Goal: Information Seeking & Learning: Learn about a topic

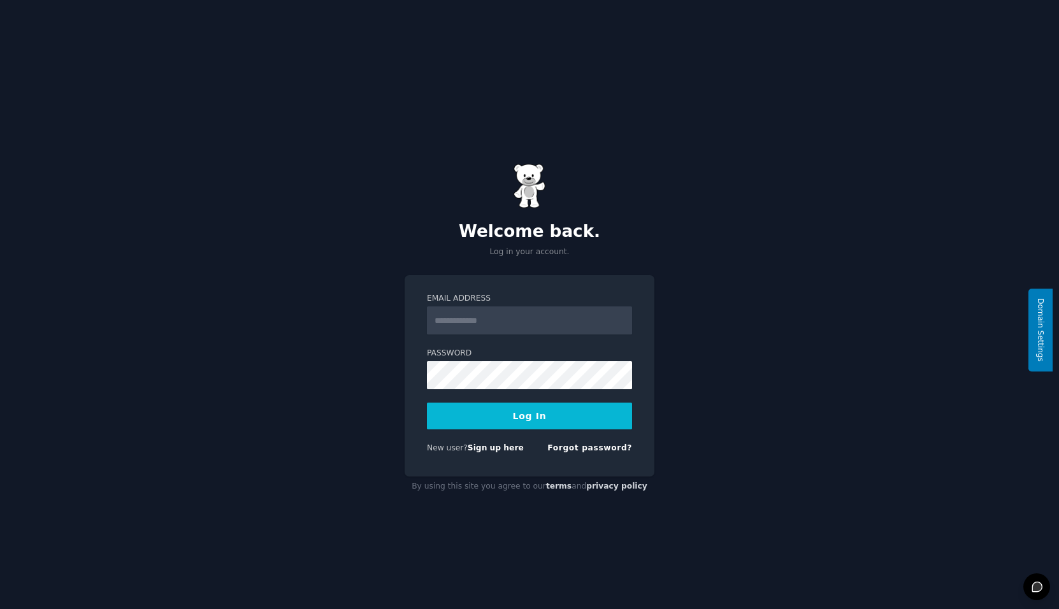
type input "**********"
click at [529, 417] on button "Log In" at bounding box center [529, 416] width 205 height 27
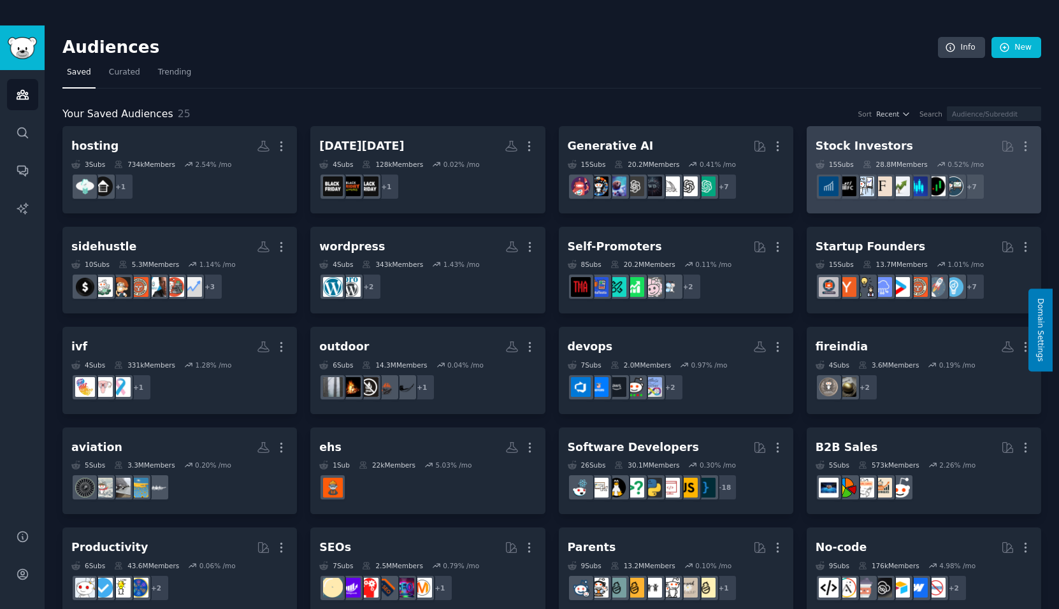
click at [894, 146] on h2 "Stock Investors More" at bounding box center [924, 146] width 217 height 22
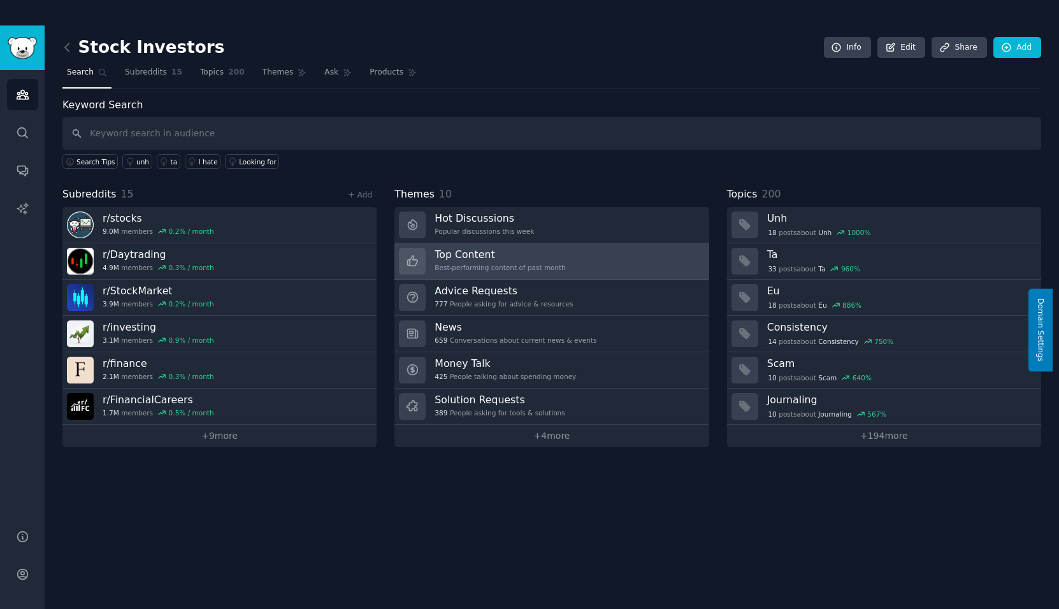
click at [482, 255] on h3 "Top Content" at bounding box center [500, 254] width 131 height 13
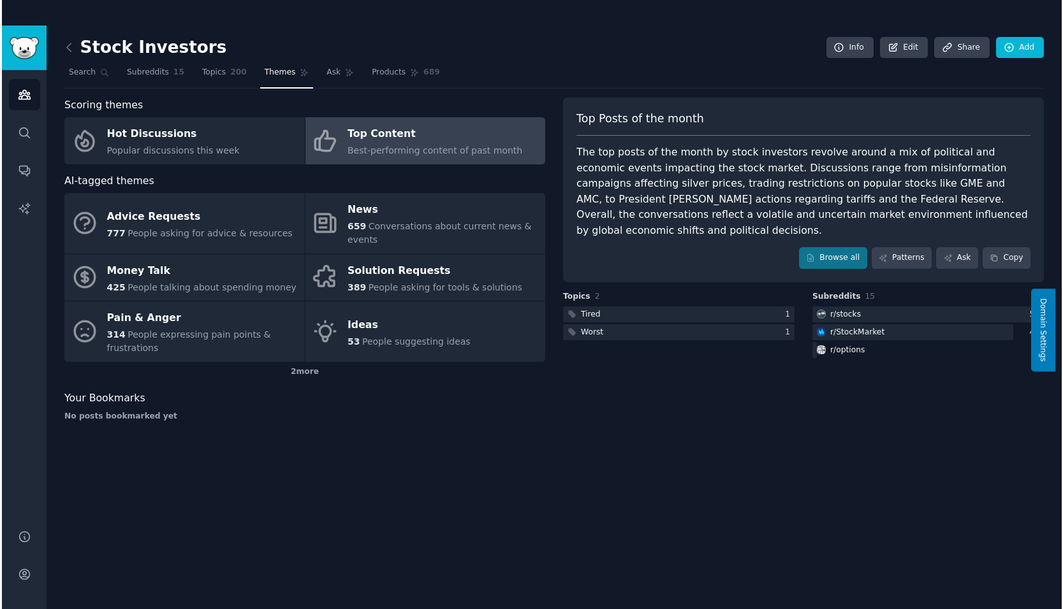
scroll to position [25, 0]
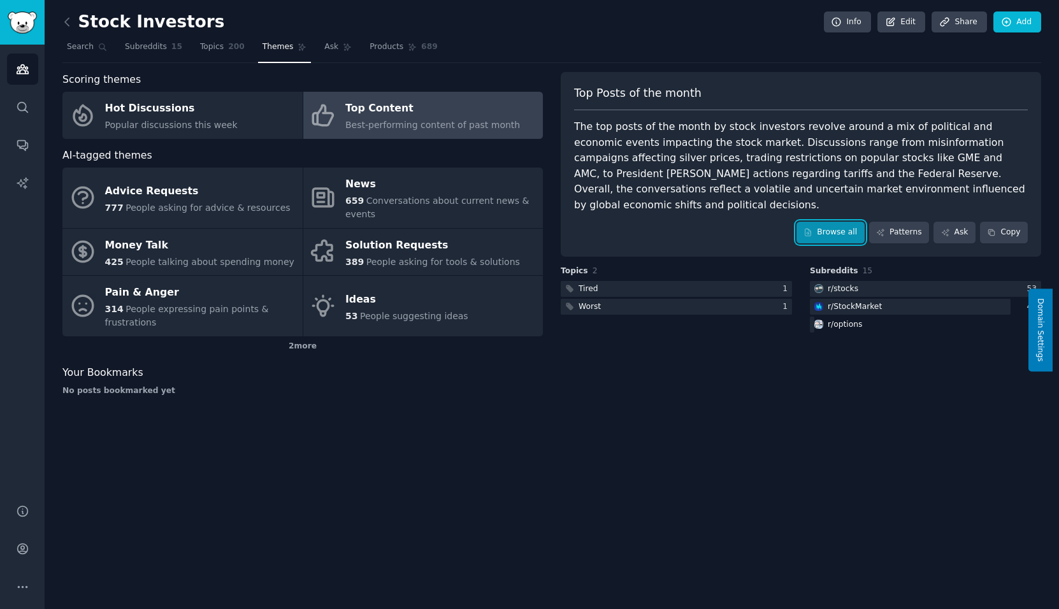
click at [841, 222] on link "Browse all" at bounding box center [831, 233] width 68 height 22
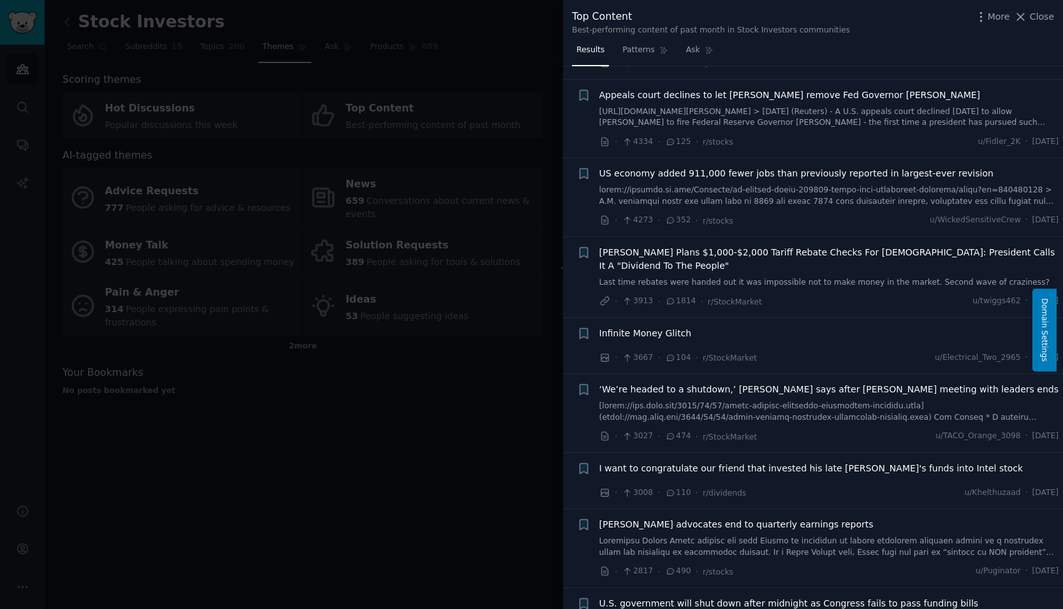
scroll to position [446, 0]
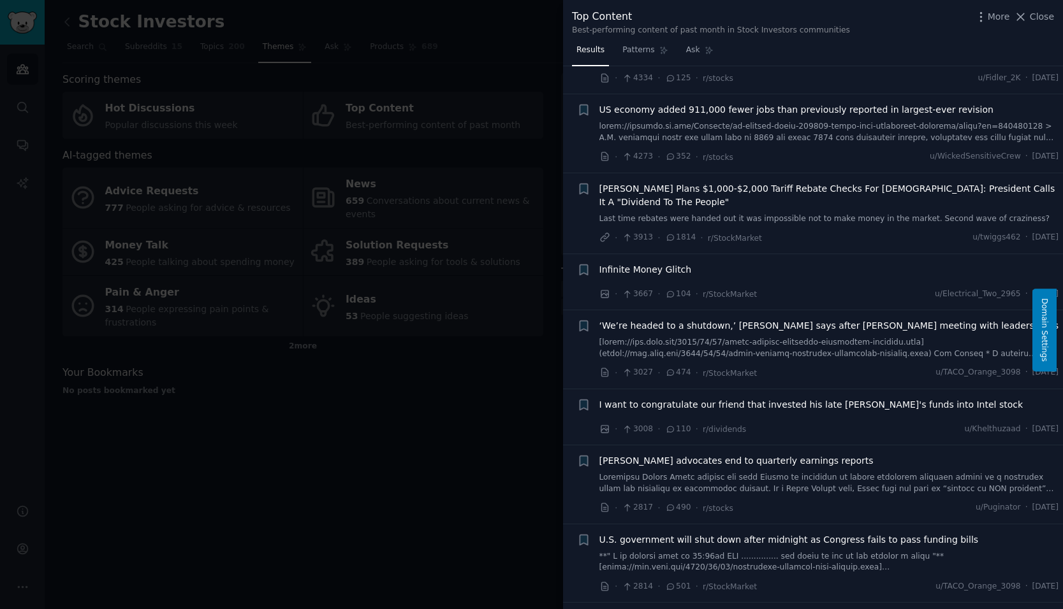
click at [681, 263] on span "Infinite Money Glitch" at bounding box center [645, 269] width 92 height 13
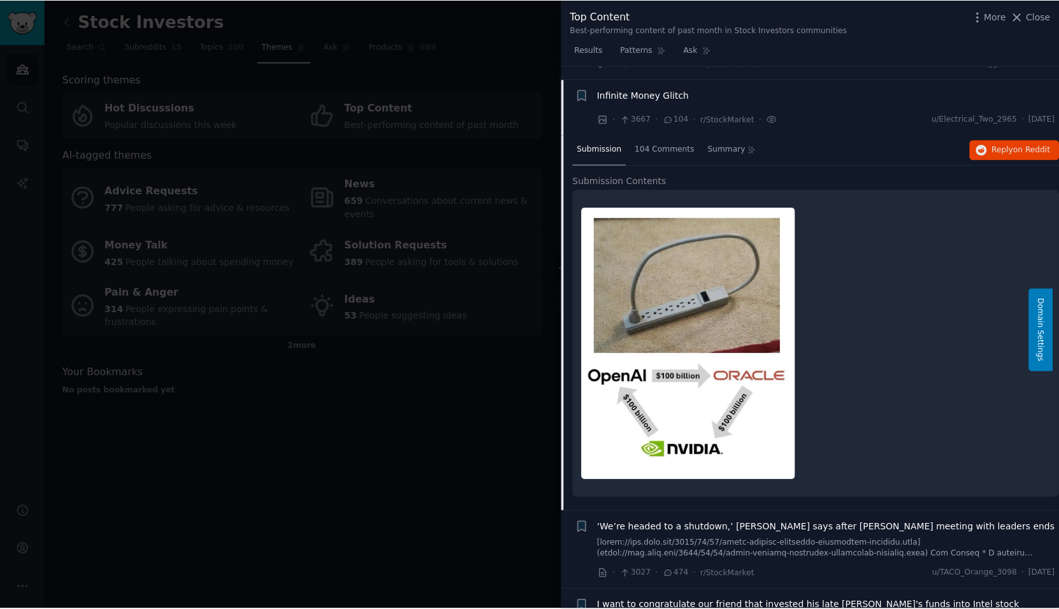
scroll to position [748, 0]
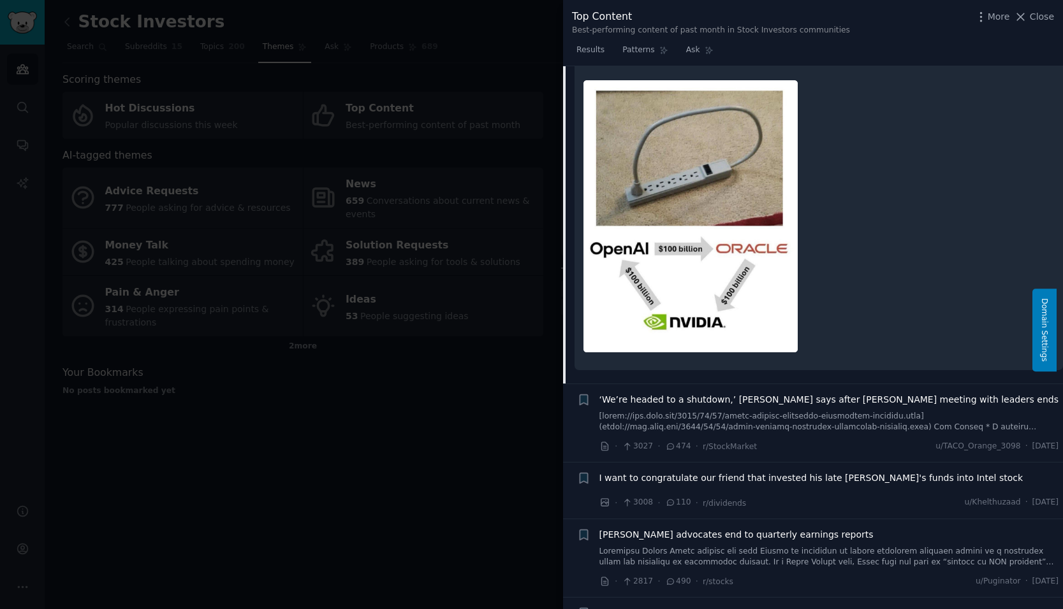
click at [389, 379] on div at bounding box center [531, 304] width 1063 height 609
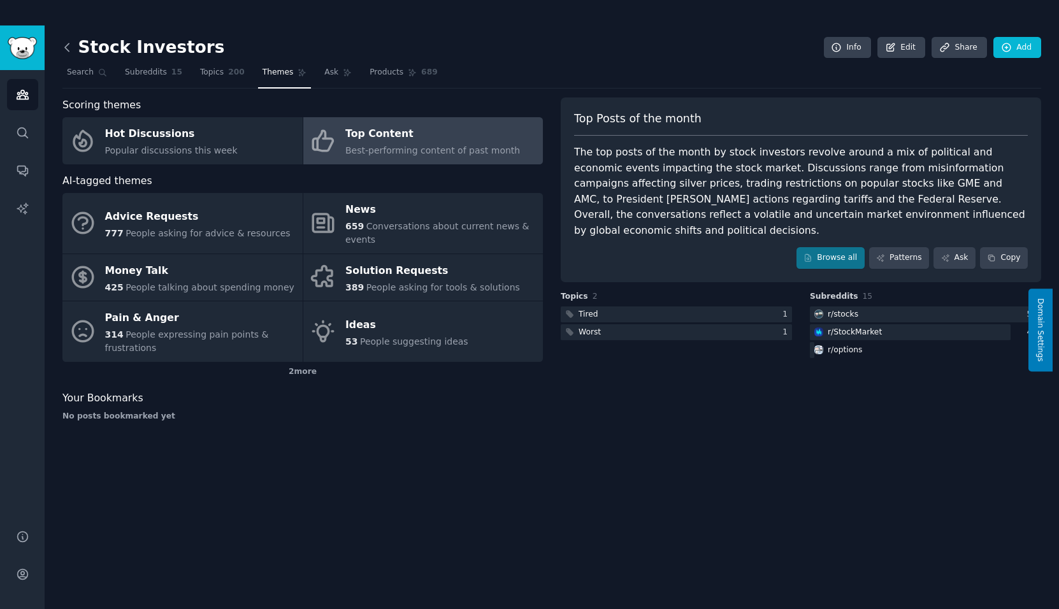
click at [65, 47] on icon at bounding box center [67, 47] width 4 height 8
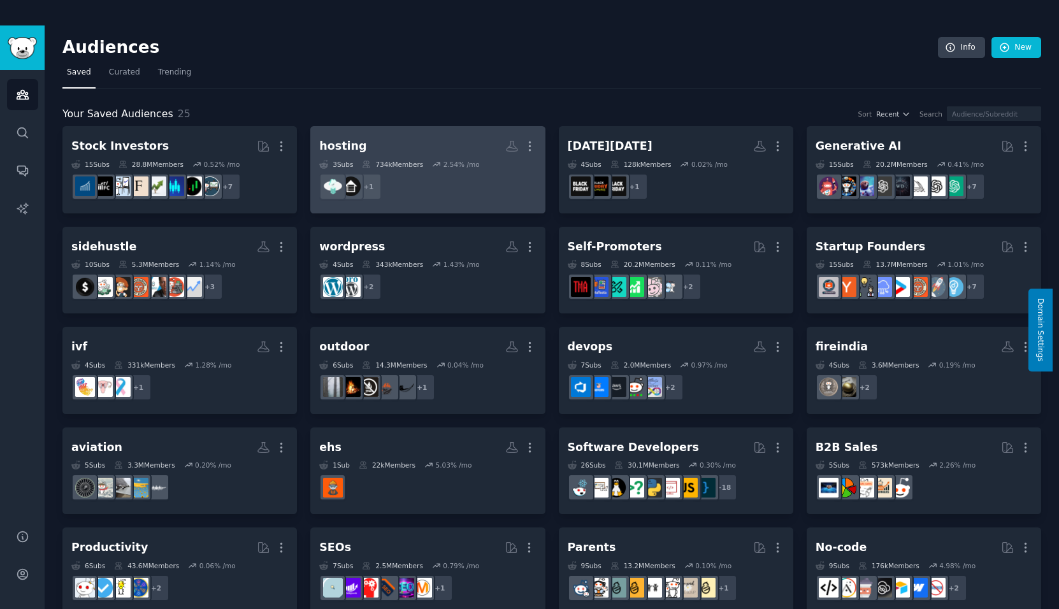
click at [419, 145] on h2 "hosting More" at bounding box center [427, 146] width 217 height 22
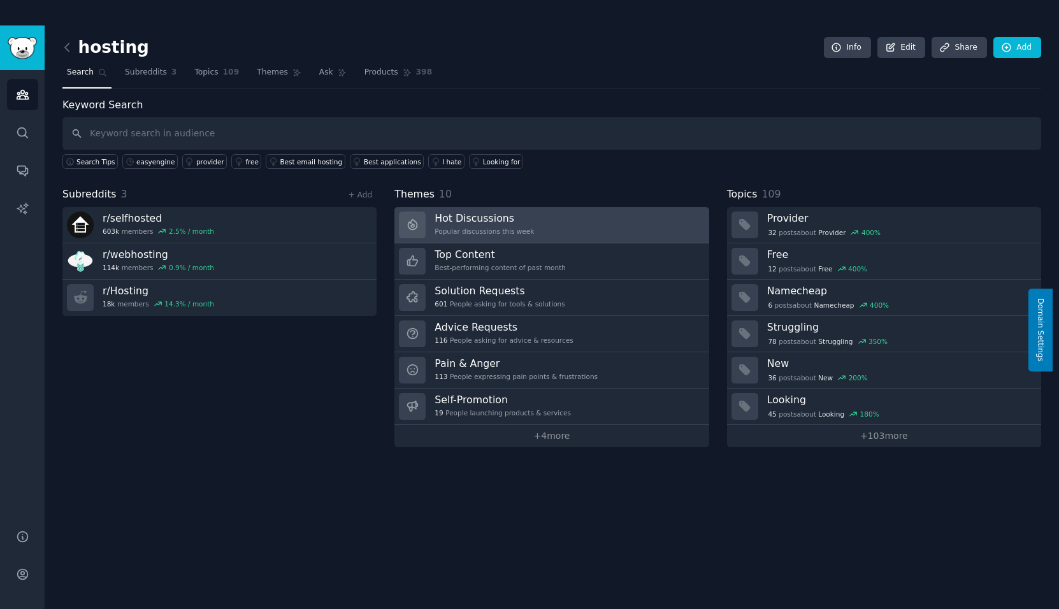
click at [500, 223] on h3 "Hot Discussions" at bounding box center [484, 218] width 99 height 13
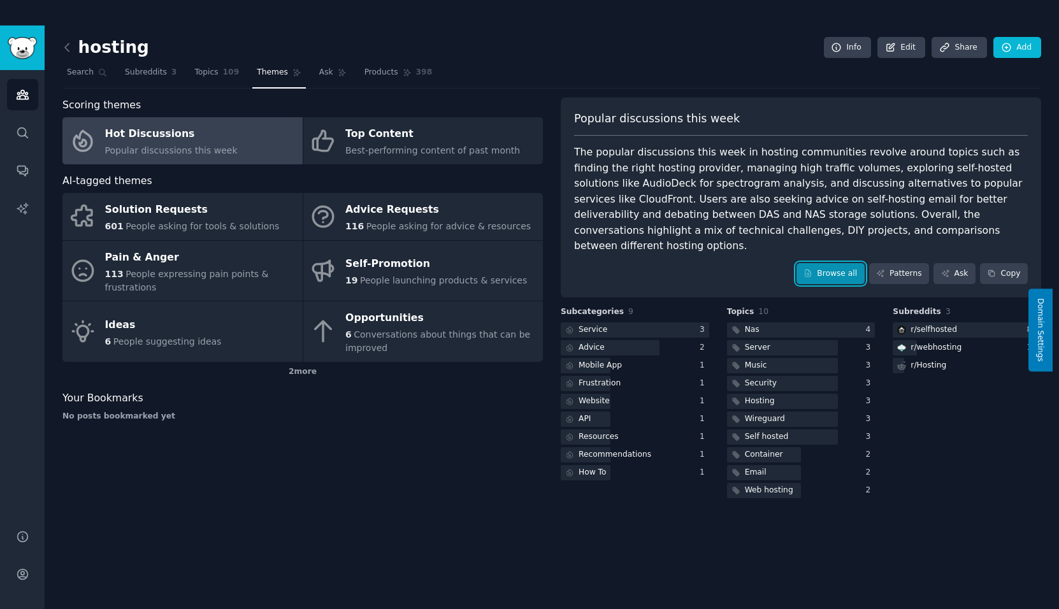
click at [847, 263] on link "Browse all" at bounding box center [831, 274] width 68 height 22
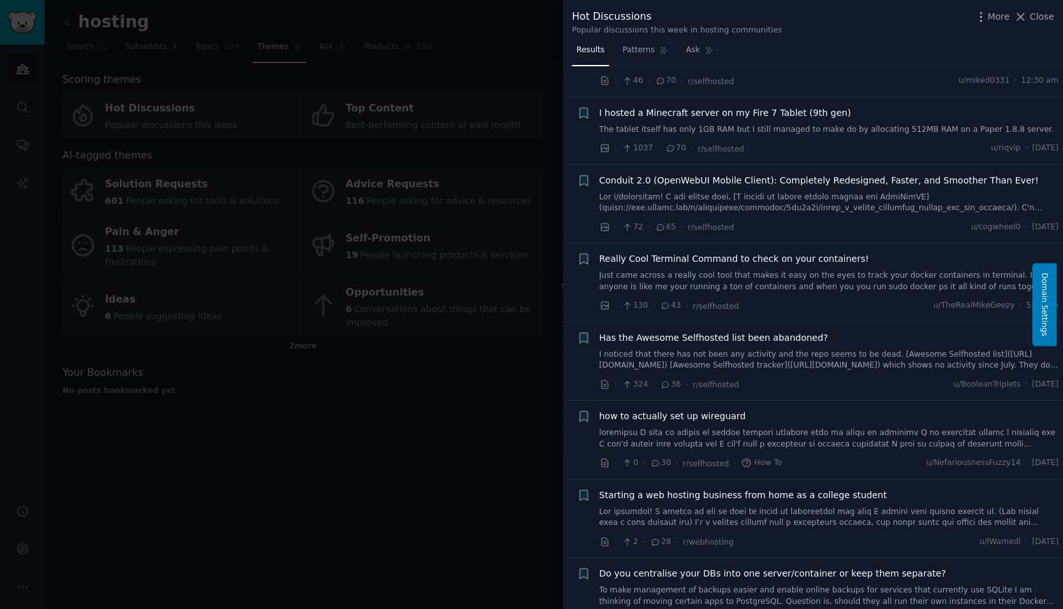
scroll to position [446, 0]
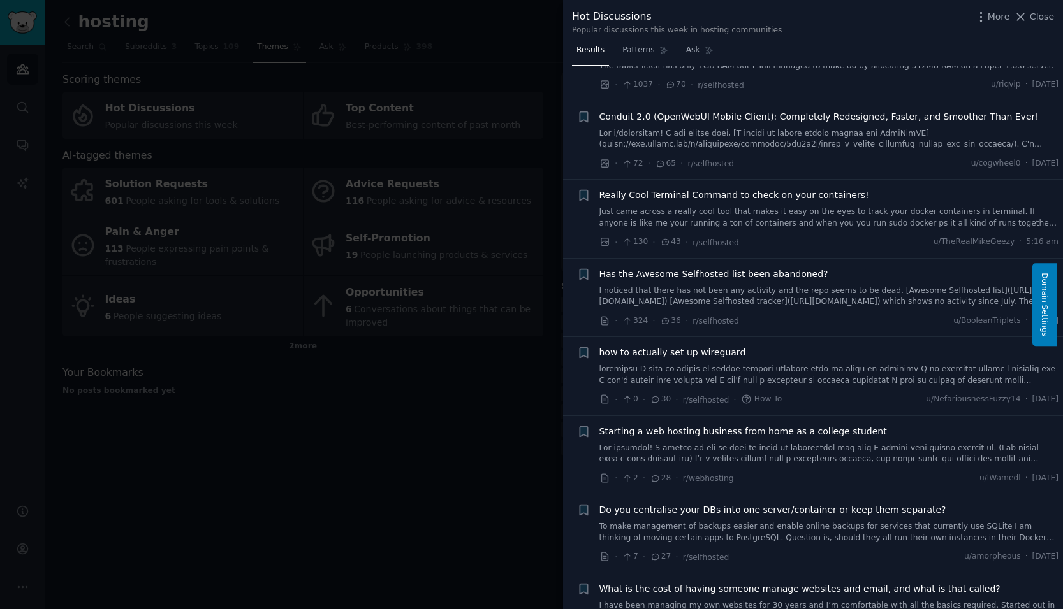
click at [797, 194] on span "Really Cool Terminal Command to check on your containers!" at bounding box center [734, 195] width 270 height 13
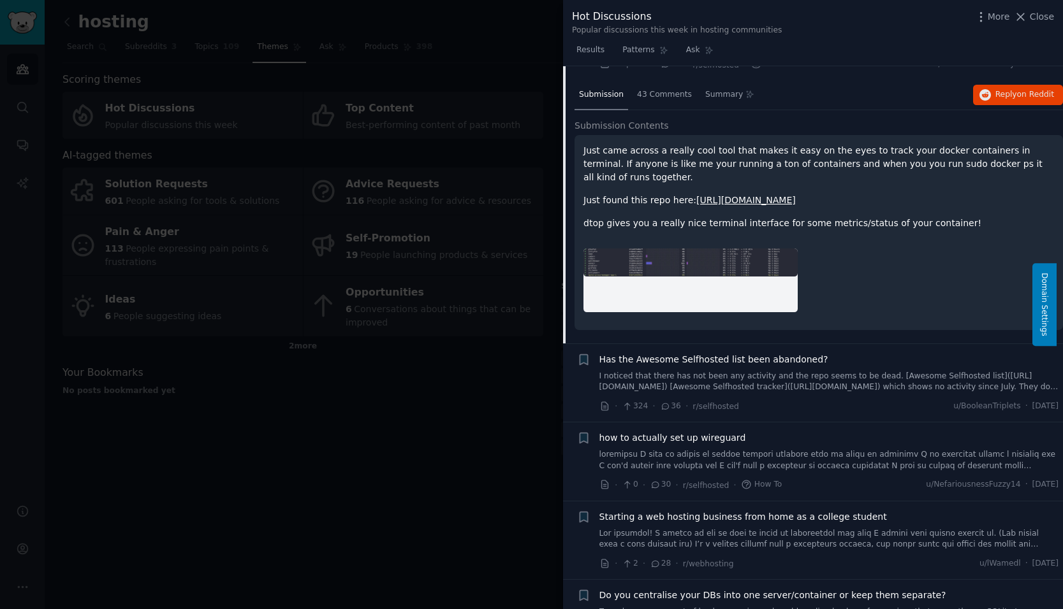
scroll to position [688, 0]
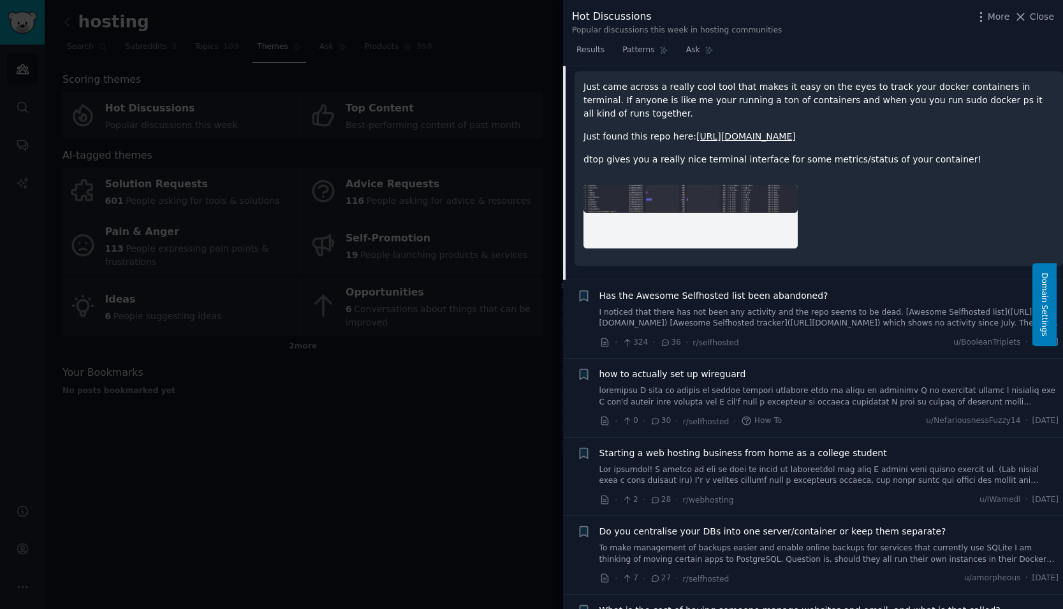
click at [799, 289] on span "Has the Awesome Selfhosted list been abandoned?" at bounding box center [713, 295] width 229 height 13
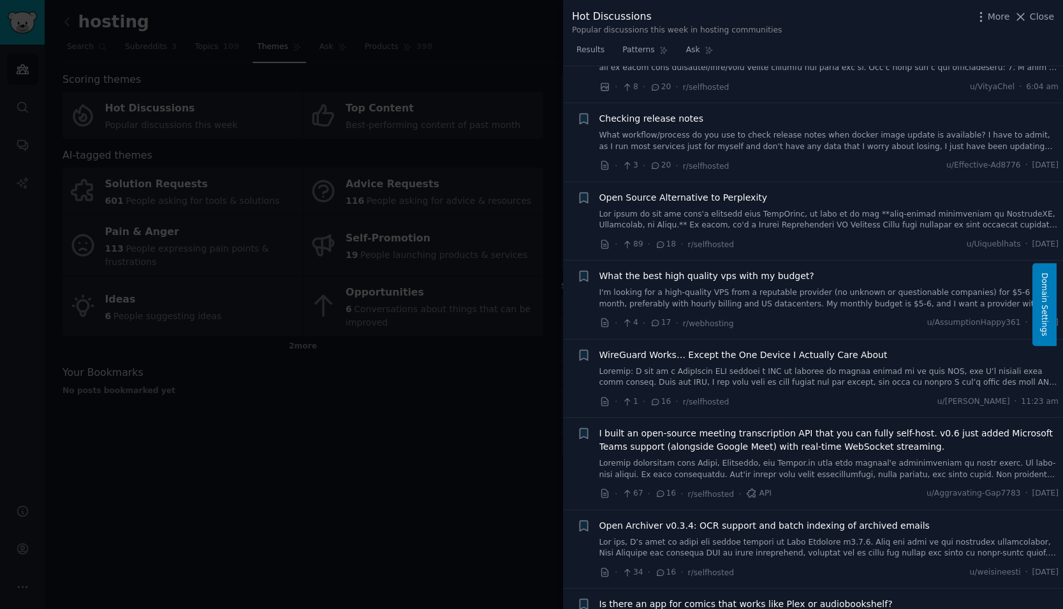
scroll to position [1722, 0]
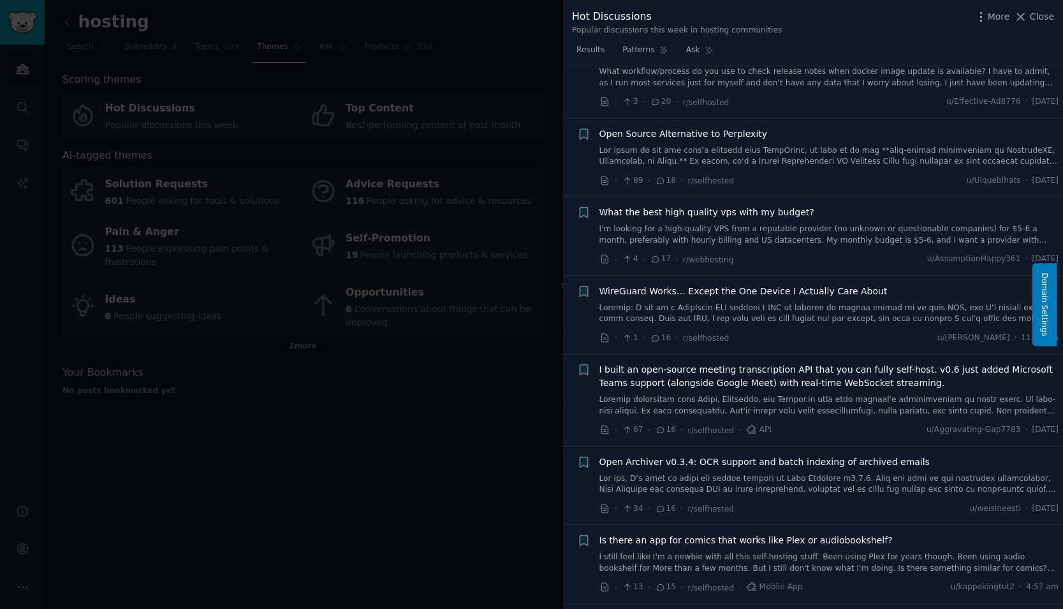
click at [771, 212] on span "What the best high quality vps with my budget?" at bounding box center [706, 212] width 215 height 13
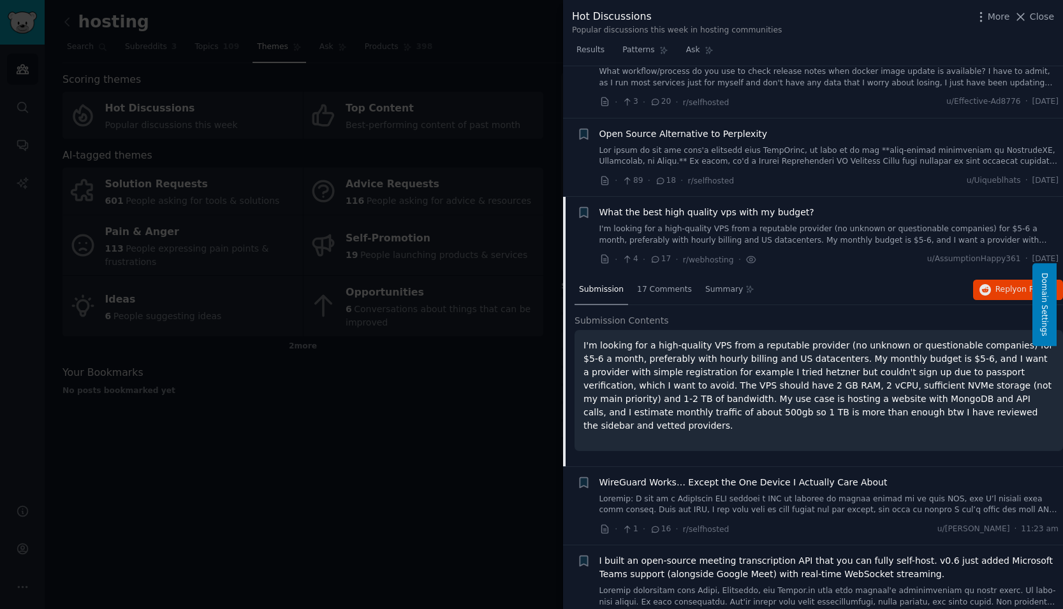
scroll to position [1662, 0]
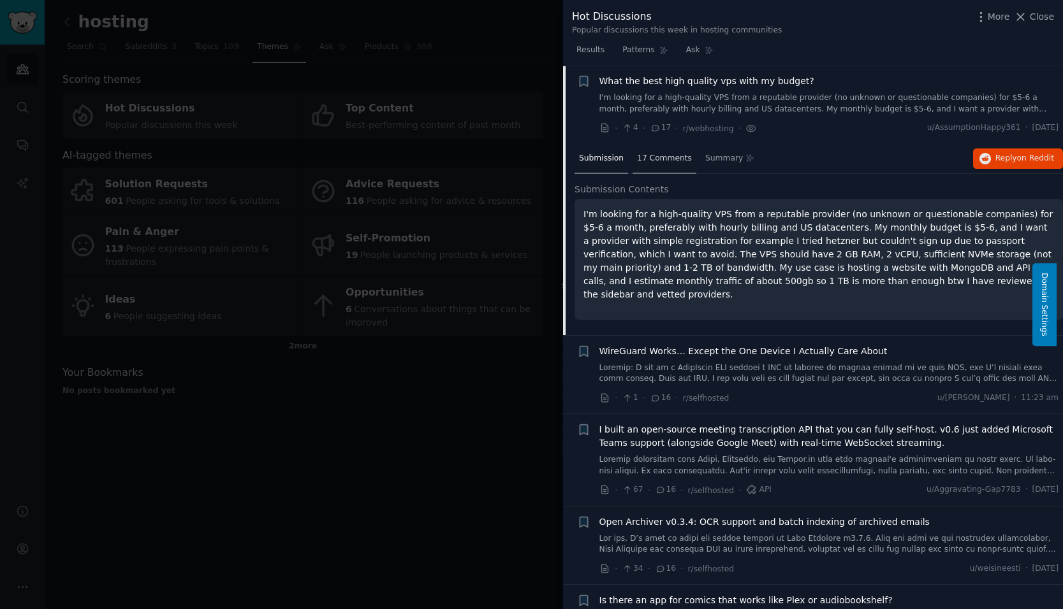
click at [653, 152] on div "17 Comments" at bounding box center [664, 159] width 64 height 31
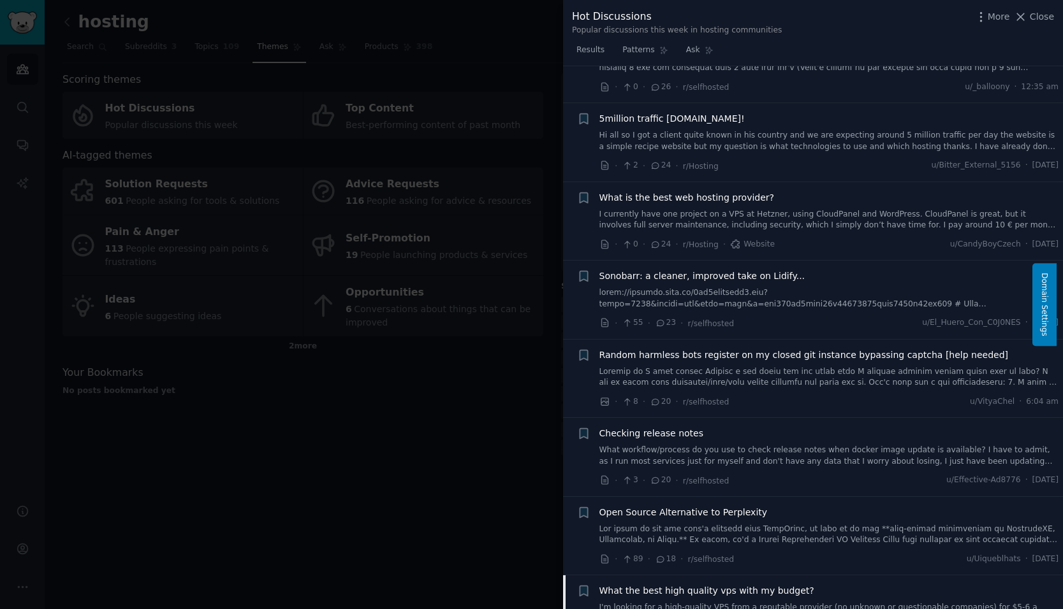
scroll to position [834, 0]
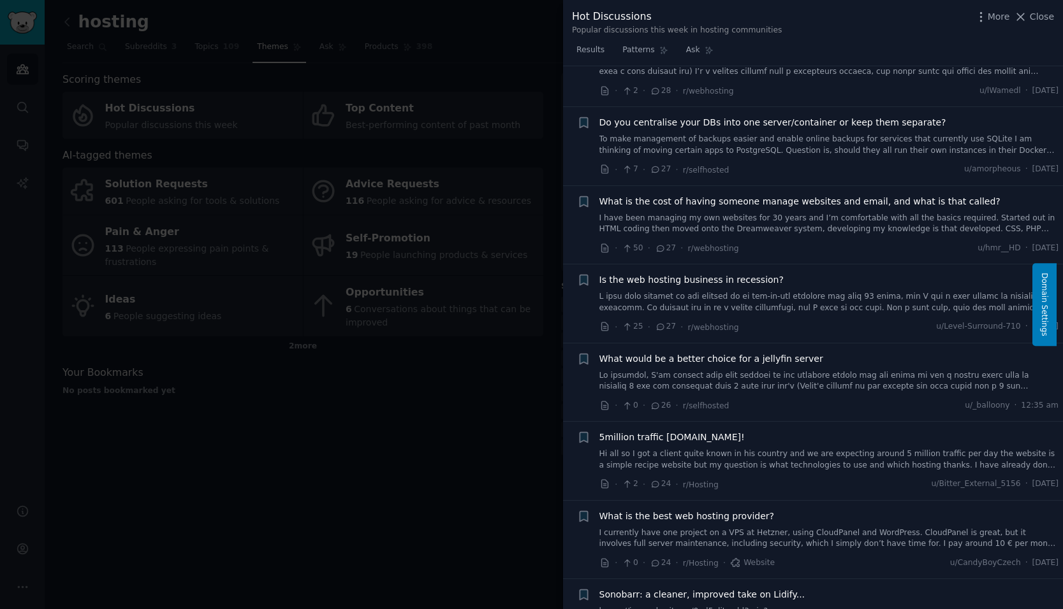
click at [599, 11] on div "Hot Discussions" at bounding box center [677, 17] width 210 height 16
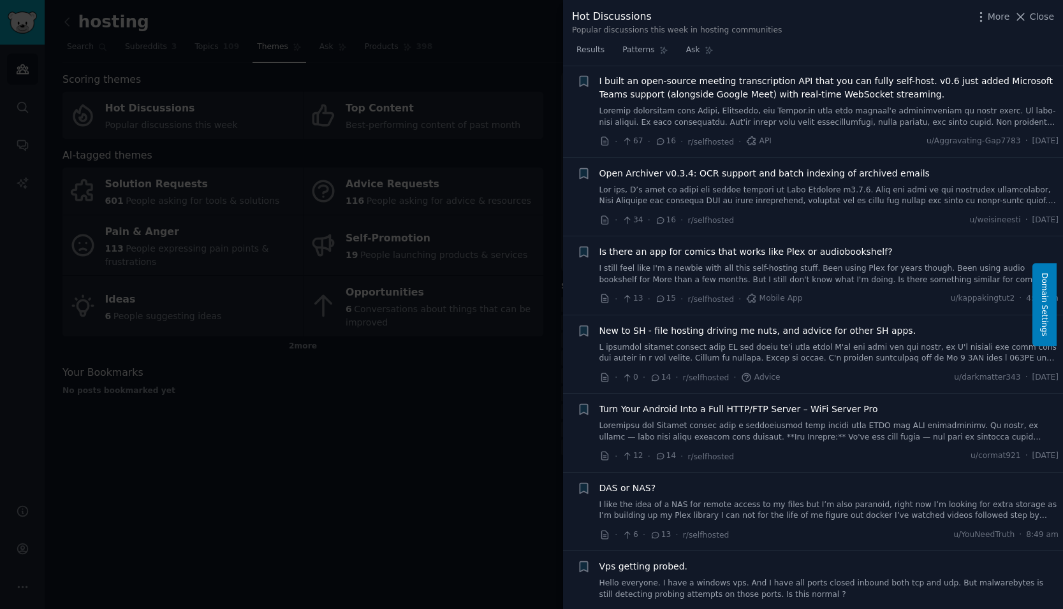
scroll to position [2359, 0]
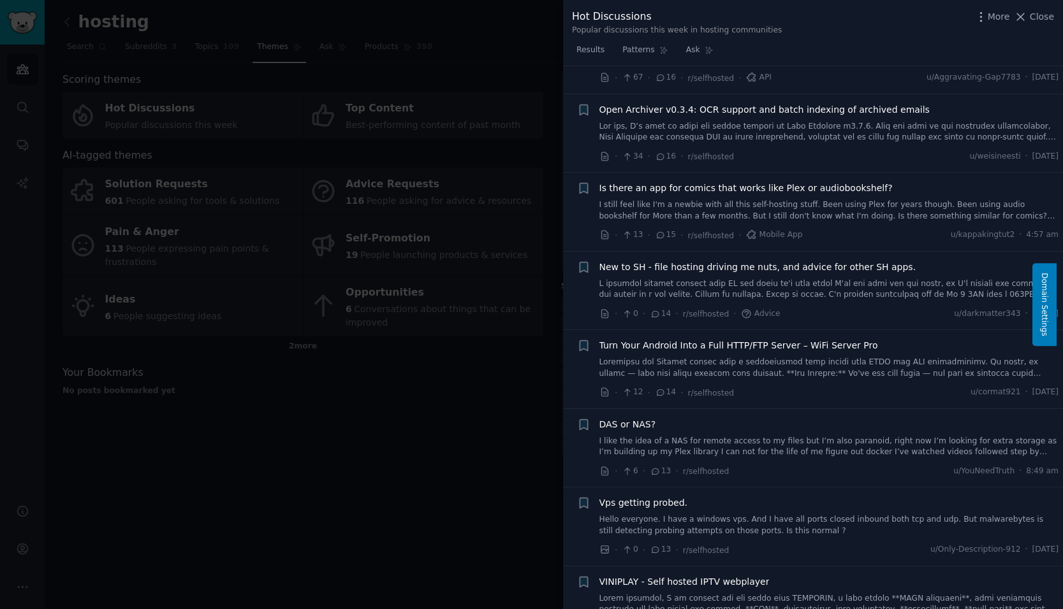
click at [824, 189] on span "Is there an app for comics that works like Plex or audiobookshelf?" at bounding box center [745, 188] width 293 height 13
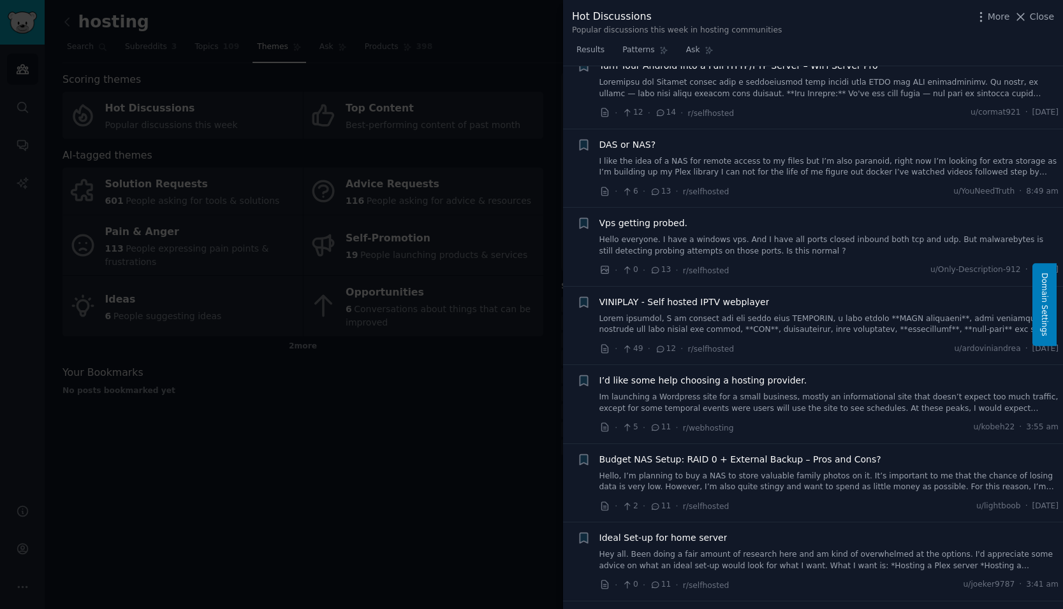
scroll to position [1991, 0]
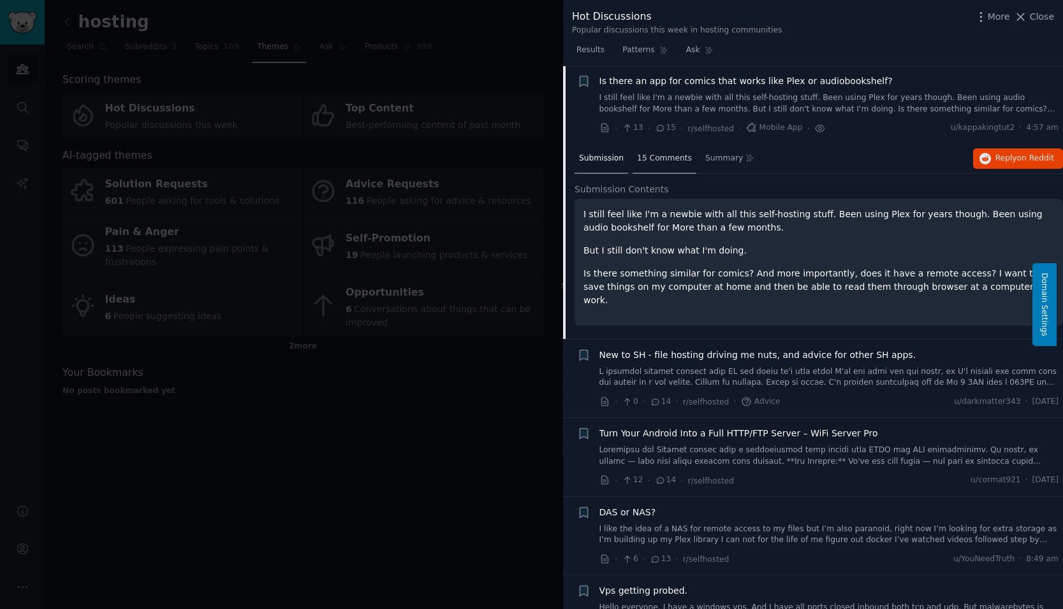
click at [660, 157] on span "15 Comments" at bounding box center [664, 158] width 55 height 11
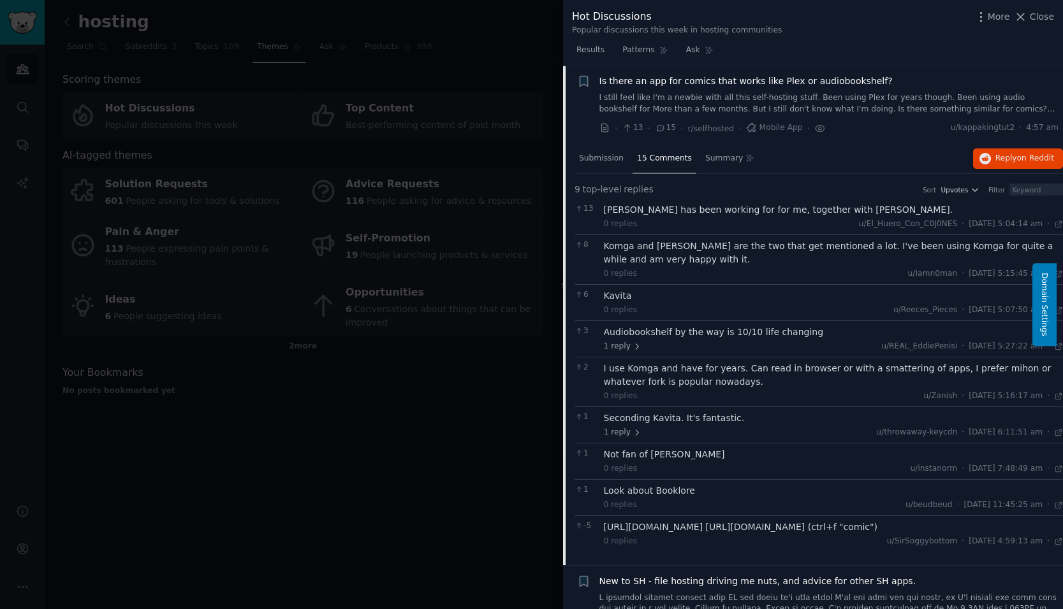
click at [732, 333] on div "Audiobookshelf by the way is 10/10 life changing" at bounding box center [834, 332] width 460 height 13
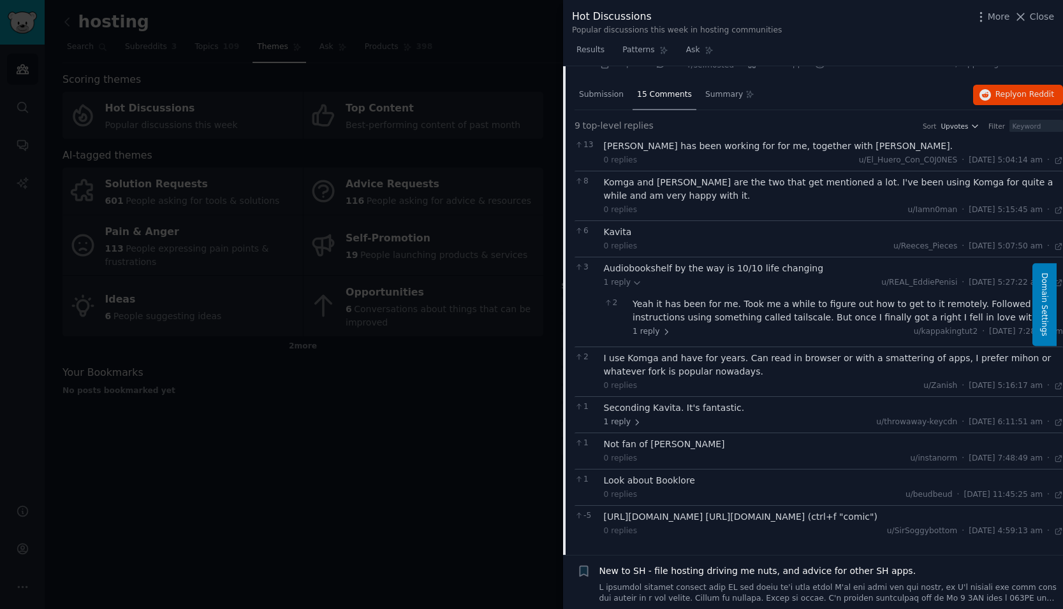
scroll to position [2118, 0]
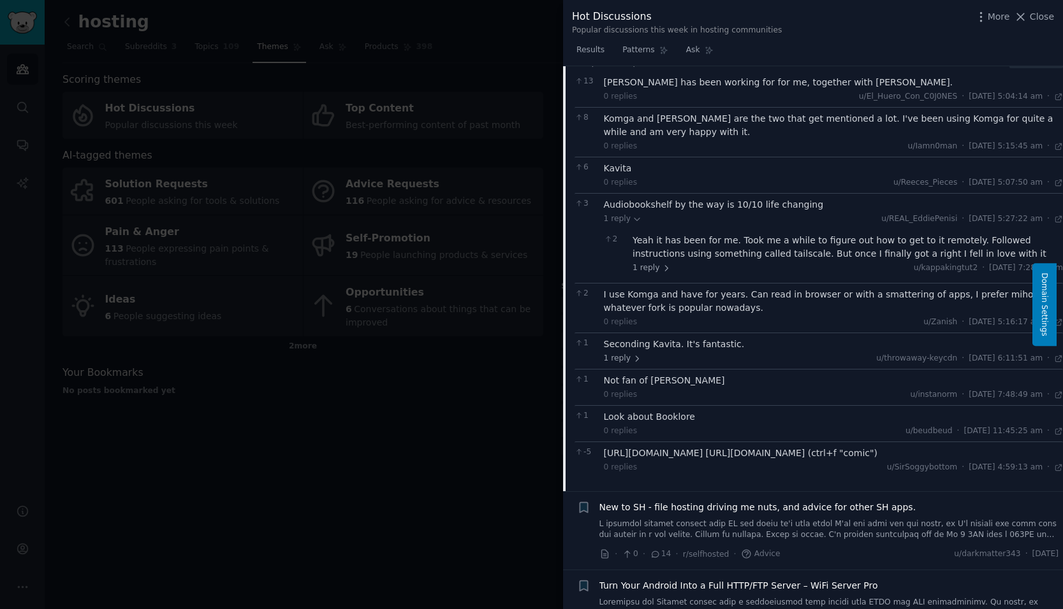
click at [719, 346] on div "Seconding Kavita. It's fantastic." at bounding box center [834, 344] width 460 height 13
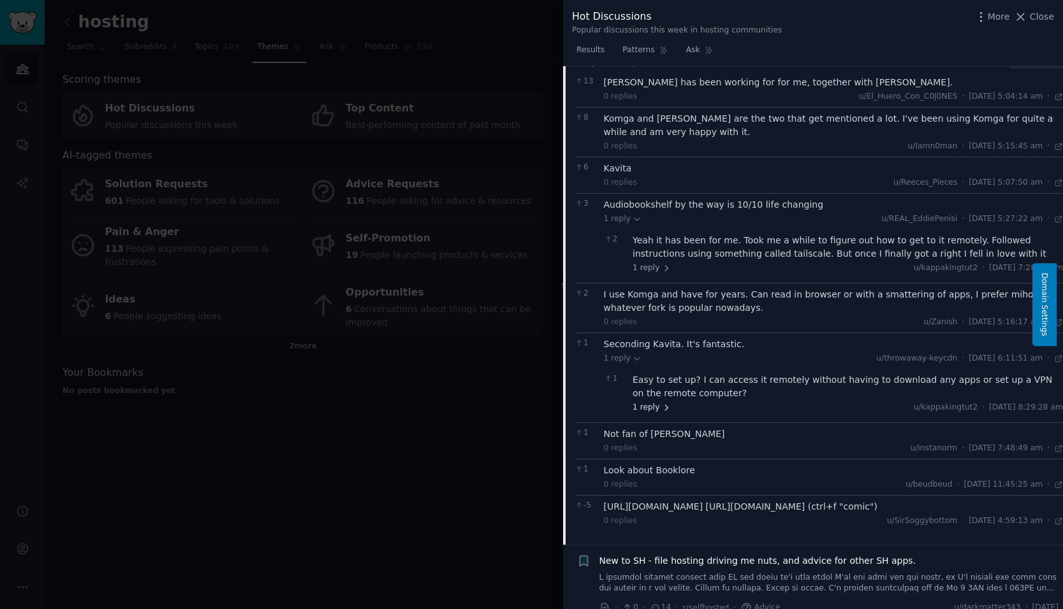
click at [653, 412] on span "1 reply" at bounding box center [651, 407] width 38 height 11
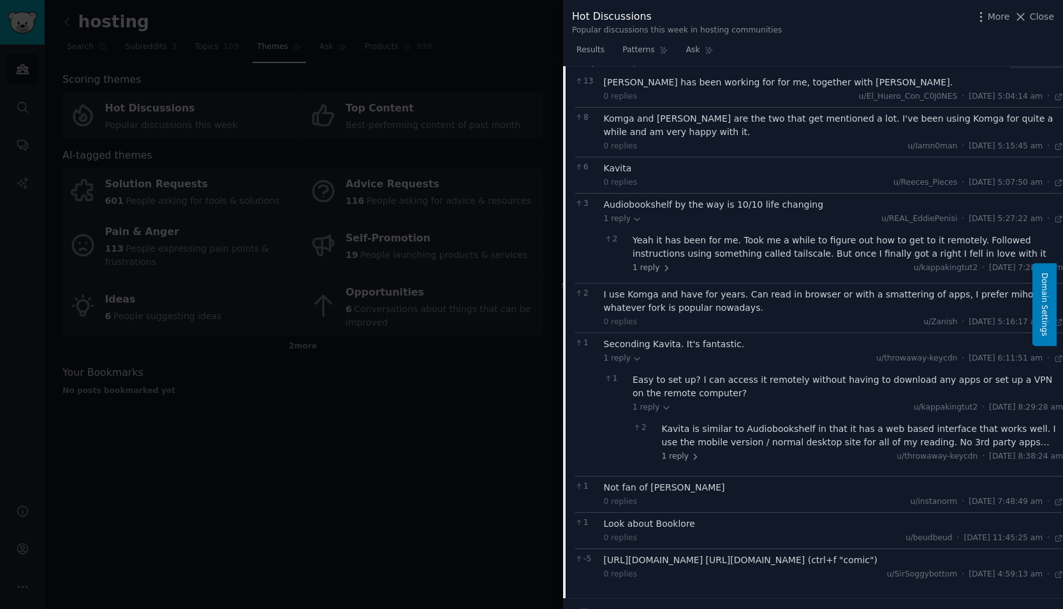
scroll to position [2182, 0]
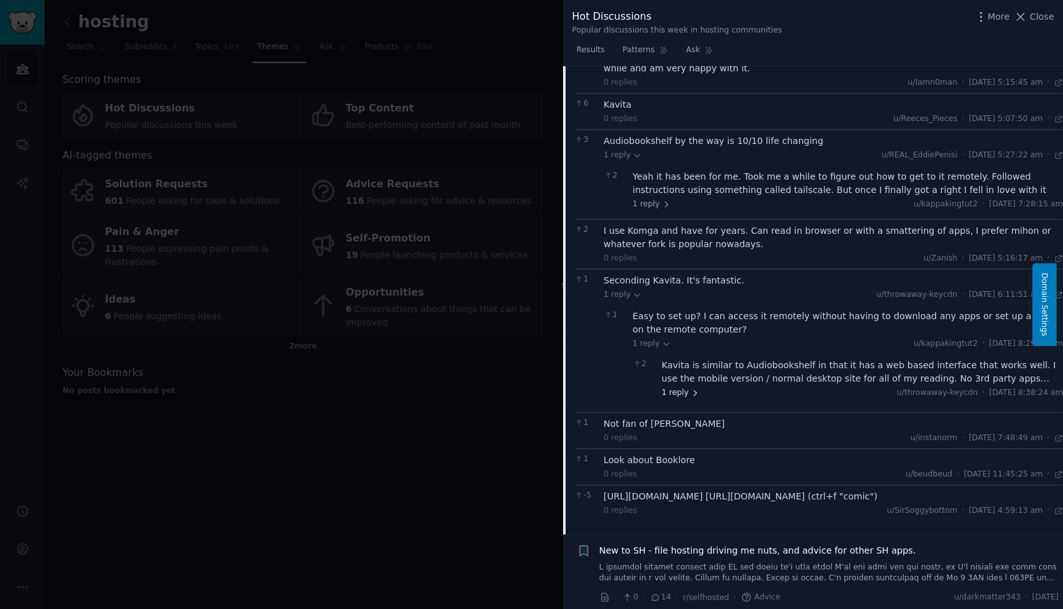
click at [669, 392] on span "1 reply" at bounding box center [681, 393] width 38 height 11
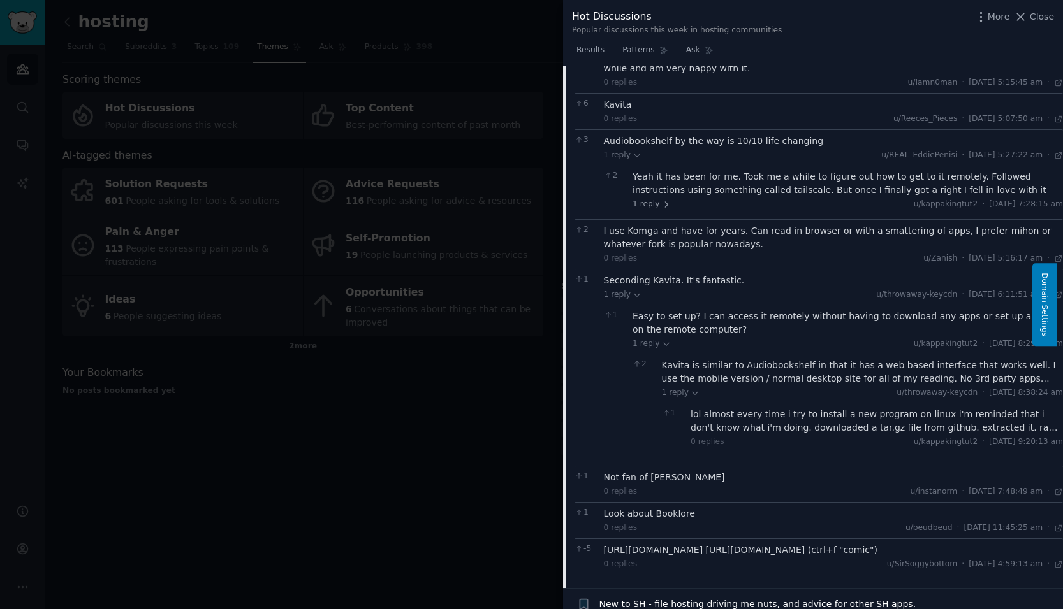
scroll to position [2246, 0]
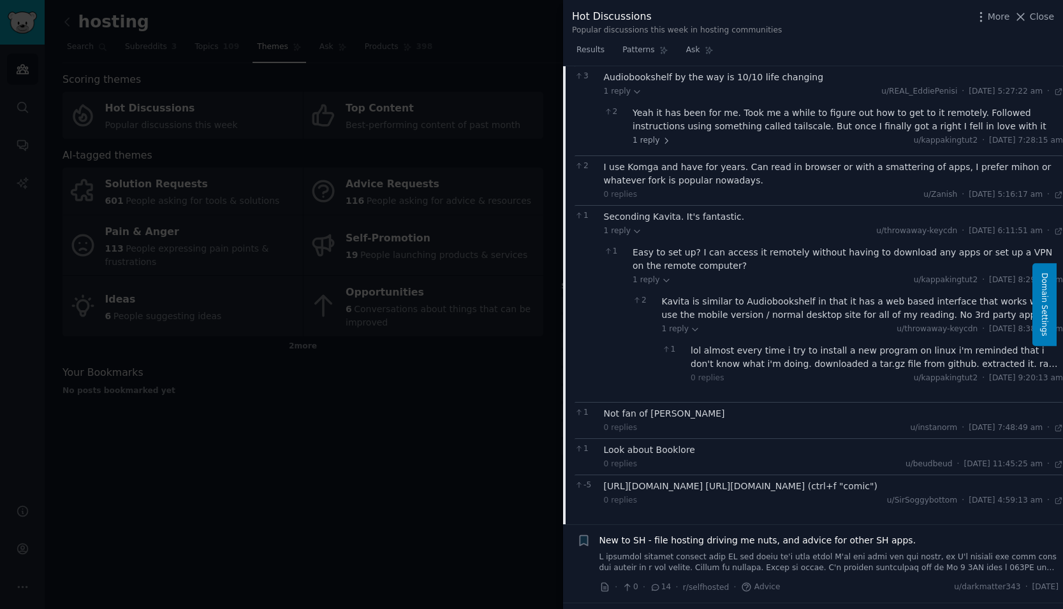
click at [760, 356] on div "lol almost every time i try to install a new program on linux i'm reminded that…" at bounding box center [876, 357] width 372 height 27
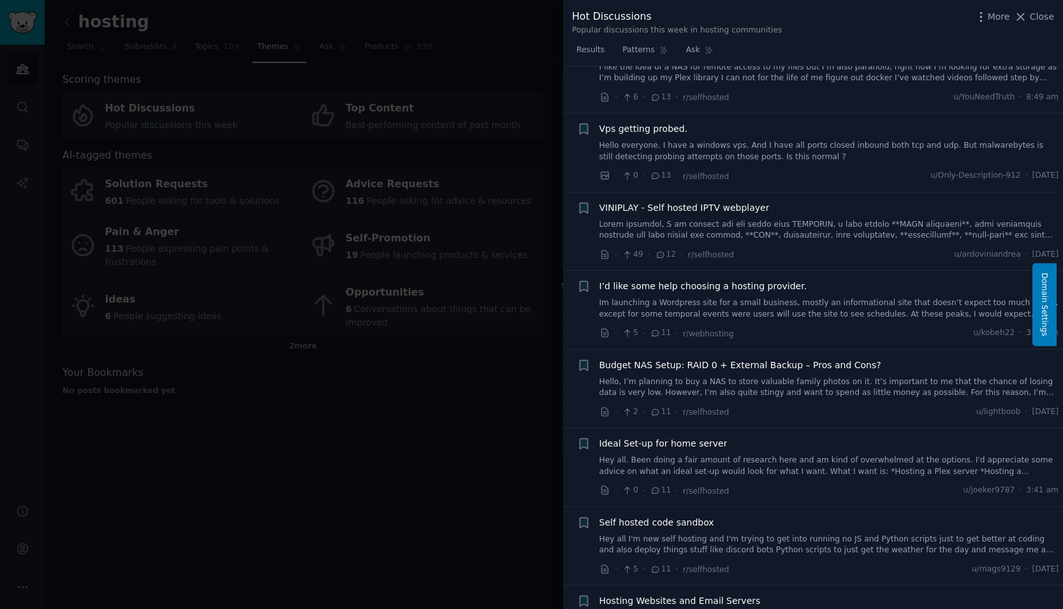
scroll to position [3011, 0]
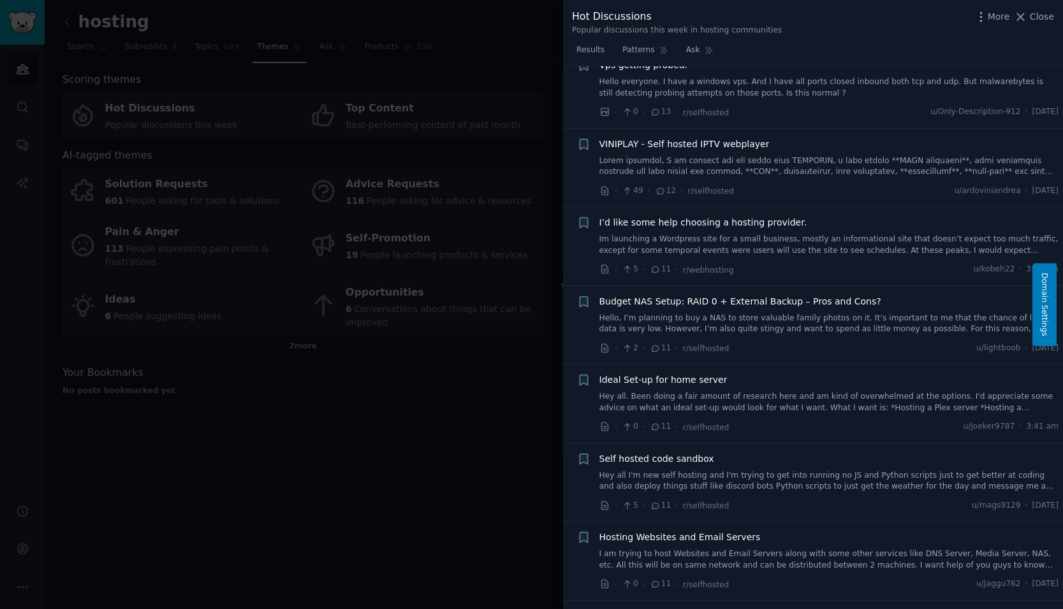
click at [755, 229] on span "I’d like some help choosing a hosting provider." at bounding box center [703, 222] width 208 height 13
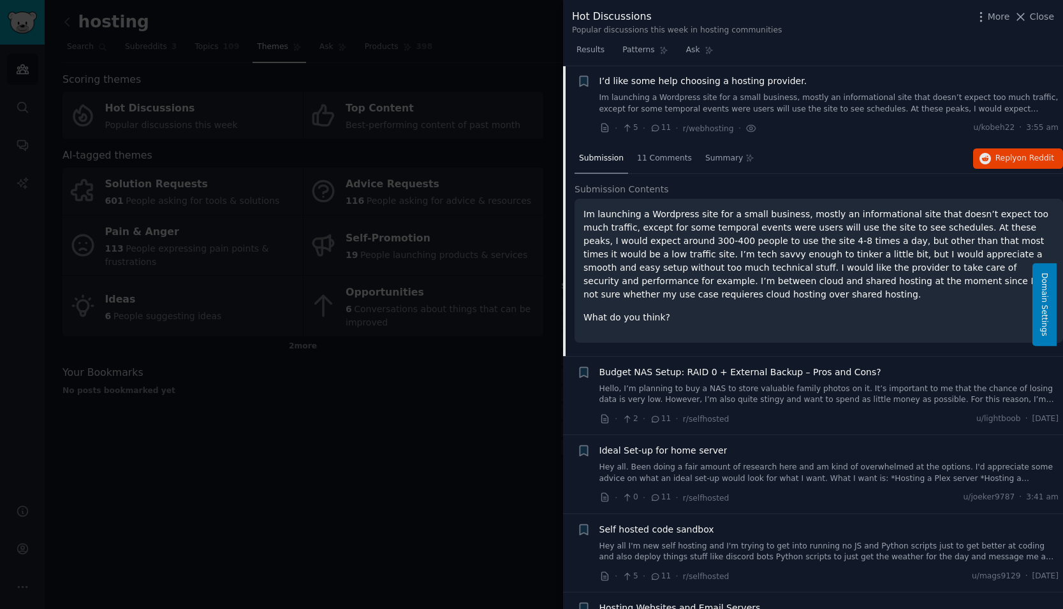
scroll to position [2527, 0]
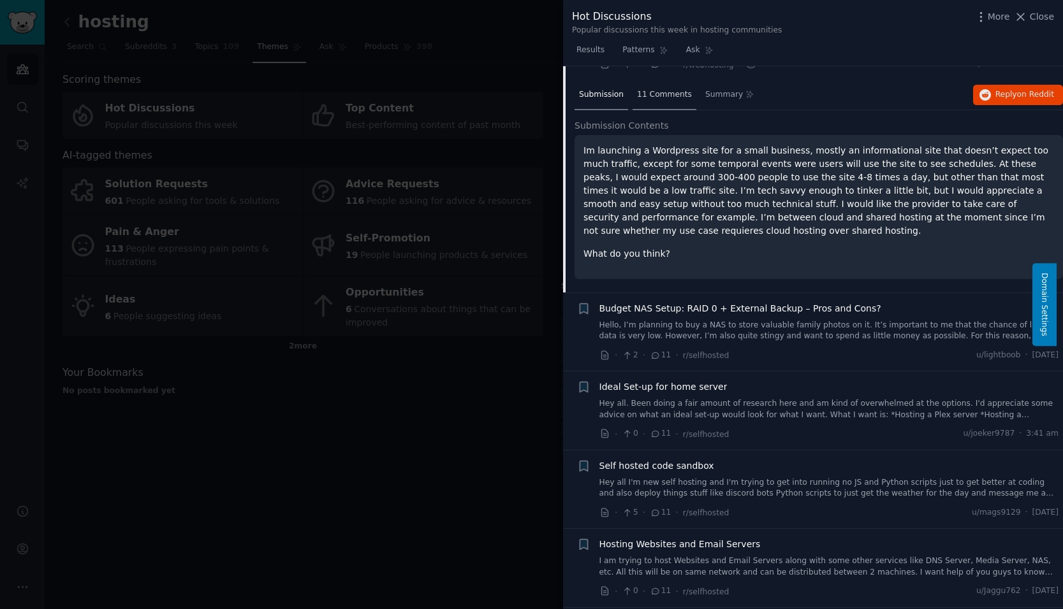
click at [667, 98] on span "11 Comments" at bounding box center [664, 94] width 55 height 11
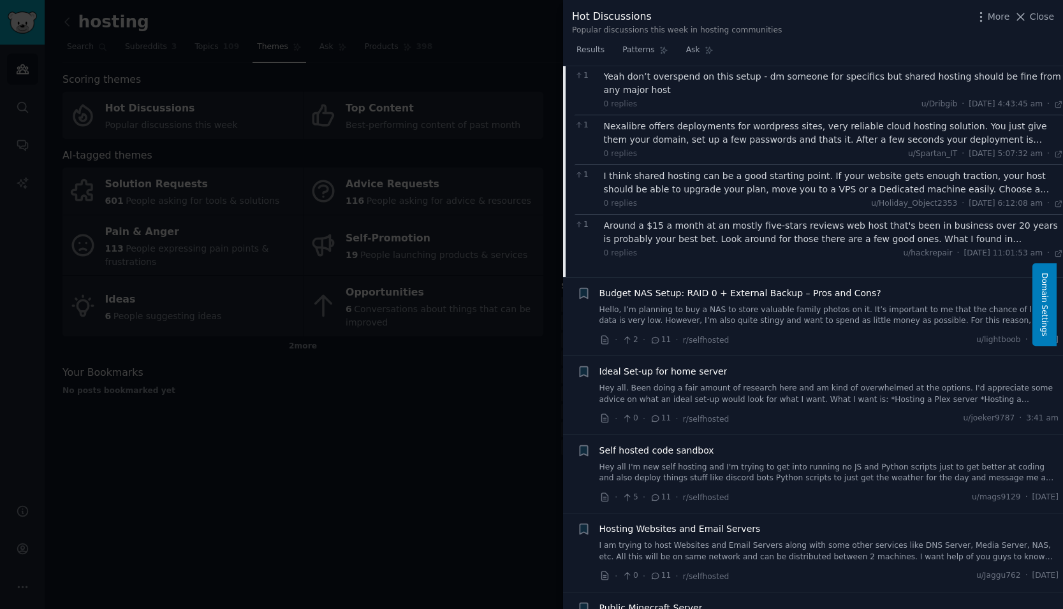
scroll to position [2846, 0]
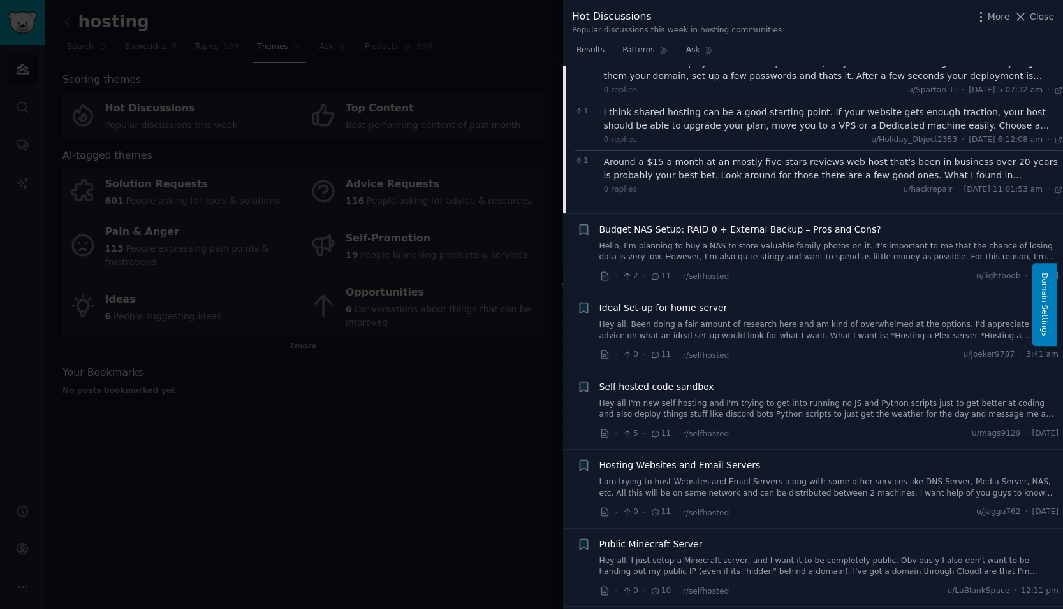
click at [702, 311] on span "Ideal Set-up for home server" at bounding box center [663, 308] width 128 height 13
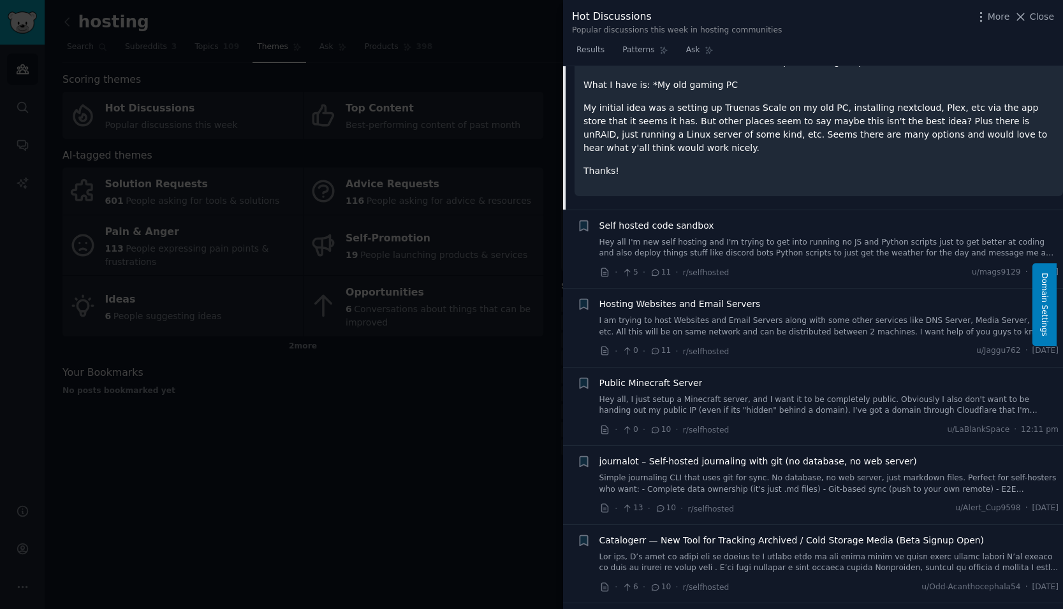
scroll to position [2621, 0]
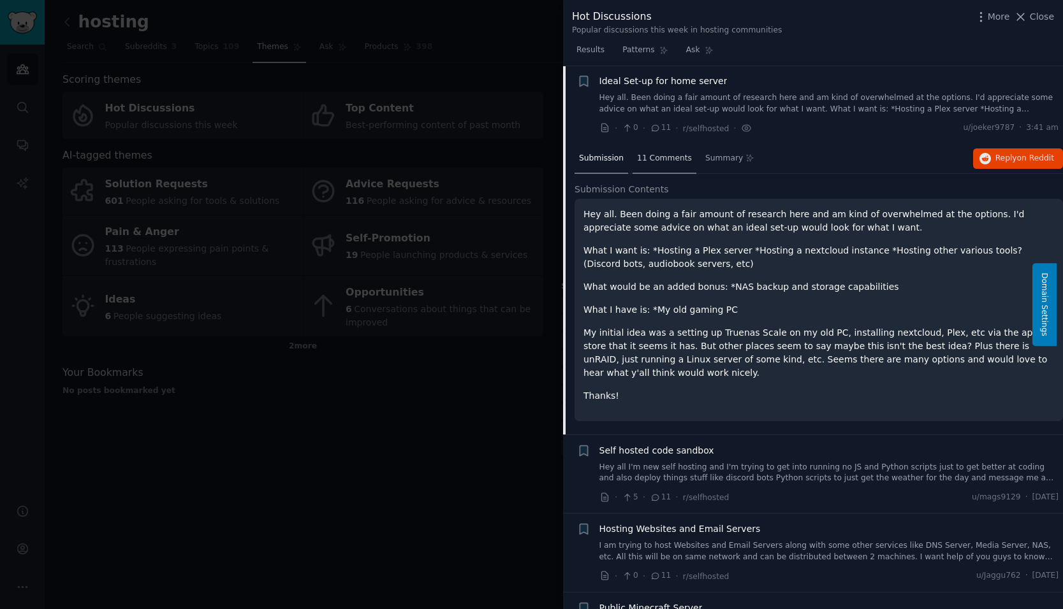
click at [660, 159] on span "11 Comments" at bounding box center [664, 158] width 55 height 11
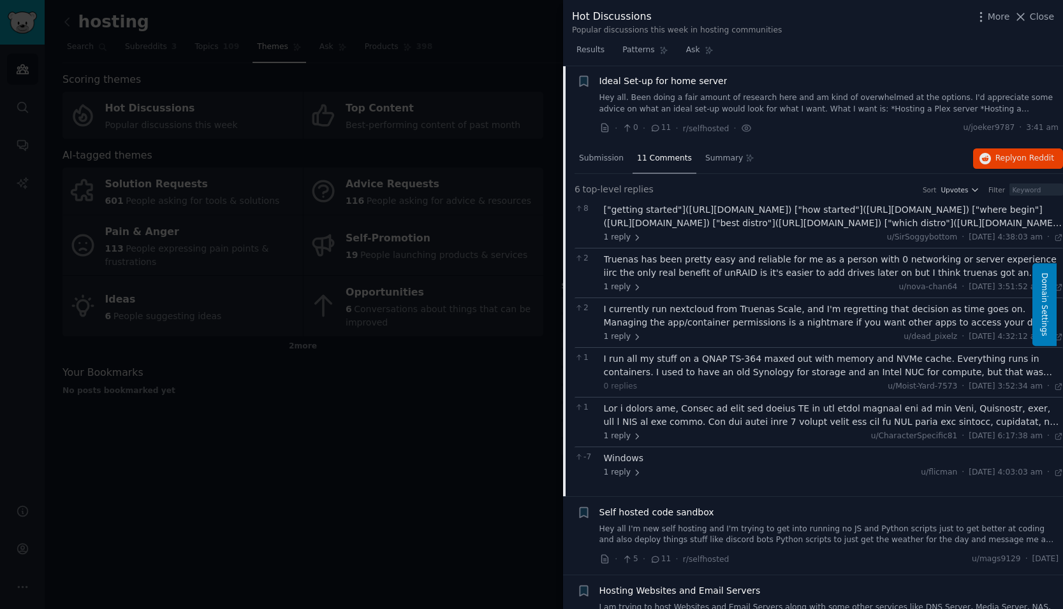
click at [88, 24] on div at bounding box center [531, 304] width 1063 height 609
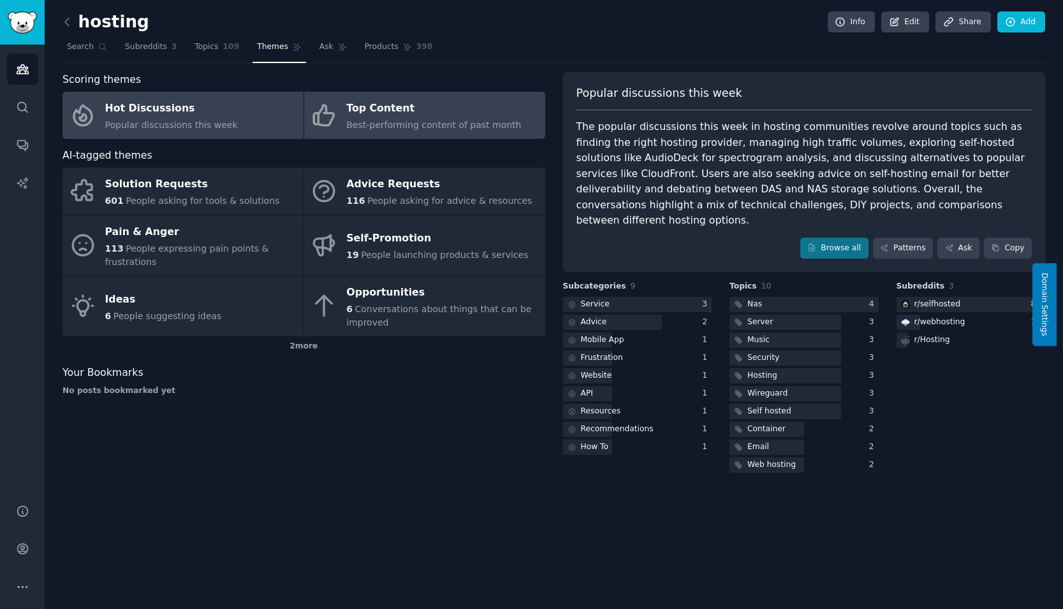
click at [388, 113] on div "Top Content" at bounding box center [433, 109] width 175 height 20
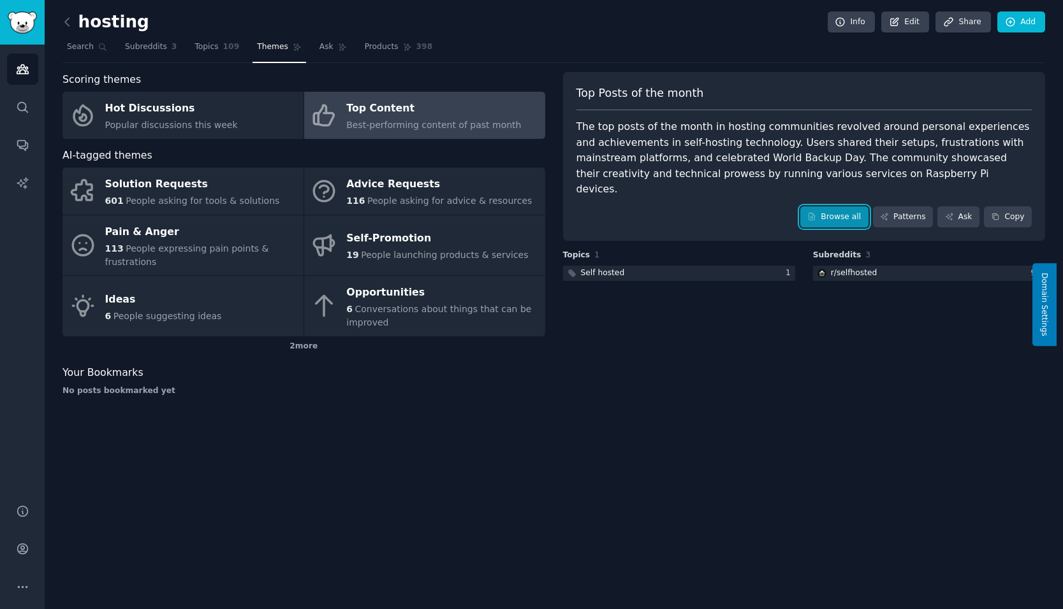
click at [845, 207] on link "Browse all" at bounding box center [834, 218] width 68 height 22
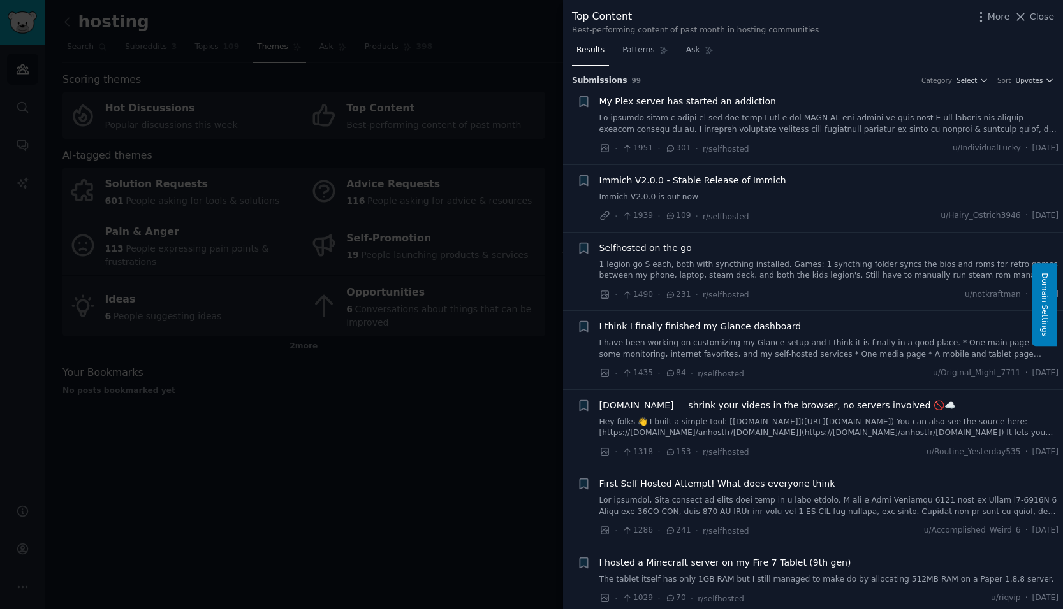
click at [717, 181] on span "Immich V2.0.0 - Stable Release of Immich" at bounding box center [692, 180] width 187 height 13
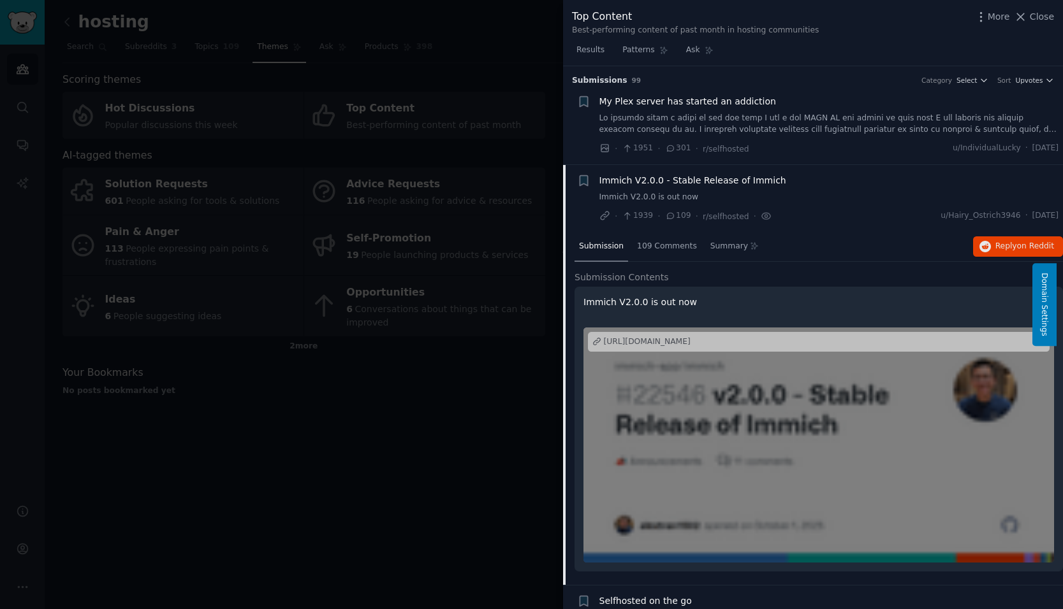
scroll to position [99, 0]
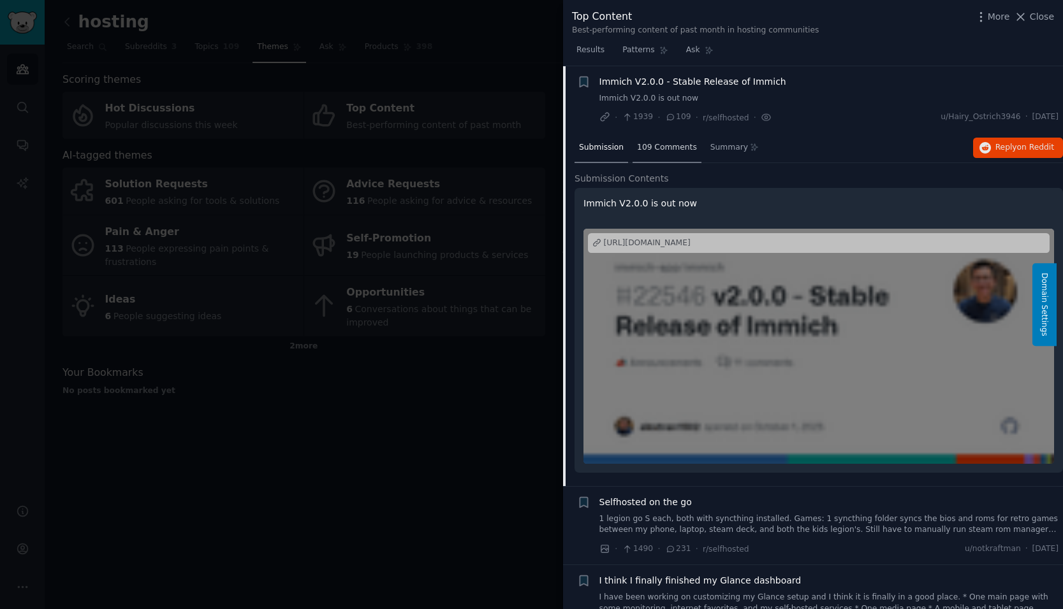
click at [671, 143] on span "109 Comments" at bounding box center [667, 147] width 60 height 11
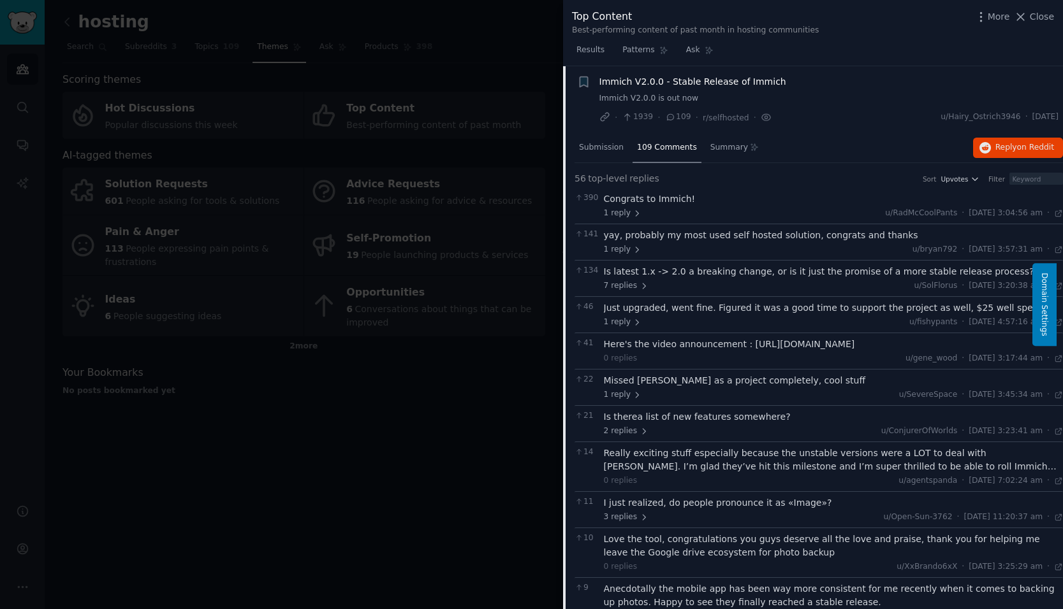
click at [810, 347] on div "Here's the video announcement : [URL][DOMAIN_NAME]" at bounding box center [834, 344] width 460 height 13
drag, startPoint x: 736, startPoint y: 347, endPoint x: 927, endPoint y: 345, distance: 191.9
click at [927, 345] on div "Here's the video announcement : [URL][DOMAIN_NAME]" at bounding box center [834, 344] width 460 height 13
drag, startPoint x: 927, startPoint y: 345, endPoint x: 913, endPoint y: 345, distance: 14.0
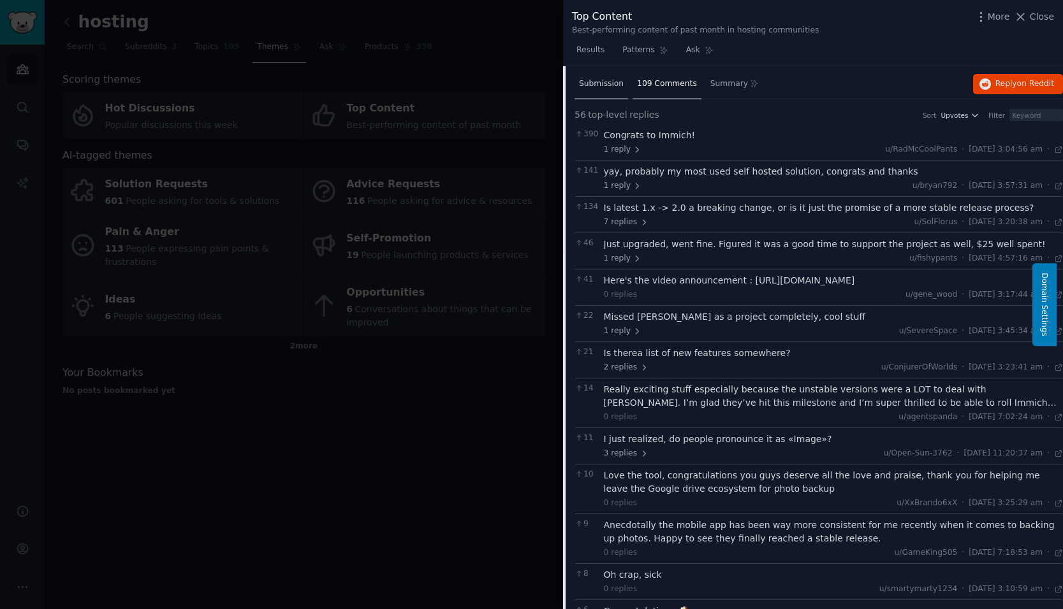
scroll to position [0, 0]
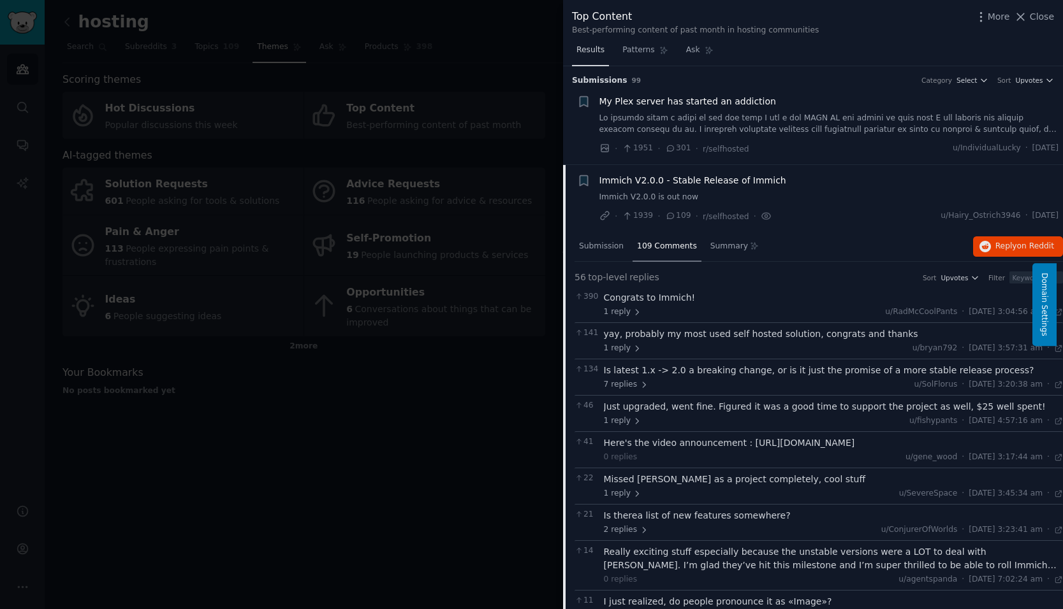
click at [593, 52] on span "Results" at bounding box center [590, 50] width 28 height 11
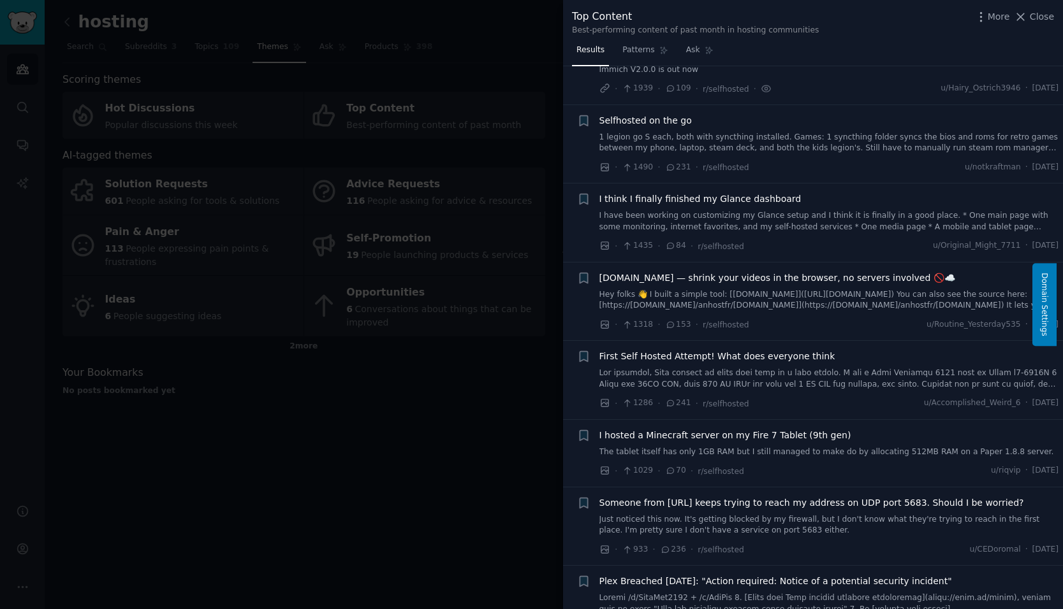
scroll to position [191, 0]
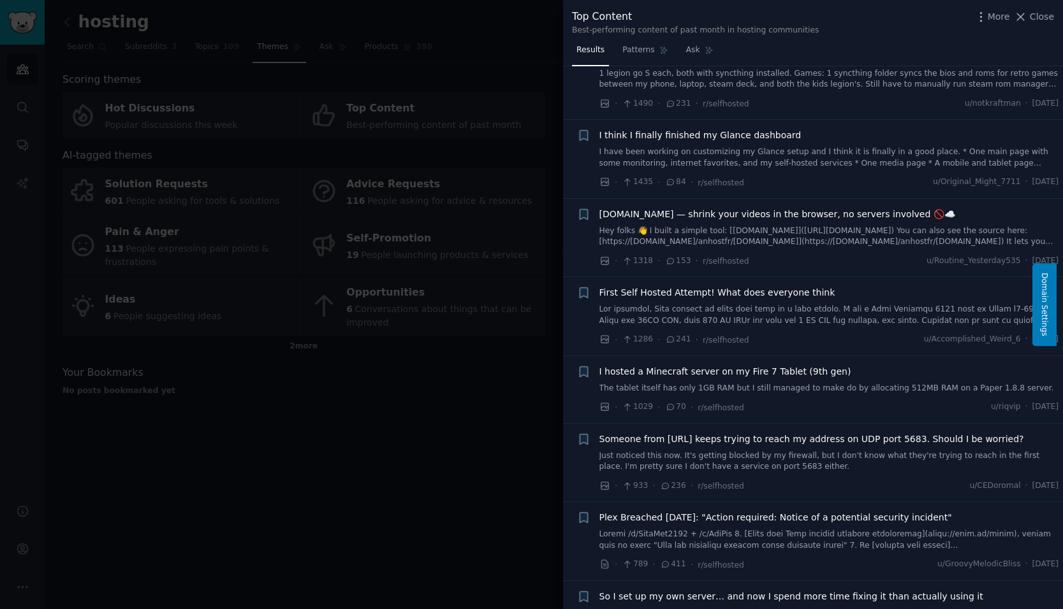
click at [783, 226] on link "Hey folks 👋 I built a simple tool: [[DOMAIN_NAME]]([URL][DOMAIN_NAME]) You can …" at bounding box center [829, 237] width 460 height 22
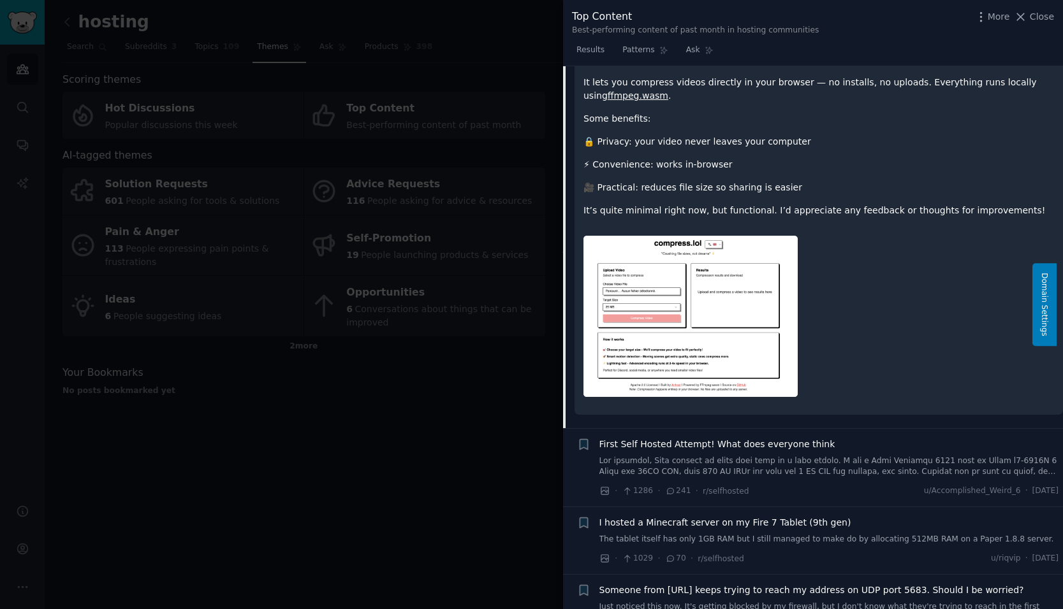
scroll to position [388, 0]
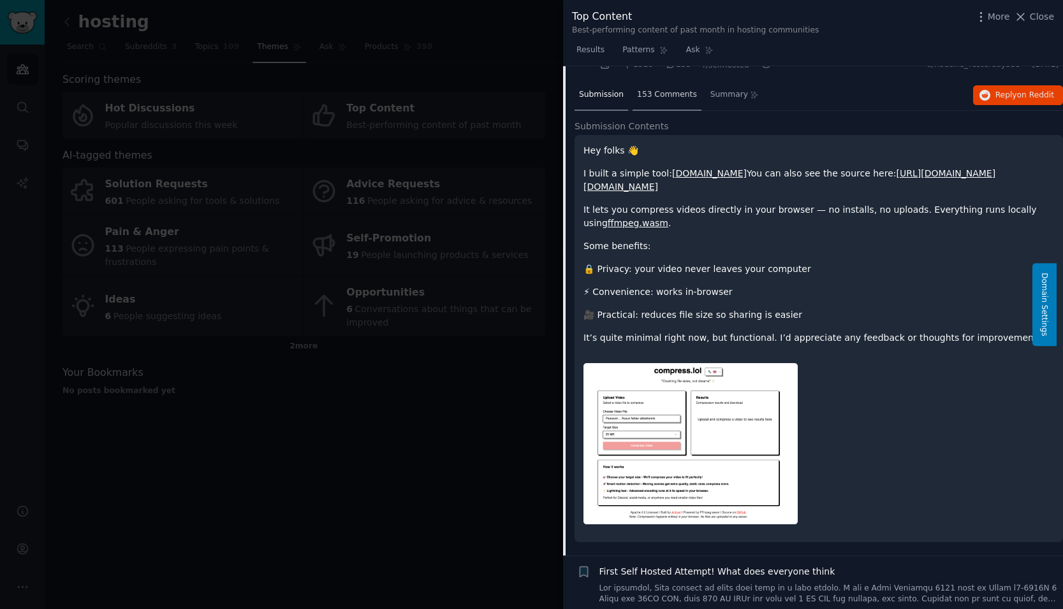
click at [664, 96] on span "153 Comments" at bounding box center [667, 94] width 60 height 11
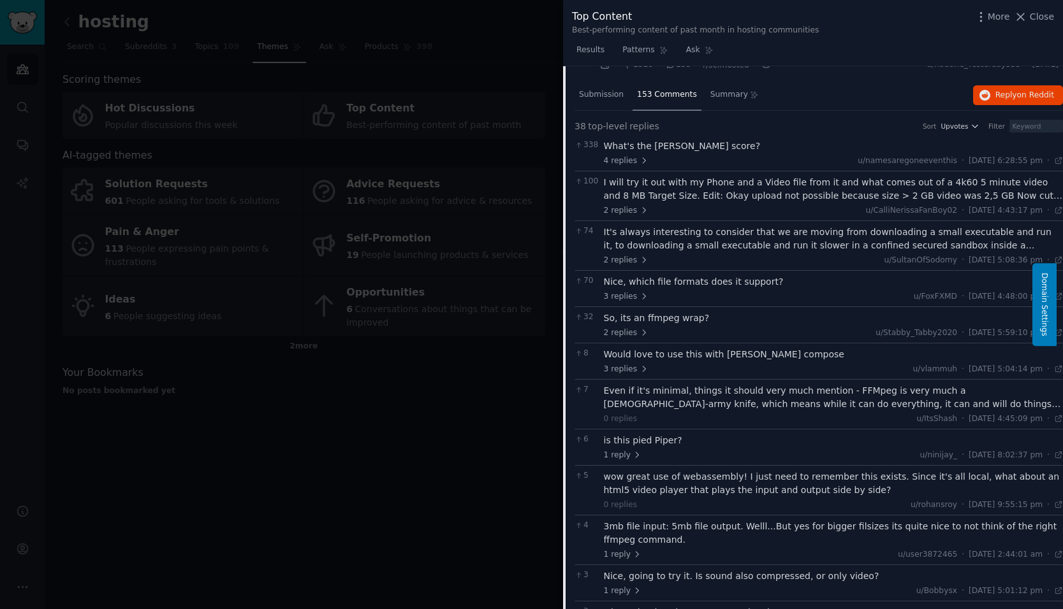
scroll to position [451, 0]
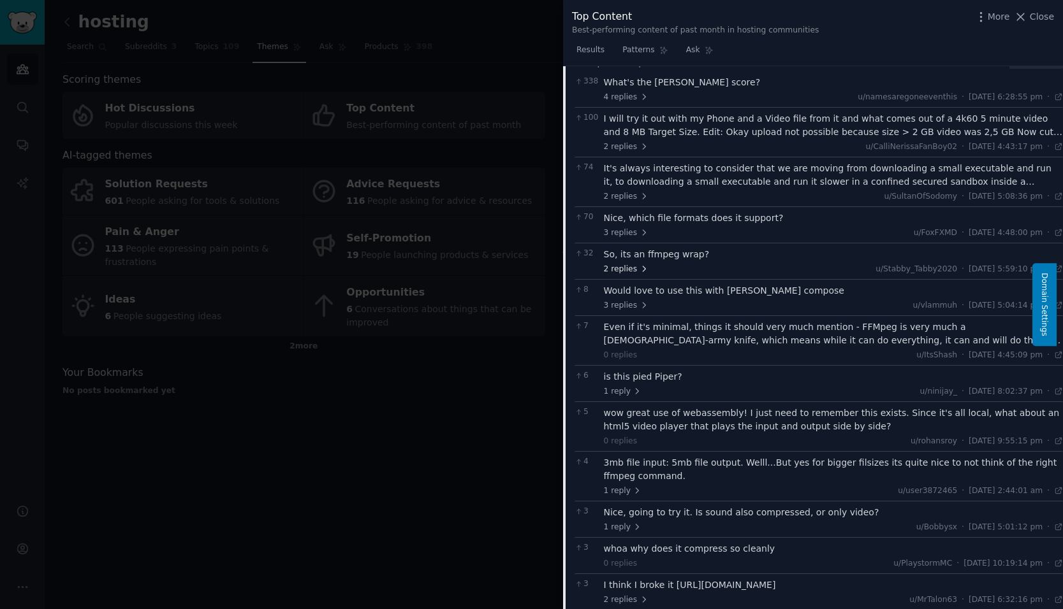
click at [632, 269] on span "2 replies" at bounding box center [626, 269] width 45 height 11
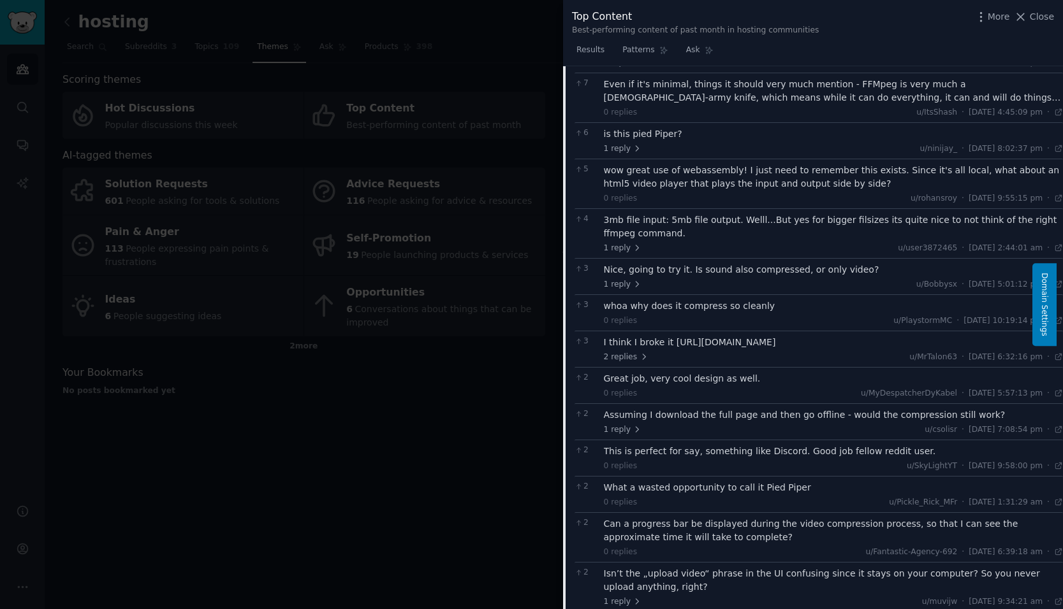
scroll to position [388, 0]
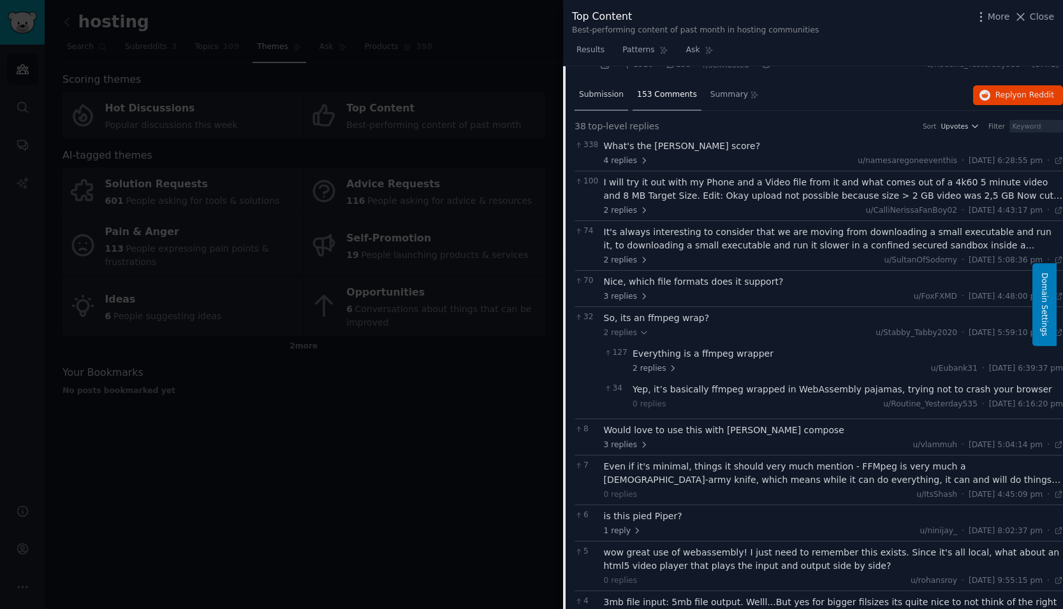
click at [602, 98] on span "Submission" at bounding box center [601, 94] width 45 height 11
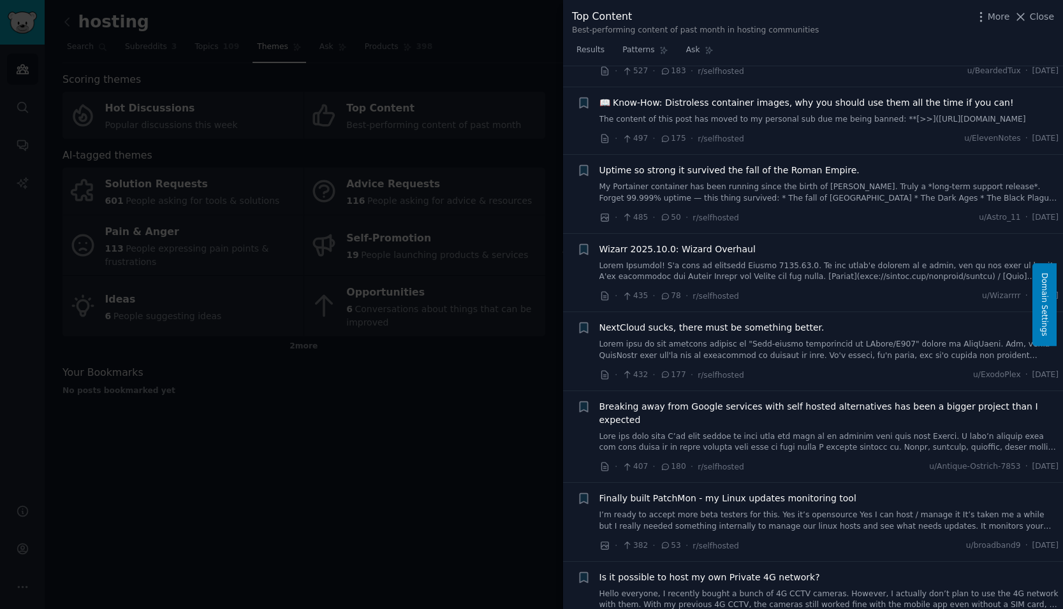
scroll to position [1917, 0]
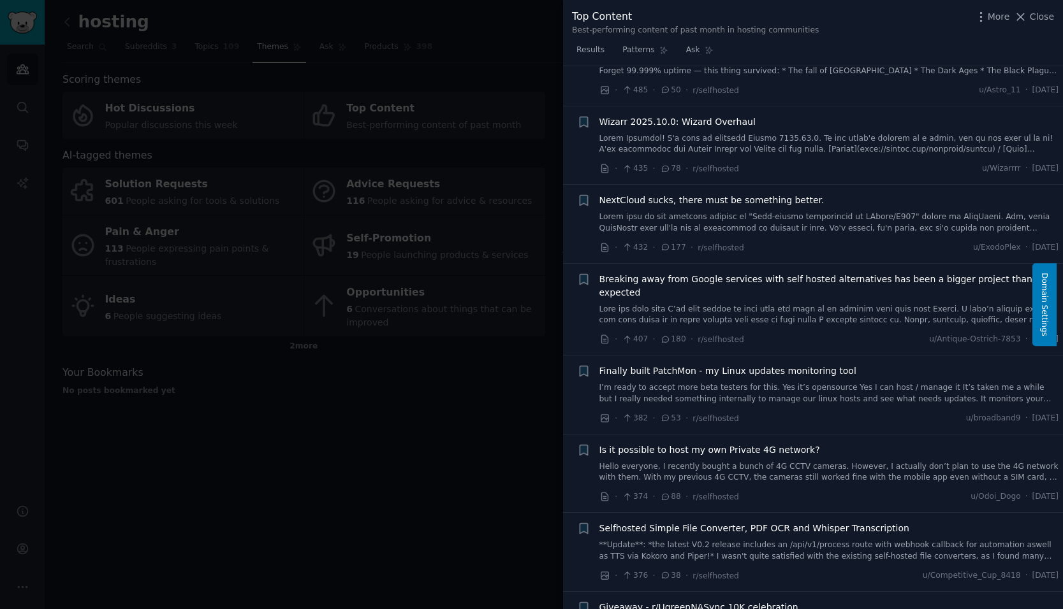
click at [71, 20] on div at bounding box center [531, 304] width 1063 height 609
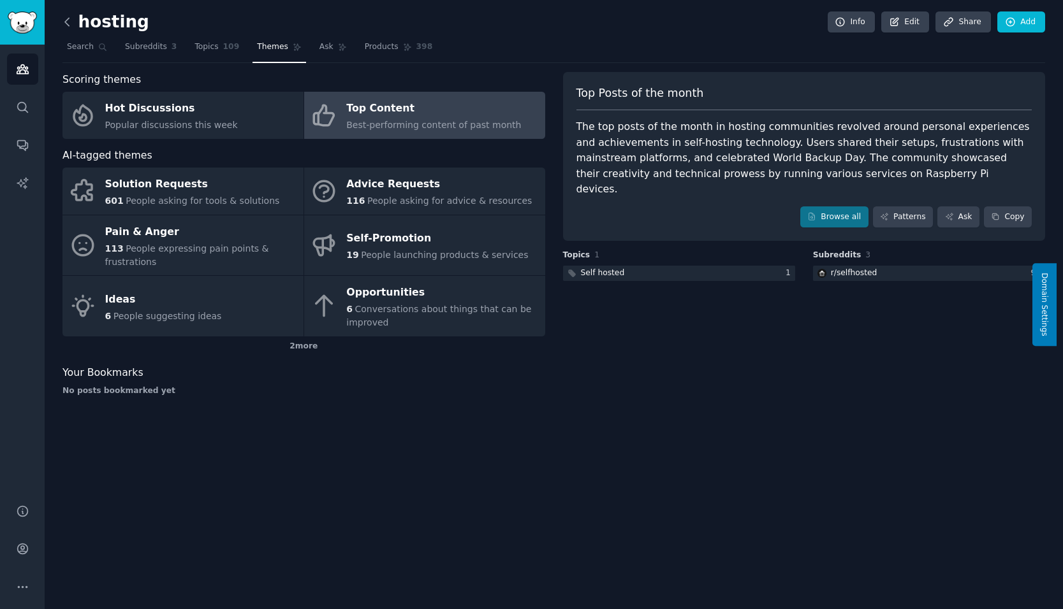
click at [68, 21] on icon at bounding box center [67, 21] width 13 height 13
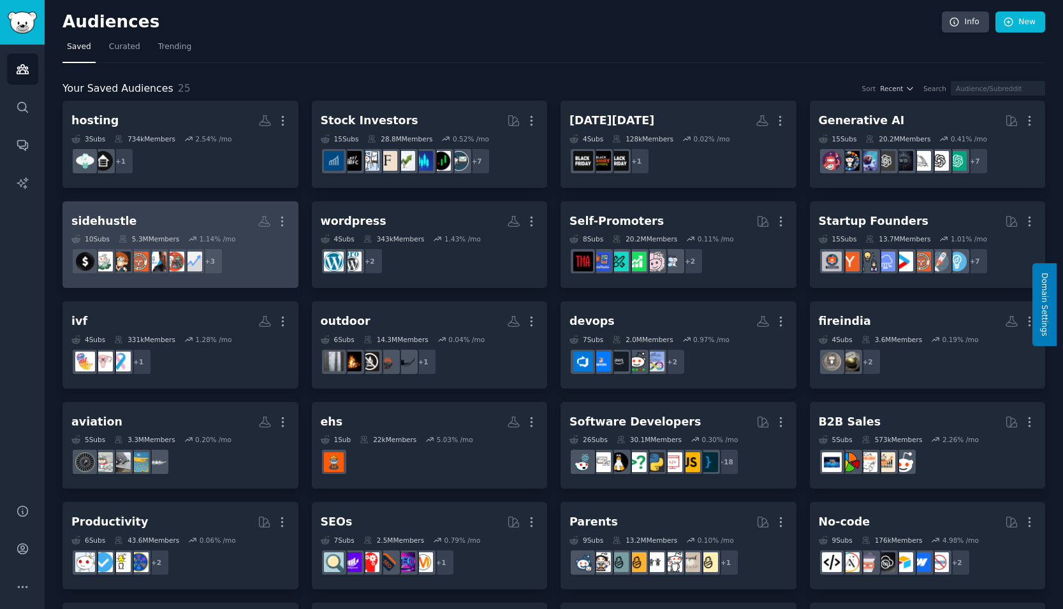
click at [128, 214] on h2 "sidehustle More" at bounding box center [180, 221] width 218 height 22
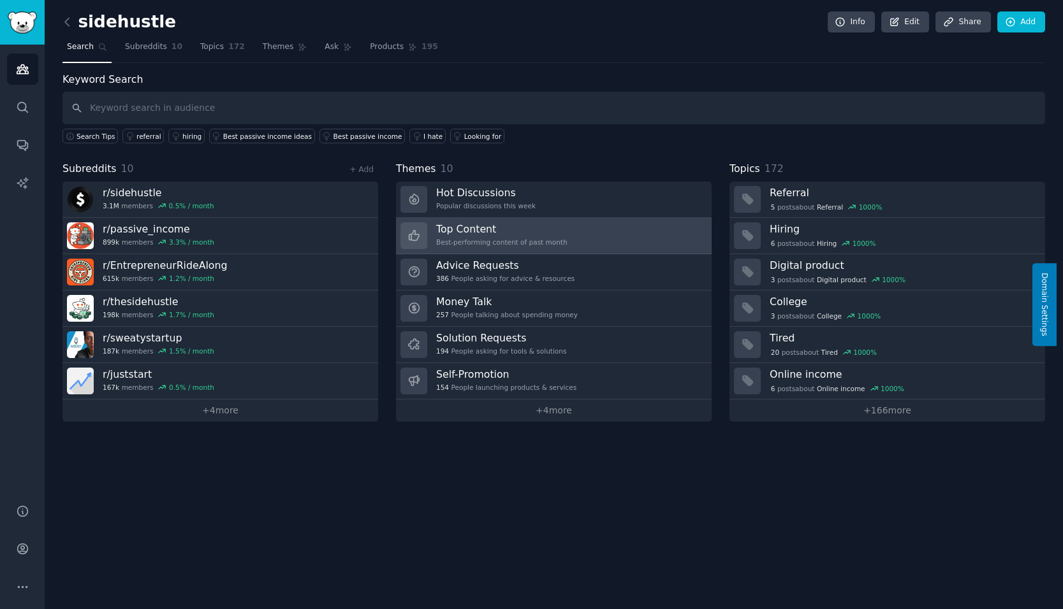
click at [505, 232] on h3 "Top Content" at bounding box center [501, 228] width 131 height 13
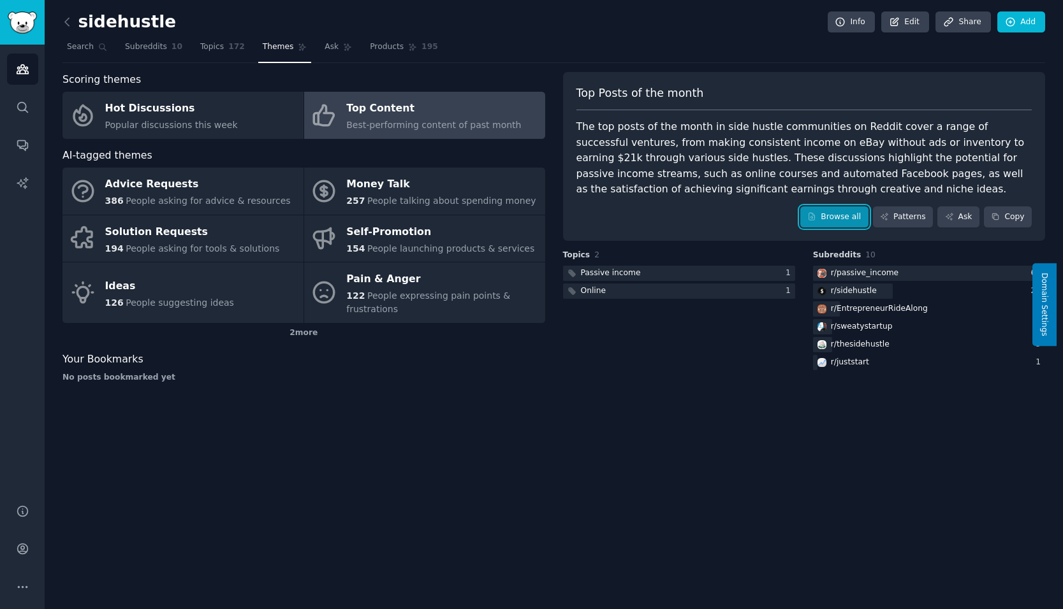
click at [846, 215] on link "Browse all" at bounding box center [834, 218] width 68 height 22
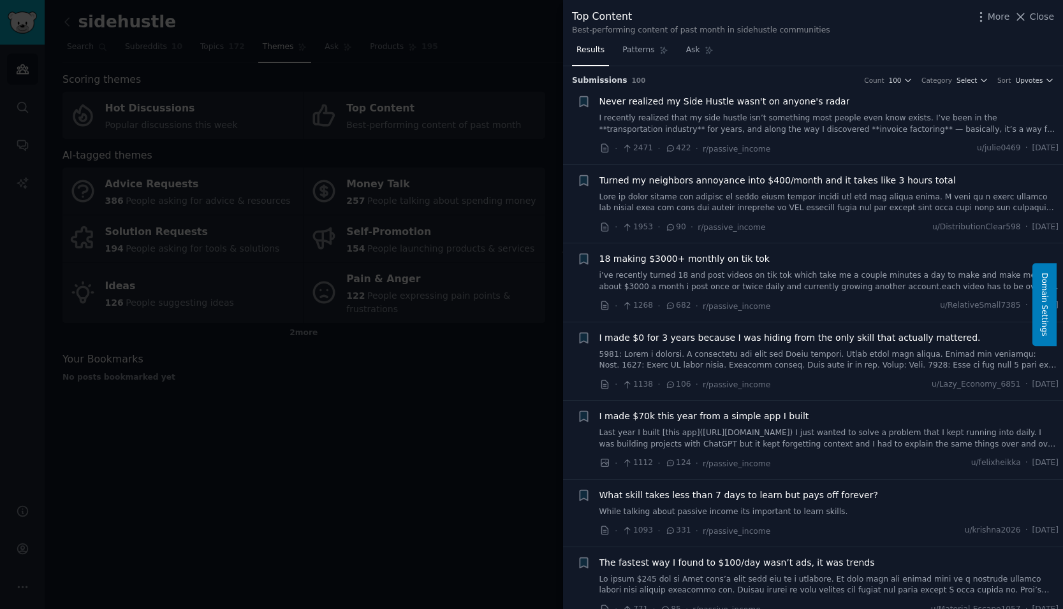
click at [847, 113] on link "I recently realized that my side hustle isn’t something most people even know e…" at bounding box center [829, 124] width 460 height 22
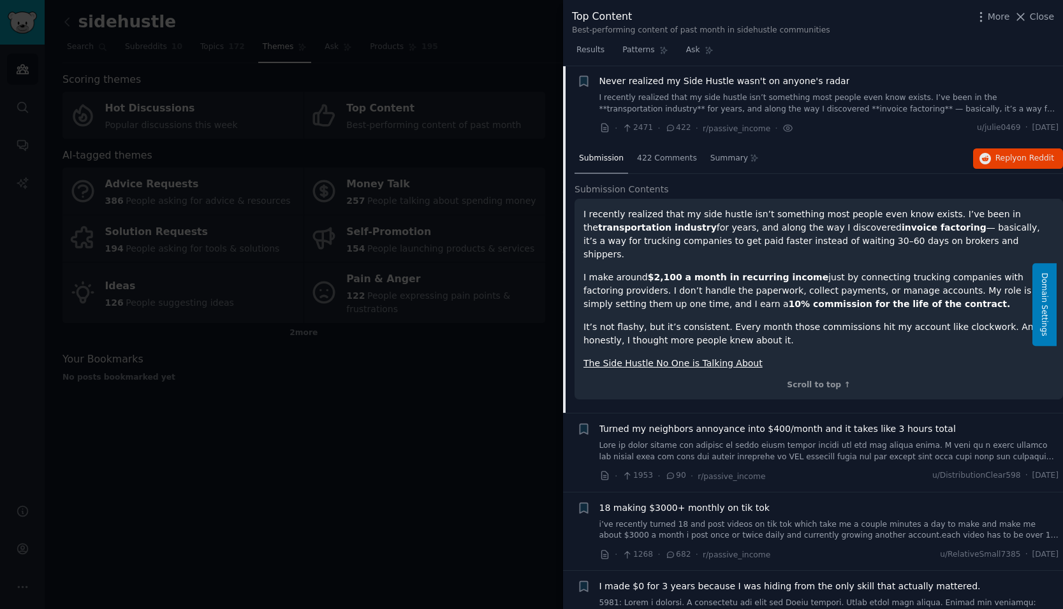
scroll to position [84, 0]
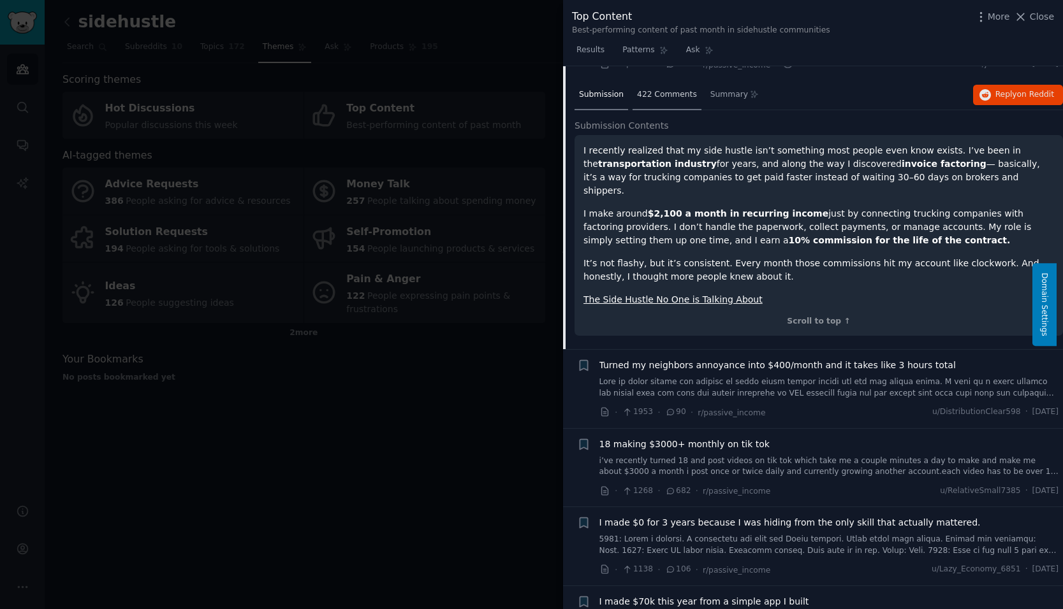
click at [666, 97] on span "422 Comments" at bounding box center [667, 94] width 60 height 11
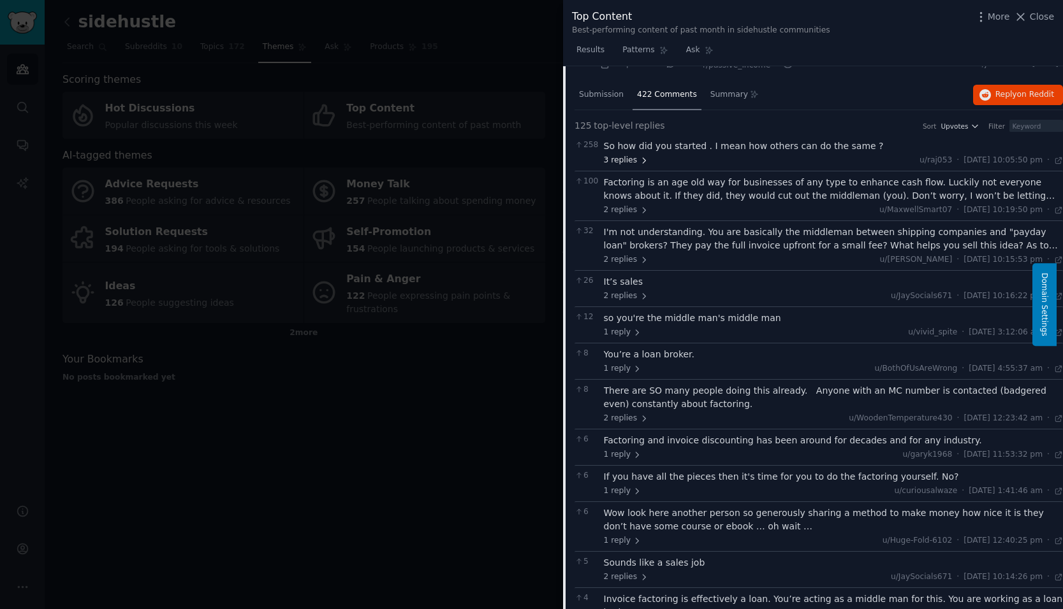
click at [620, 165] on span "3 replies" at bounding box center [626, 160] width 45 height 11
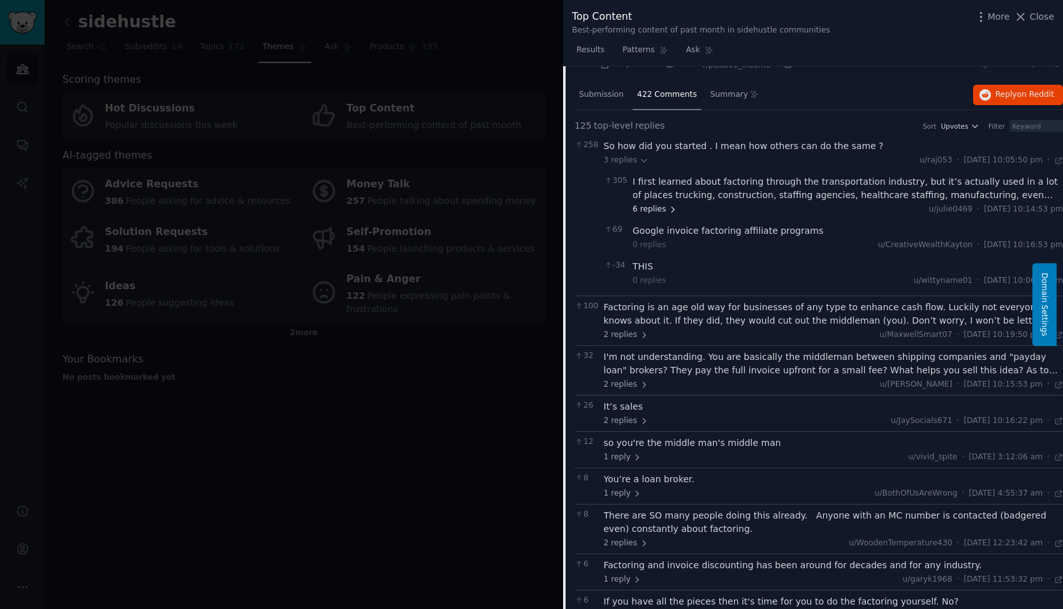
click at [658, 208] on span "6 replies" at bounding box center [654, 209] width 45 height 11
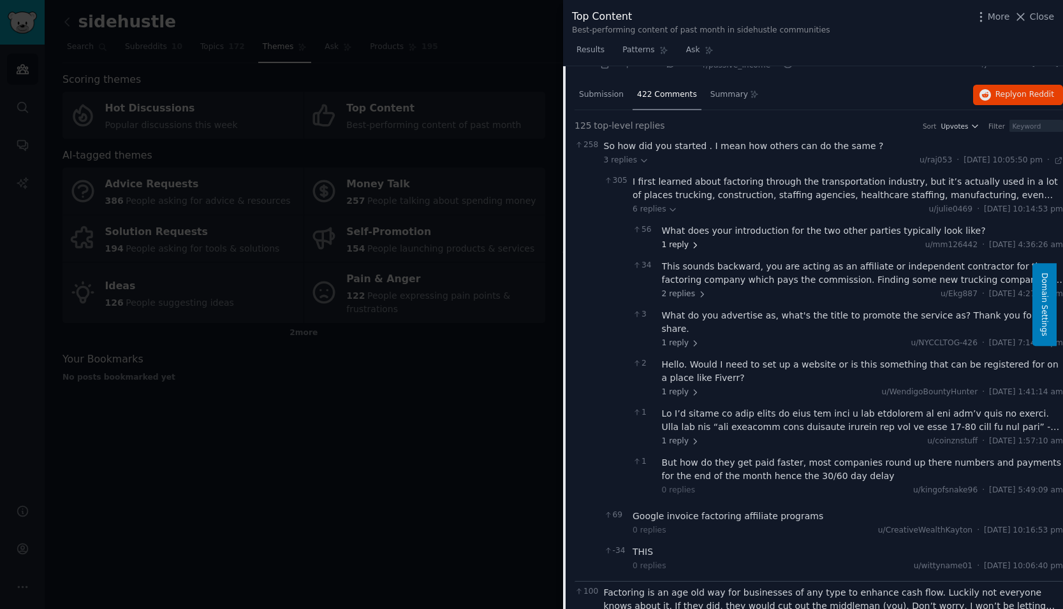
click at [690, 245] on icon at bounding box center [694, 245] width 9 height 9
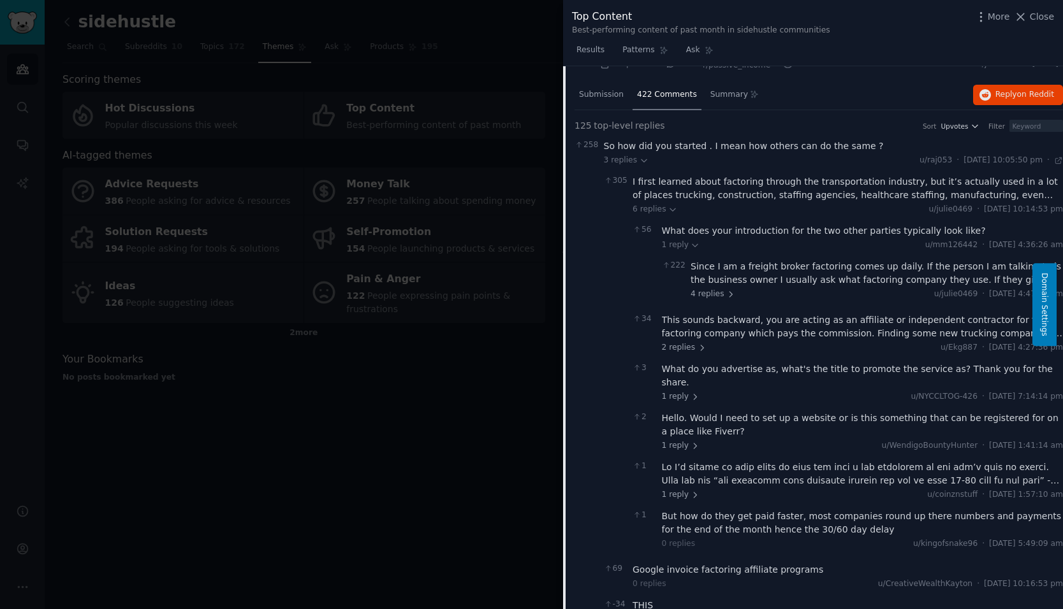
scroll to position [148, 0]
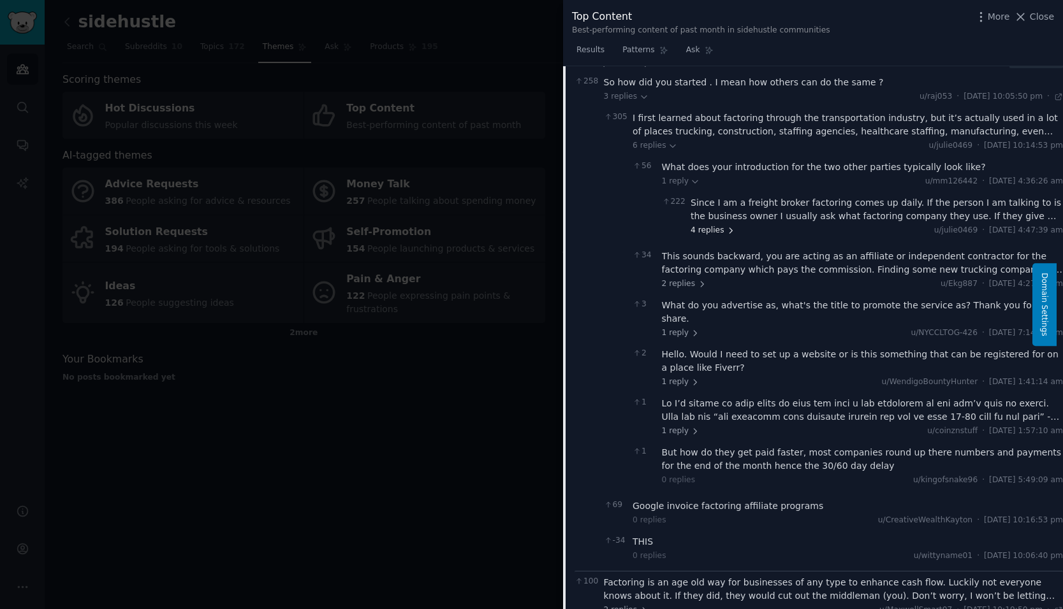
click at [706, 228] on span "4 replies" at bounding box center [712, 230] width 45 height 11
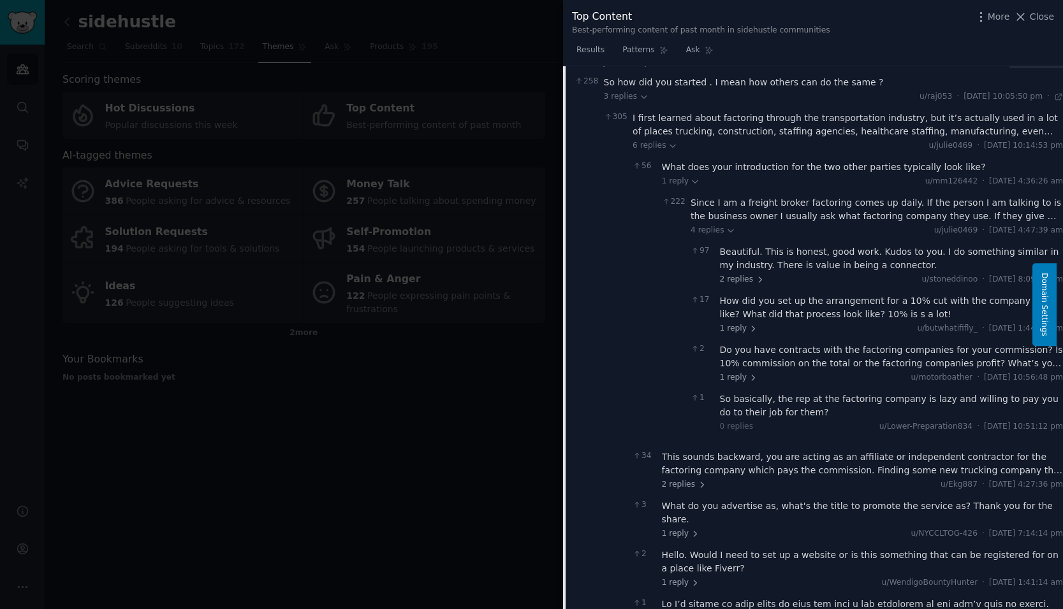
click at [840, 211] on div "Since I am a freight broker factoring comes up daily. If the person I am talkin…" at bounding box center [876, 209] width 372 height 27
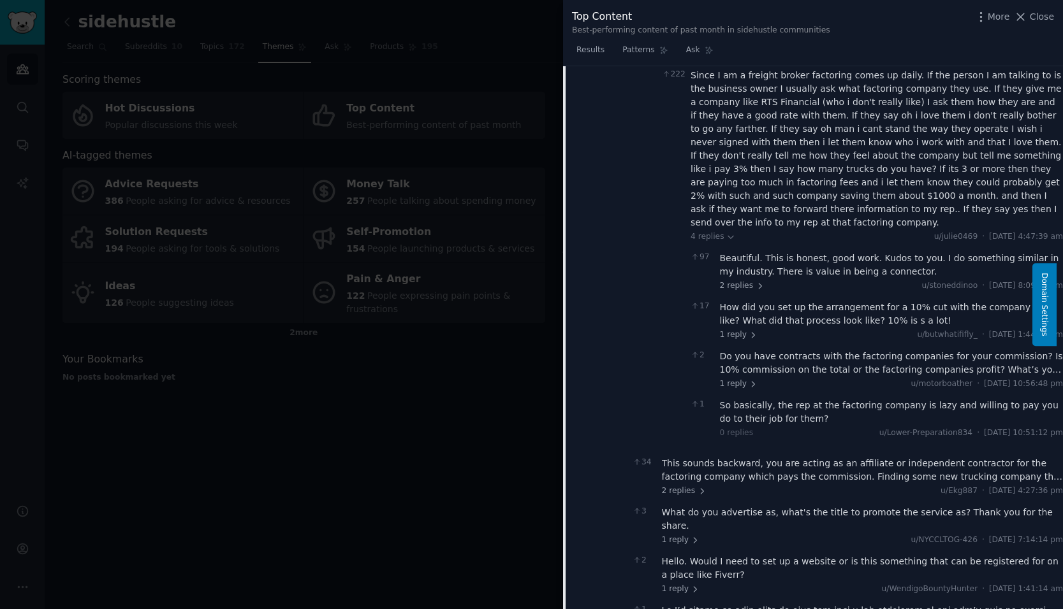
scroll to position [339, 0]
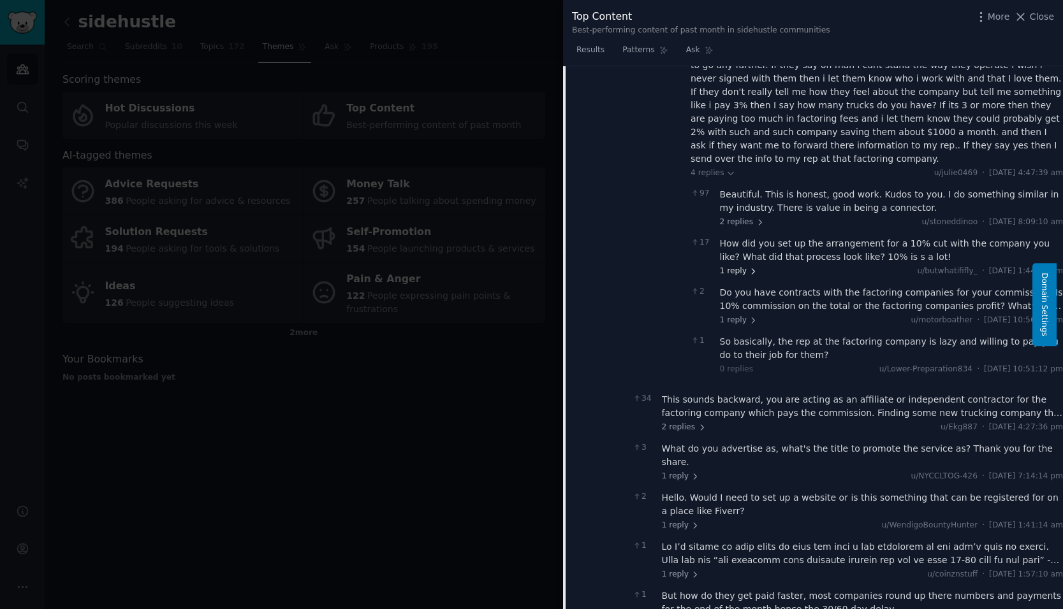
click at [731, 266] on span "1 reply" at bounding box center [739, 271] width 38 height 11
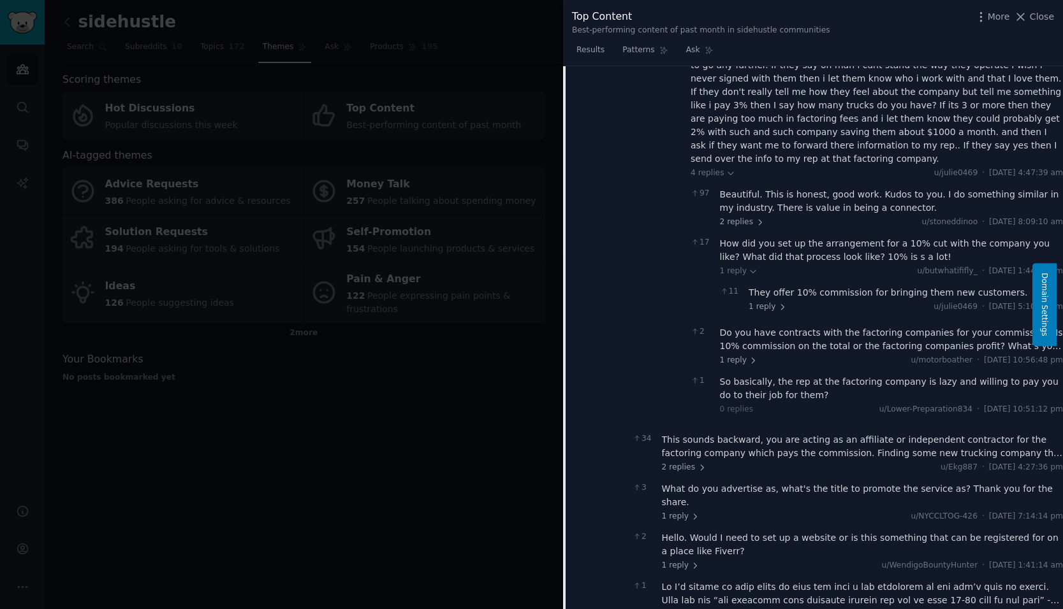
scroll to position [403, 0]
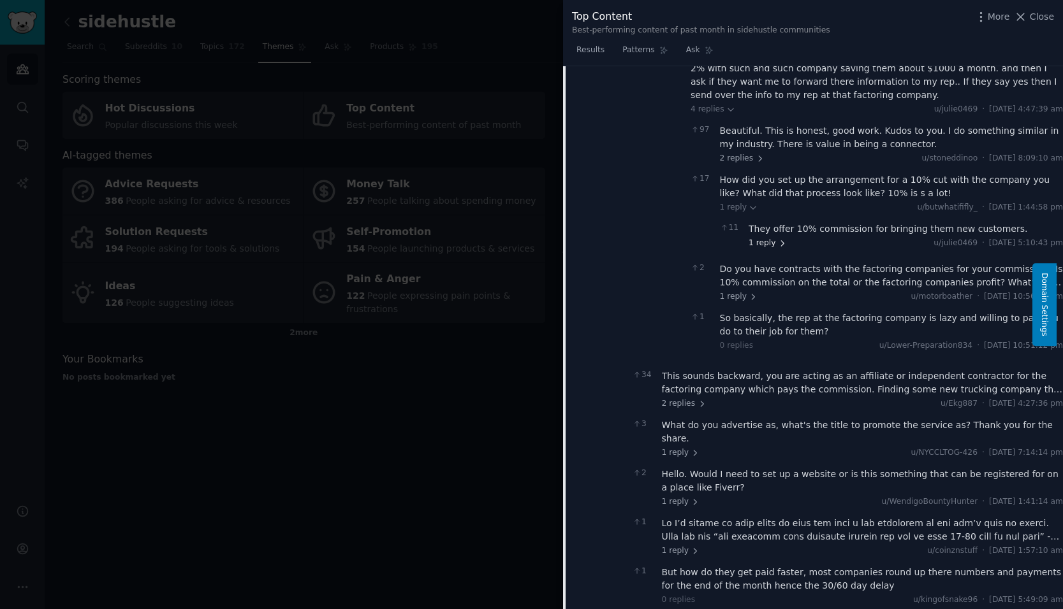
click at [760, 238] on span "1 reply" at bounding box center [767, 243] width 38 height 11
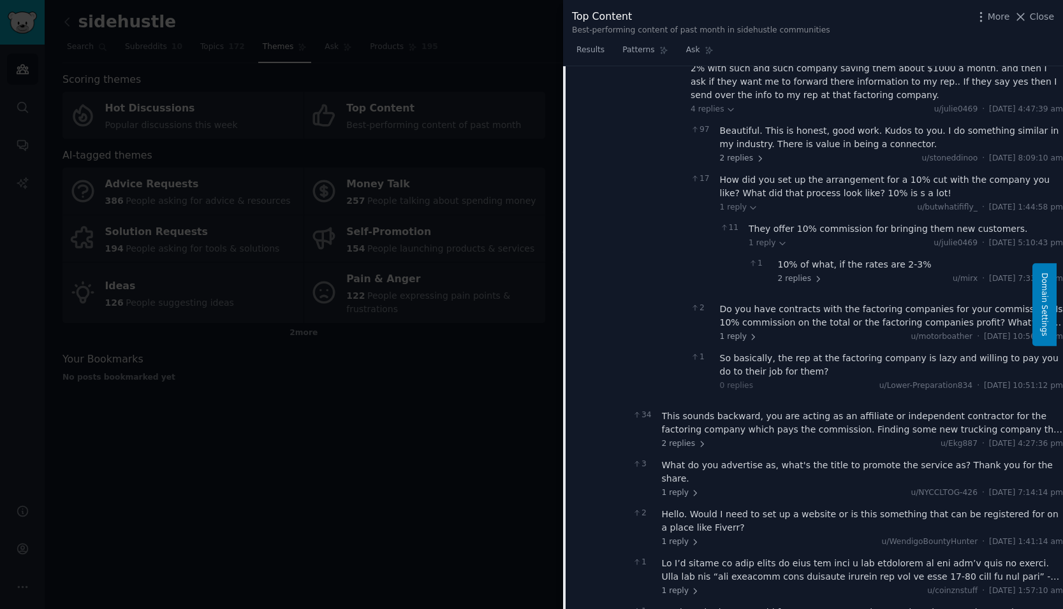
scroll to position [467, 0]
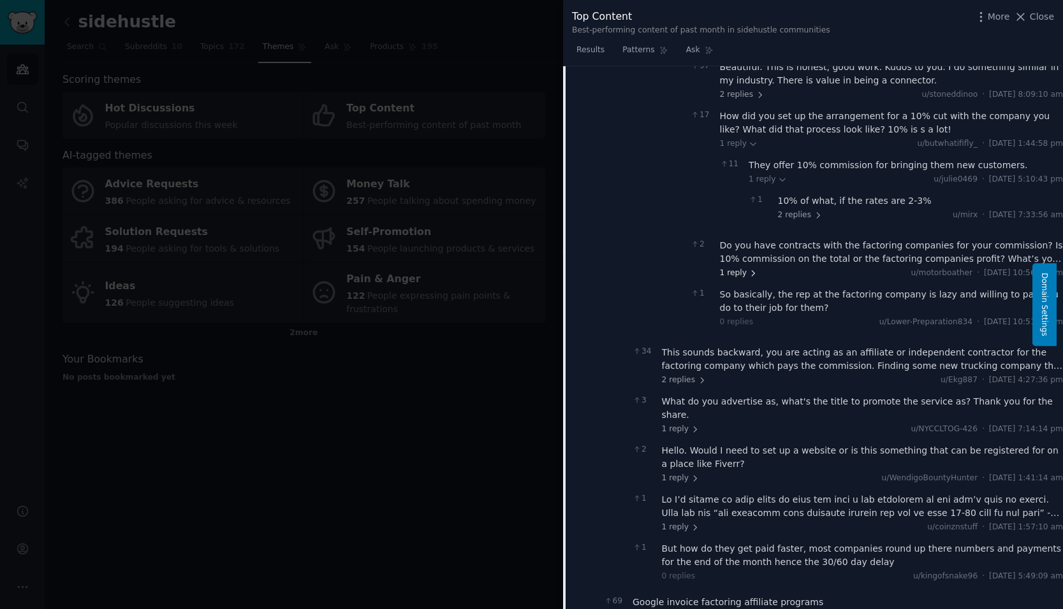
click at [723, 268] on span "1 reply" at bounding box center [739, 273] width 38 height 11
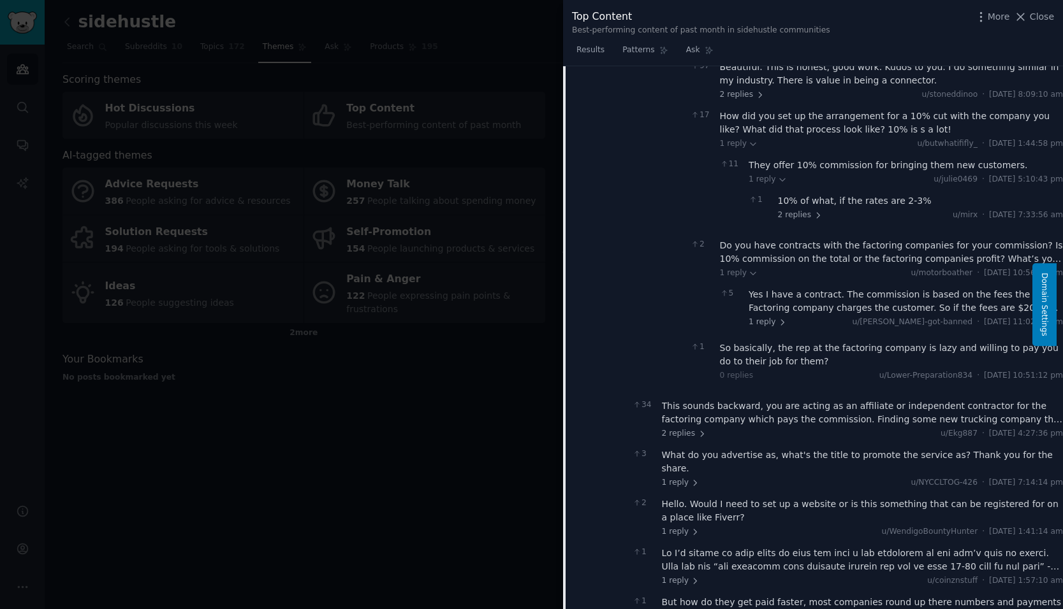
scroll to position [530, 0]
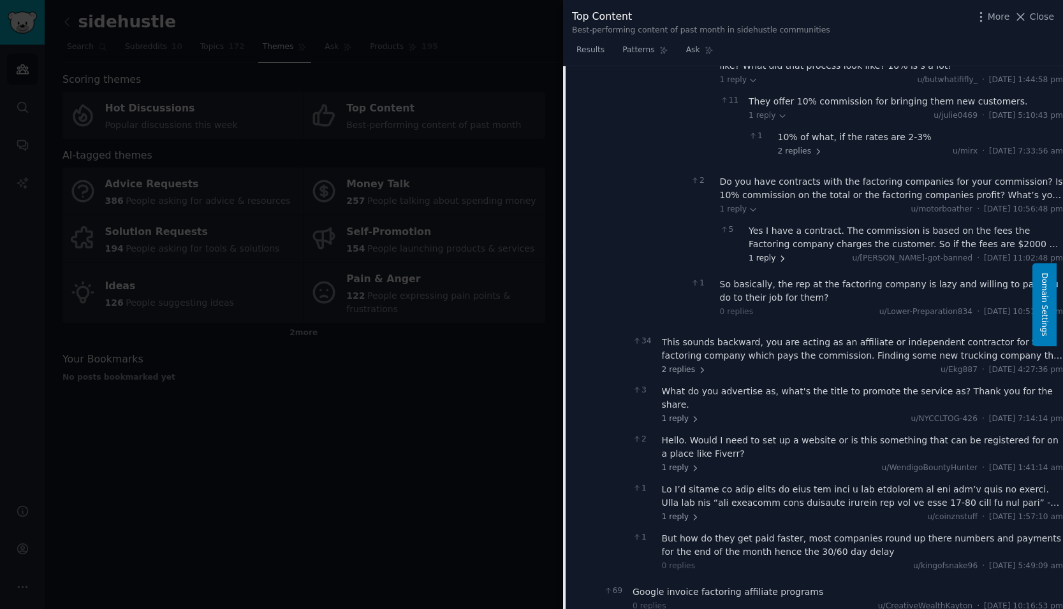
click at [771, 253] on span "1 reply" at bounding box center [767, 258] width 38 height 11
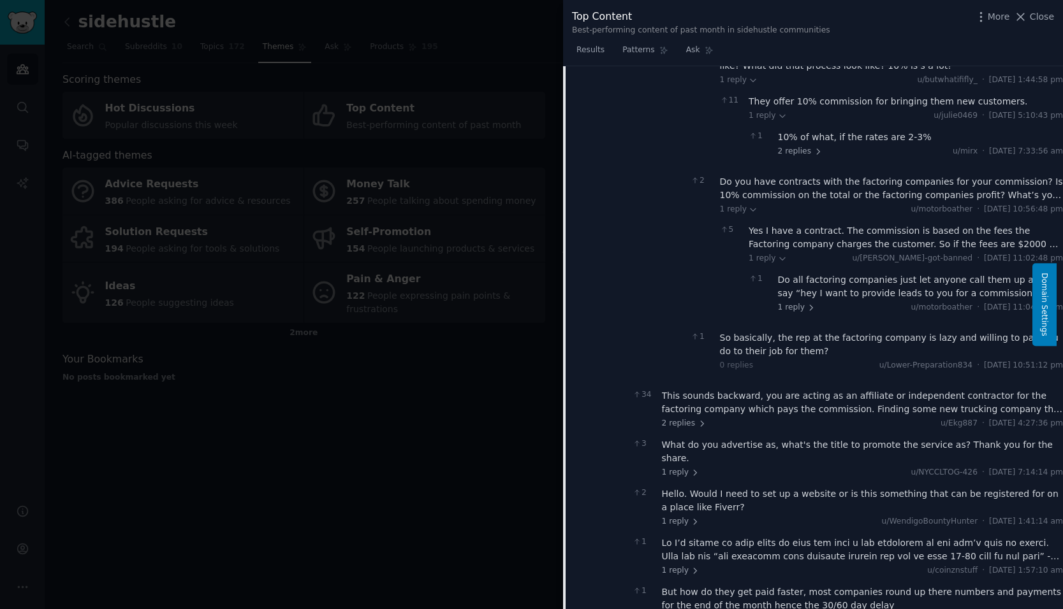
scroll to position [594, 0]
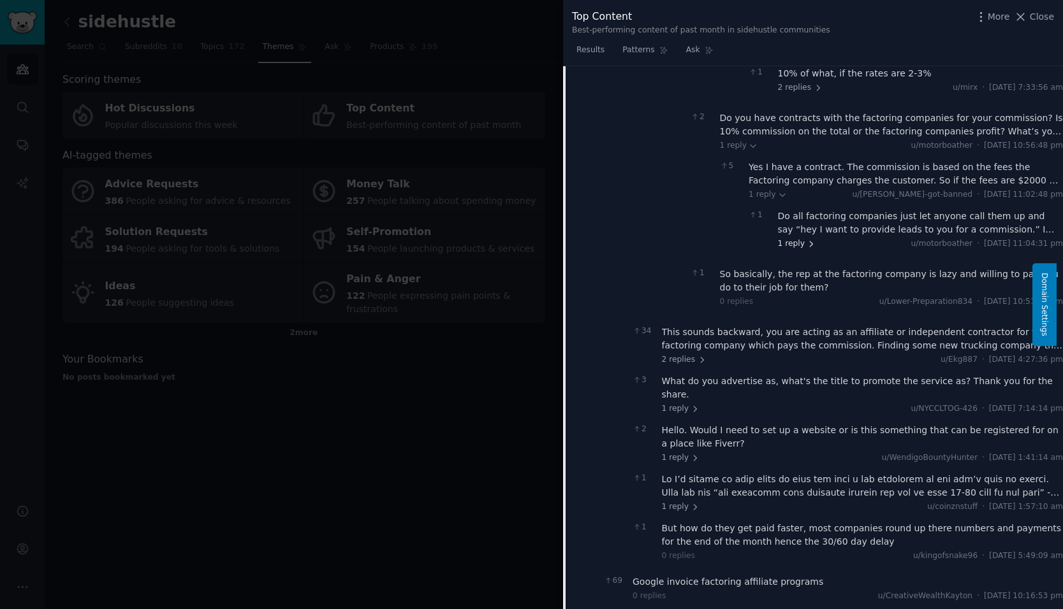
click at [785, 238] on span "1 reply" at bounding box center [797, 243] width 38 height 11
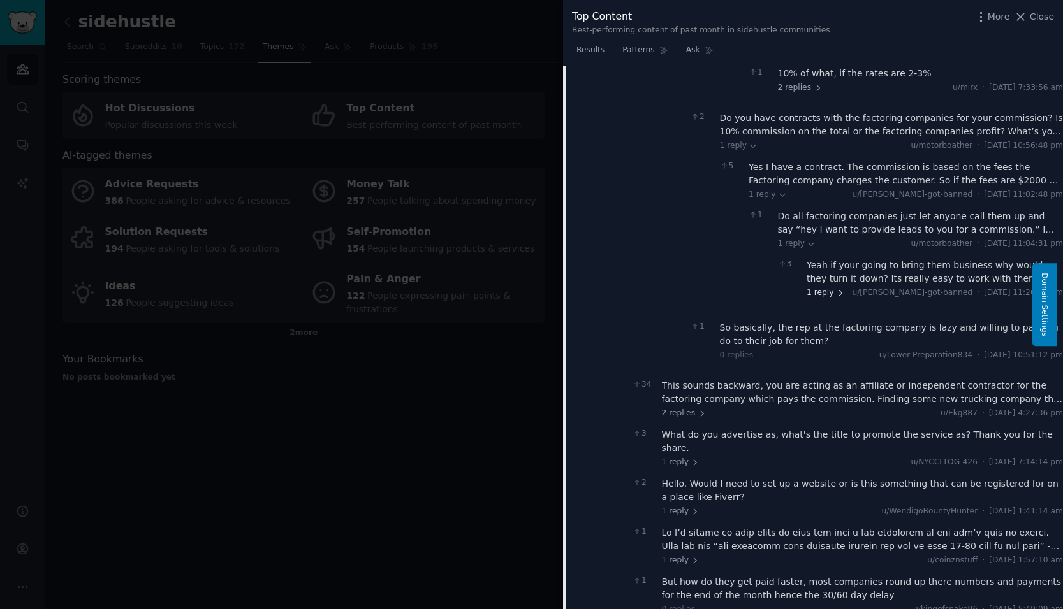
click at [810, 287] on span "1 reply" at bounding box center [825, 292] width 38 height 11
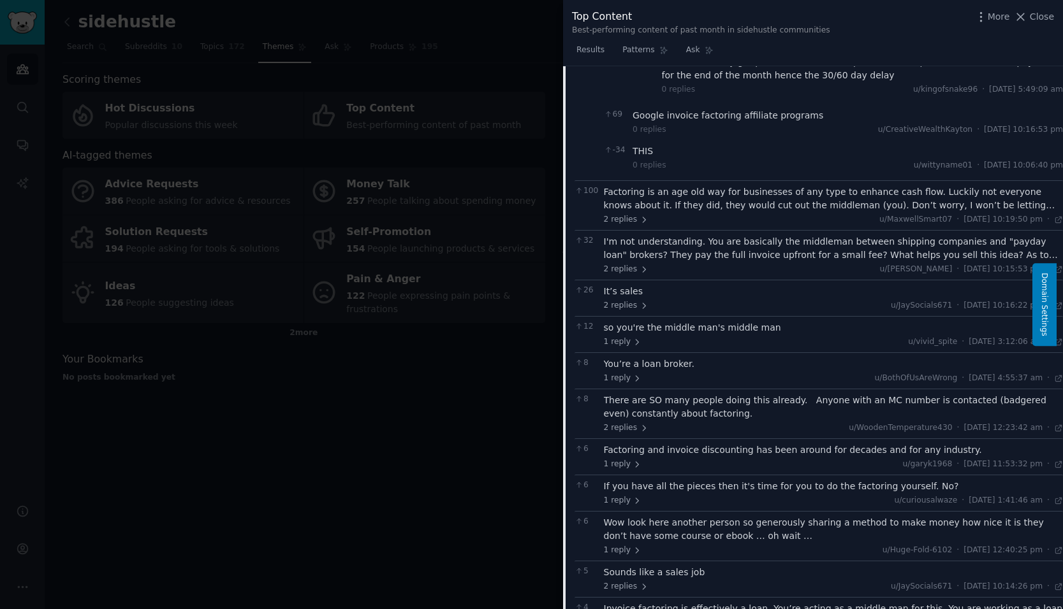
scroll to position [1232, 0]
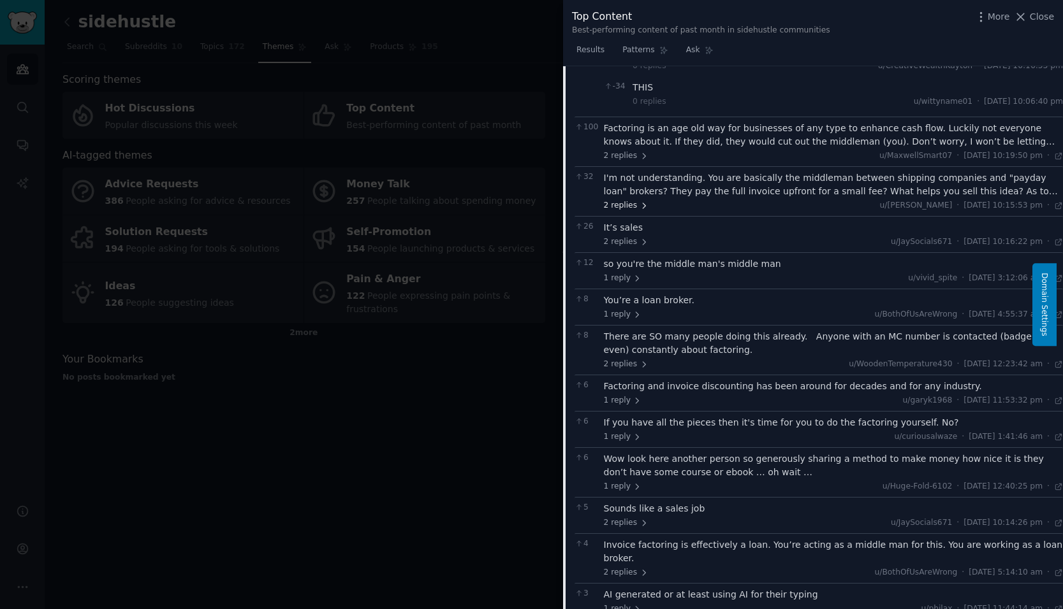
click at [630, 200] on span "2 replies" at bounding box center [626, 205] width 45 height 11
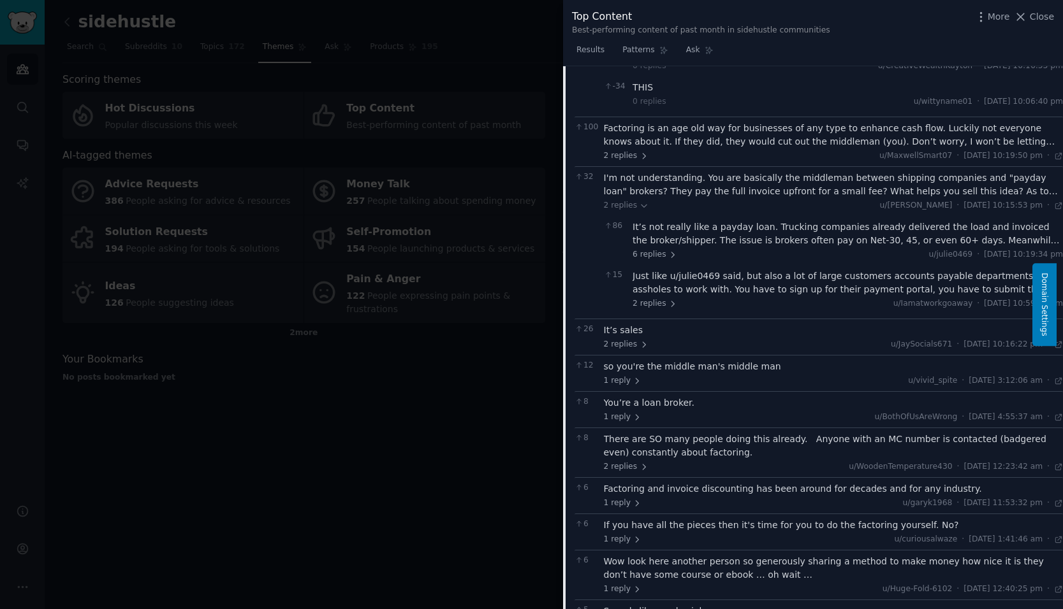
click at [783, 171] on div "I'm not understanding. You are basically the middleman between shipping compani…" at bounding box center [834, 184] width 460 height 27
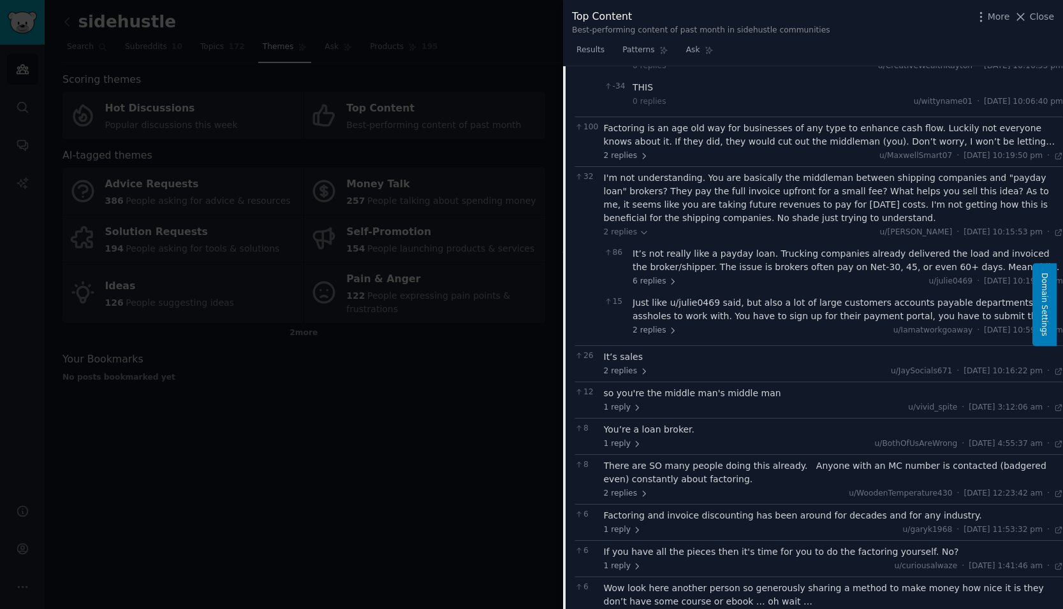
click at [744, 247] on div "It’s not really like a payday loan. Trucking companies already delivered the lo…" at bounding box center [847, 260] width 430 height 27
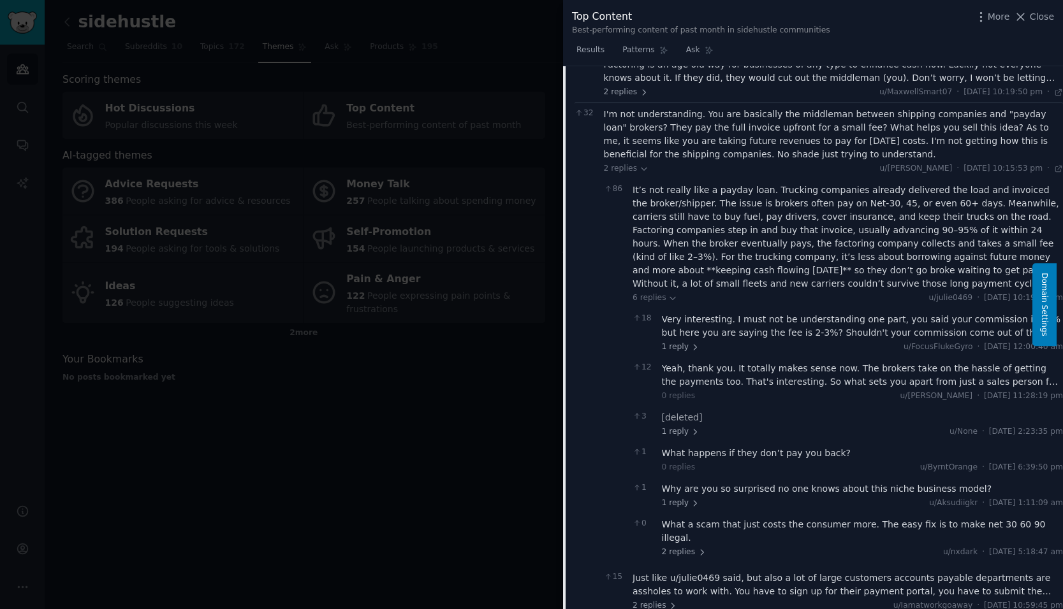
scroll to position [1359, 0]
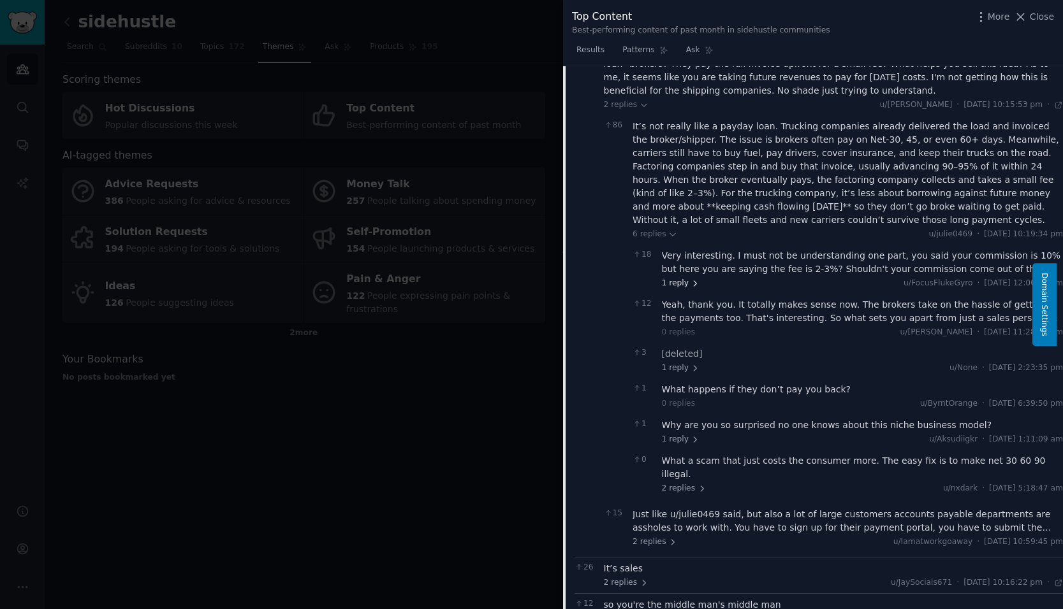
click at [678, 278] on span "1 reply" at bounding box center [681, 283] width 38 height 11
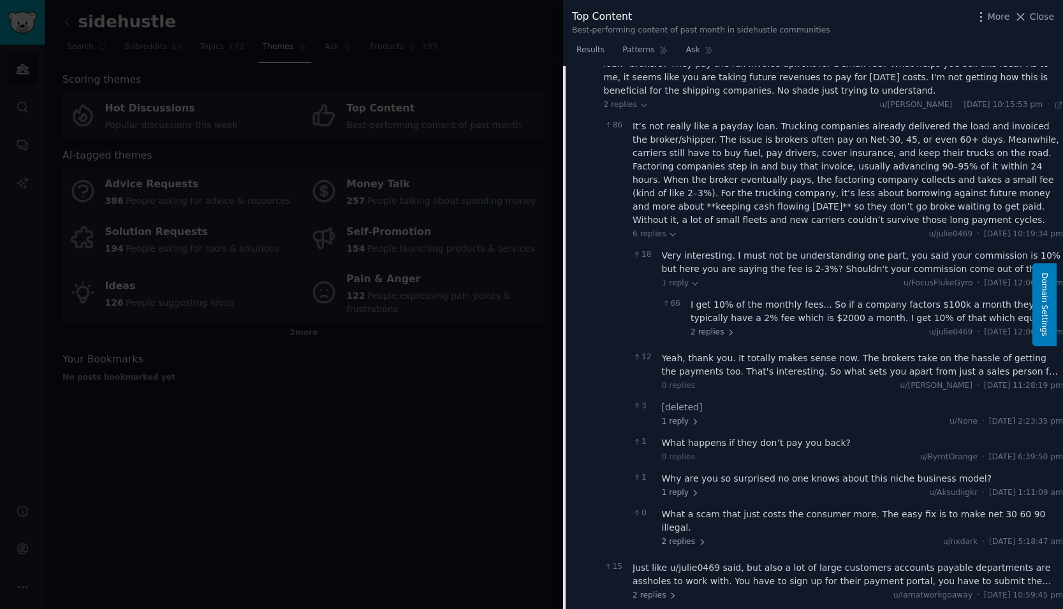
scroll to position [1423, 0]
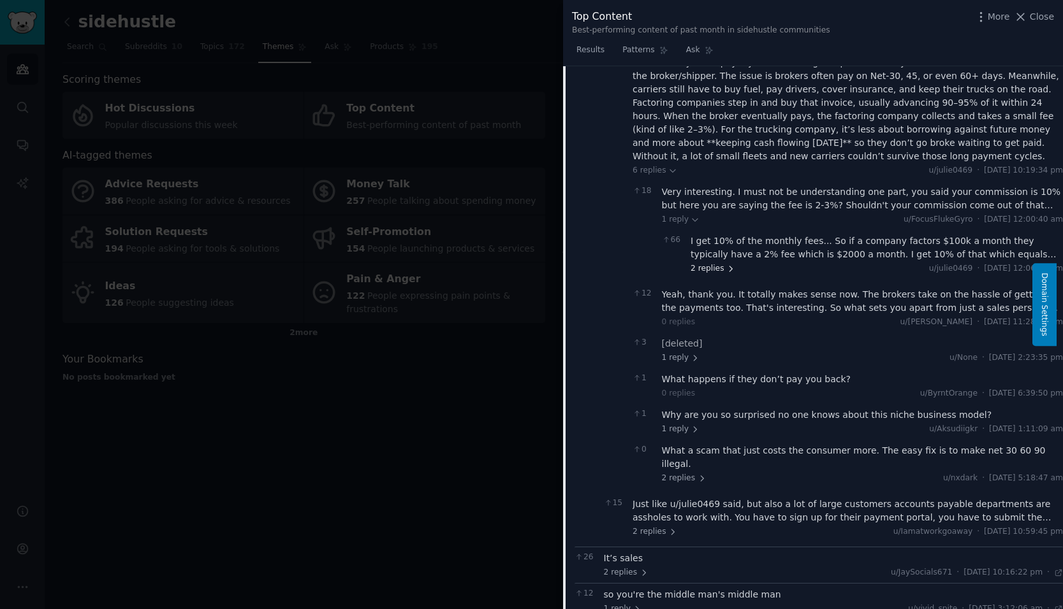
click at [718, 263] on span "2 replies" at bounding box center [712, 268] width 45 height 11
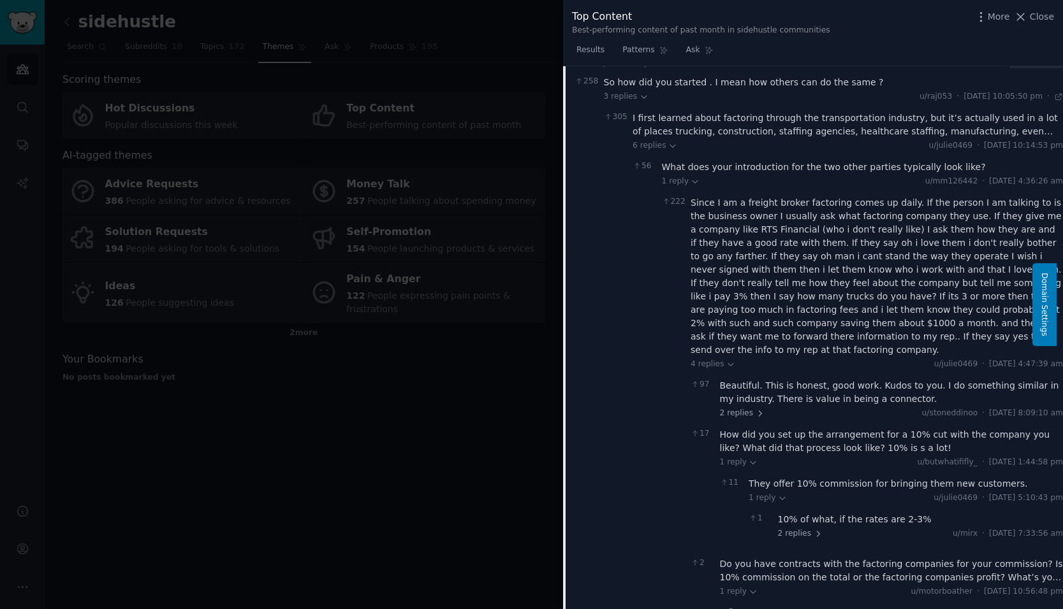
scroll to position [0, 0]
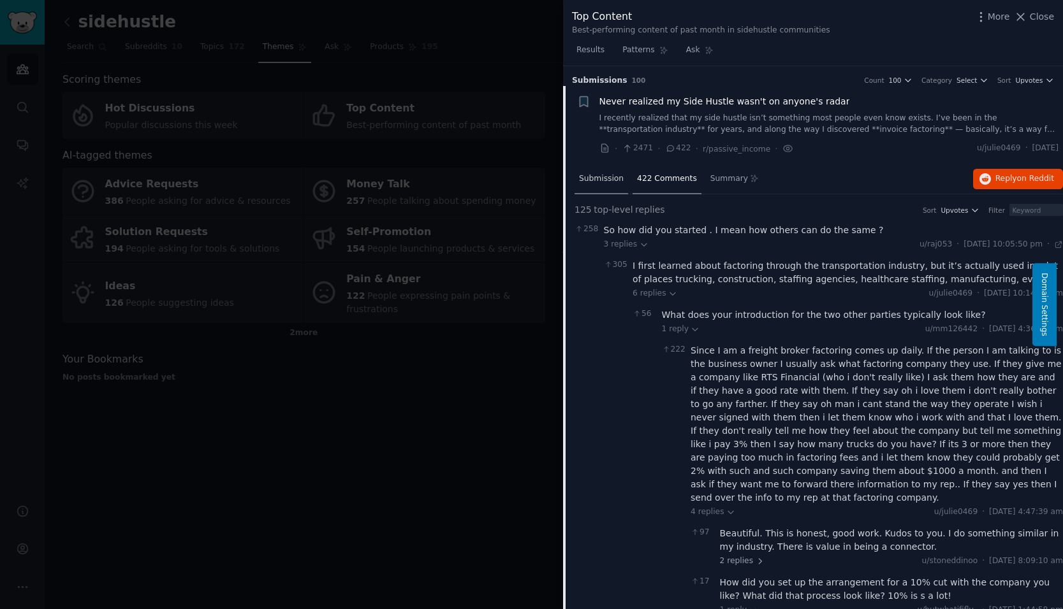
click at [590, 175] on span "Submission" at bounding box center [601, 178] width 45 height 11
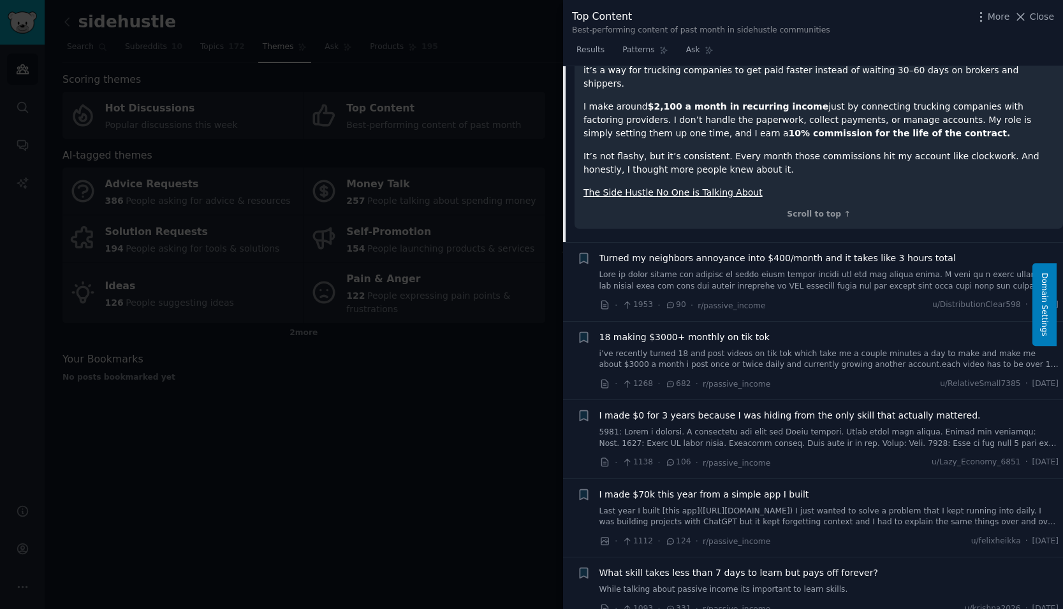
scroll to position [255, 0]
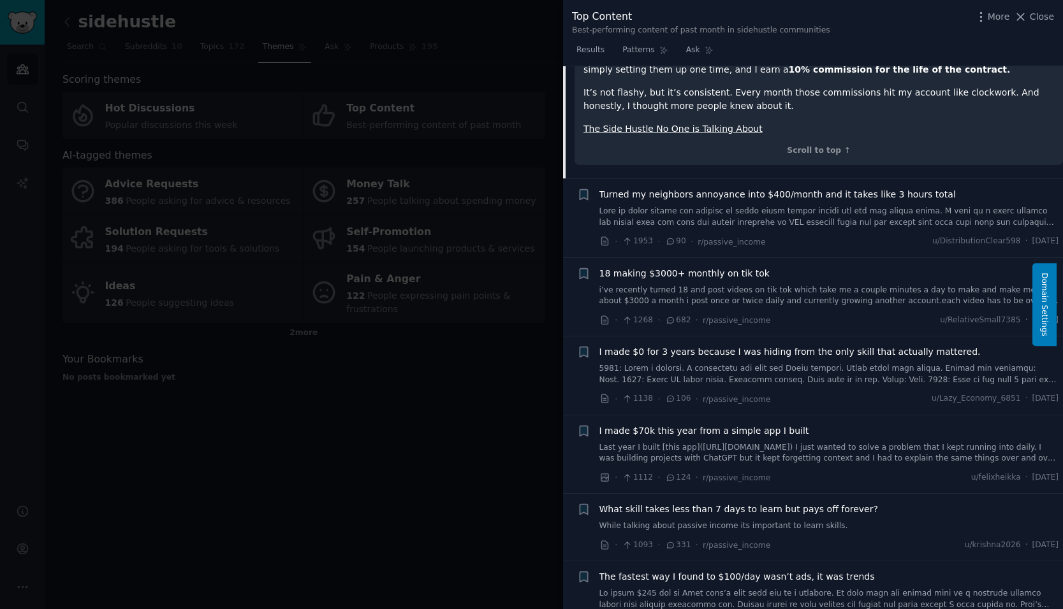
click at [834, 188] on span "Turned my neighbors annoyance into $400/month and it takes like 3 hours total" at bounding box center [777, 194] width 356 height 13
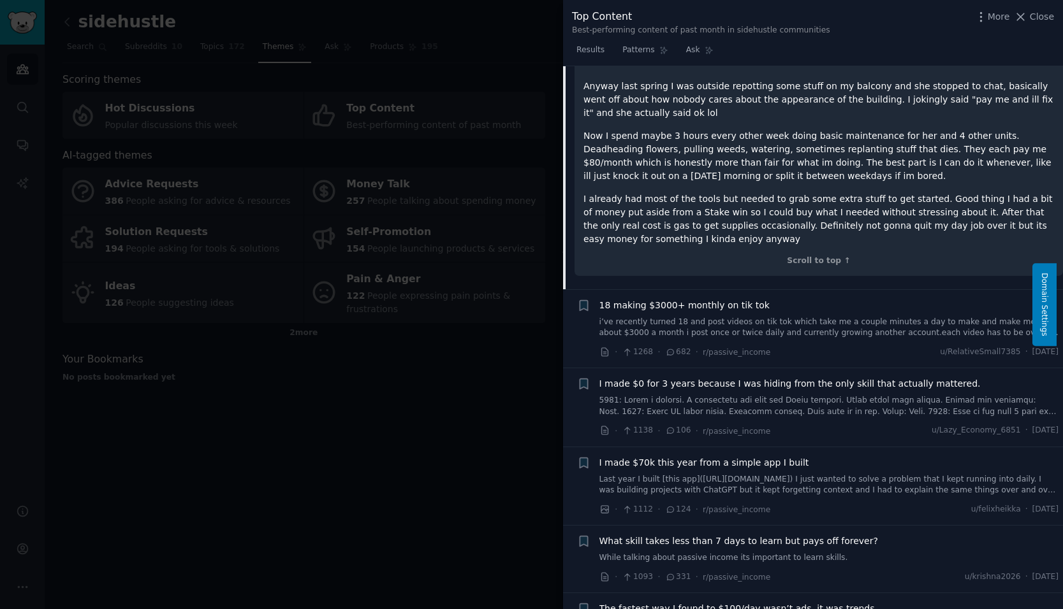
scroll to position [354, 0]
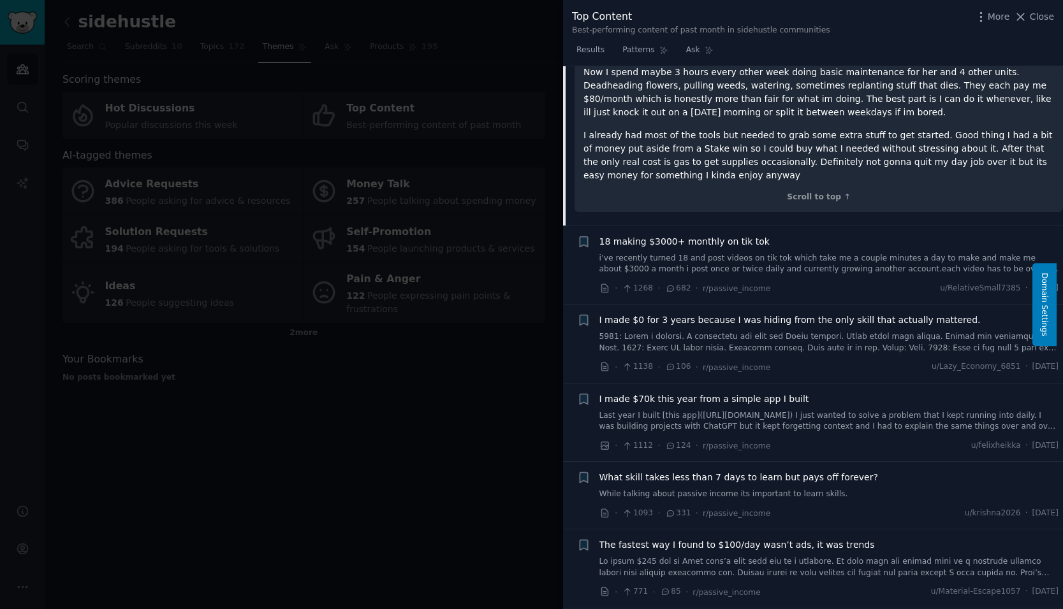
click at [755, 235] on div "18 making $3000+ monthly on tik tok" at bounding box center [829, 241] width 460 height 13
click at [730, 235] on span "18 making $3000+ monthly on tik tok" at bounding box center [684, 241] width 170 height 13
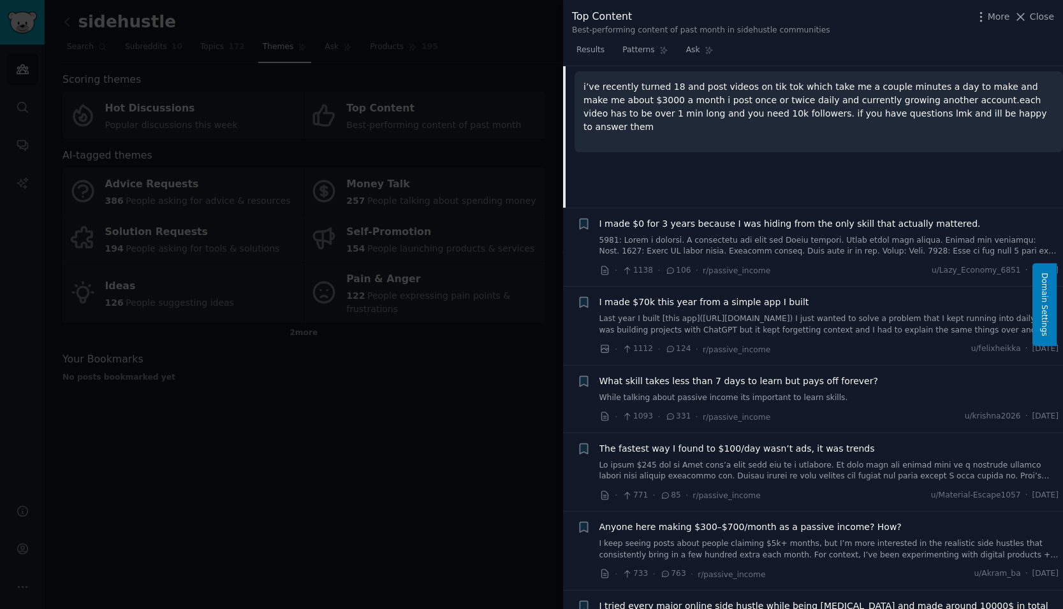
scroll to position [369, 0]
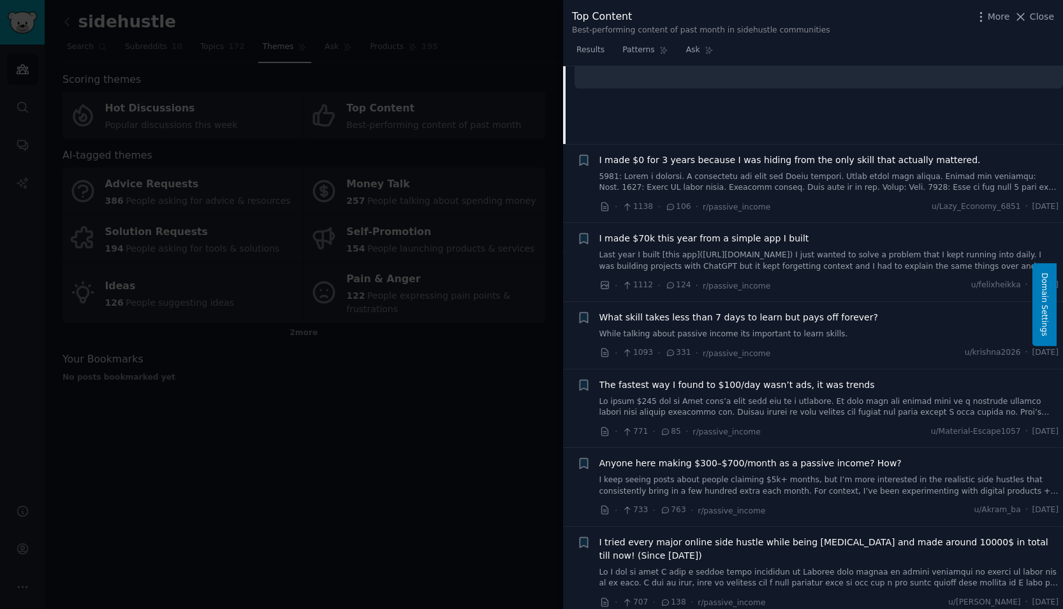
click at [819, 166] on span "I made $0 for 3 years because I was hiding from the only skill that actually ma…" at bounding box center [789, 160] width 381 height 13
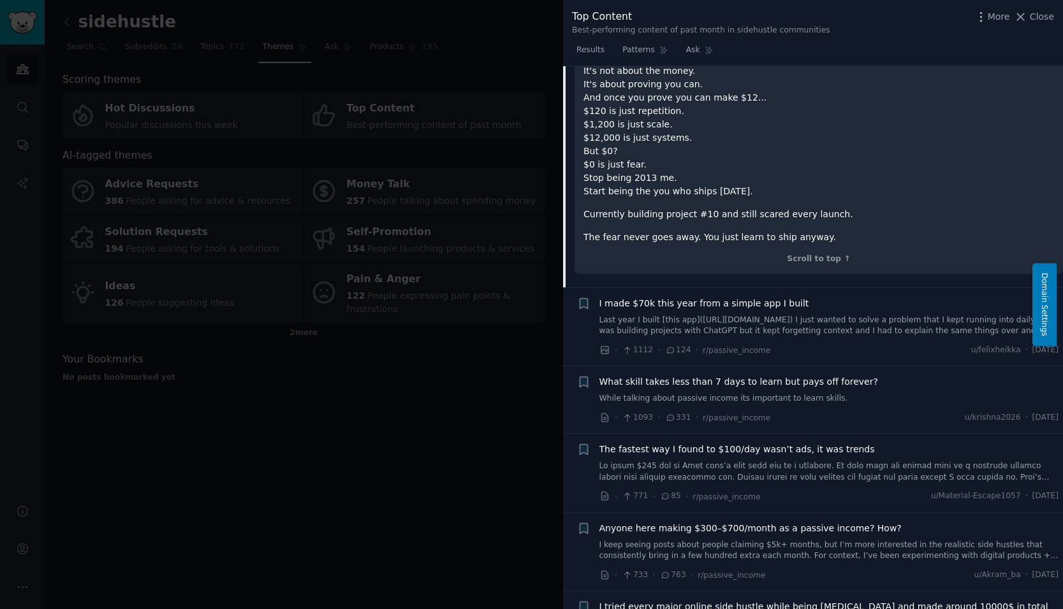
scroll to position [2148, 0]
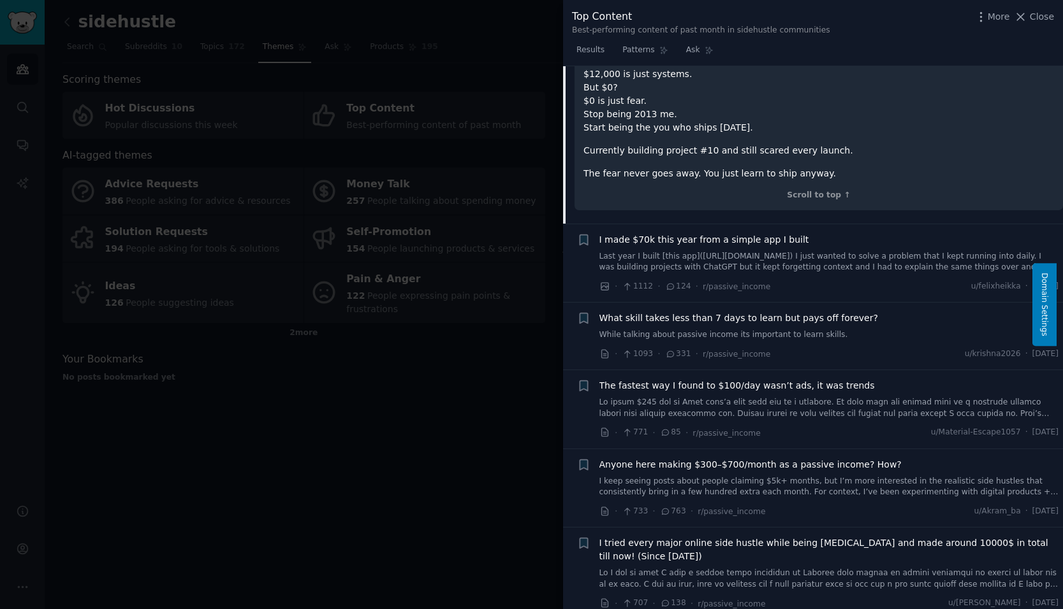
click at [722, 238] on span "I made $70k this year from a simple app I built" at bounding box center [704, 239] width 210 height 13
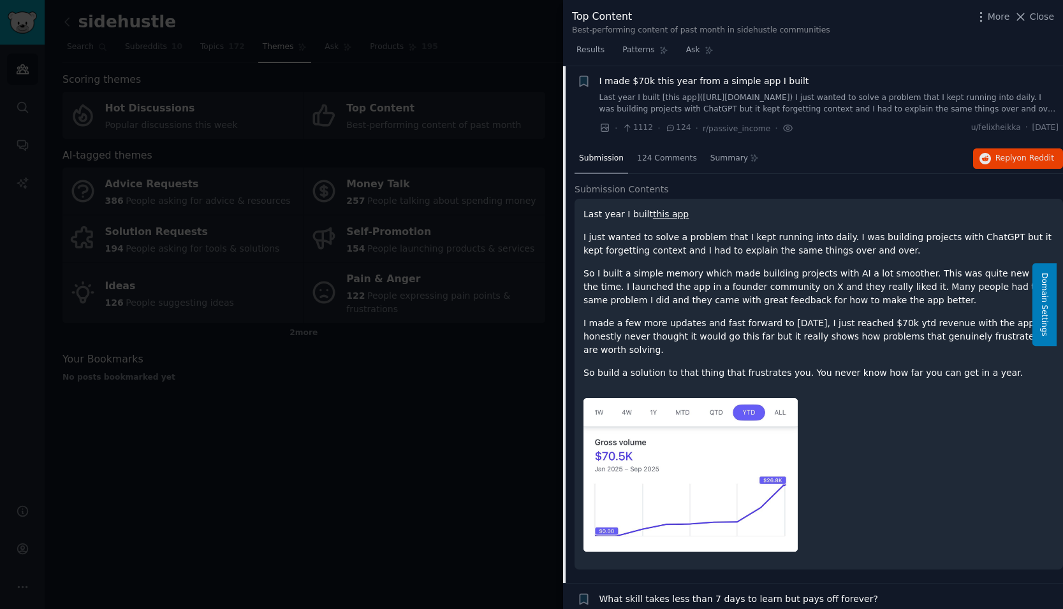
scroll to position [399, 0]
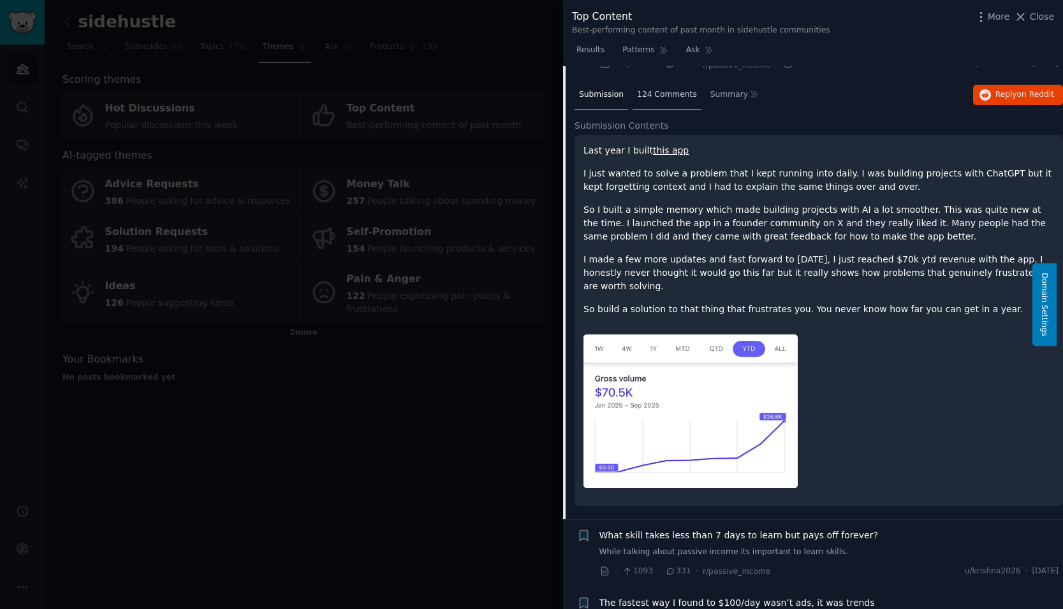
click at [657, 89] on span "124 Comments" at bounding box center [667, 94] width 60 height 11
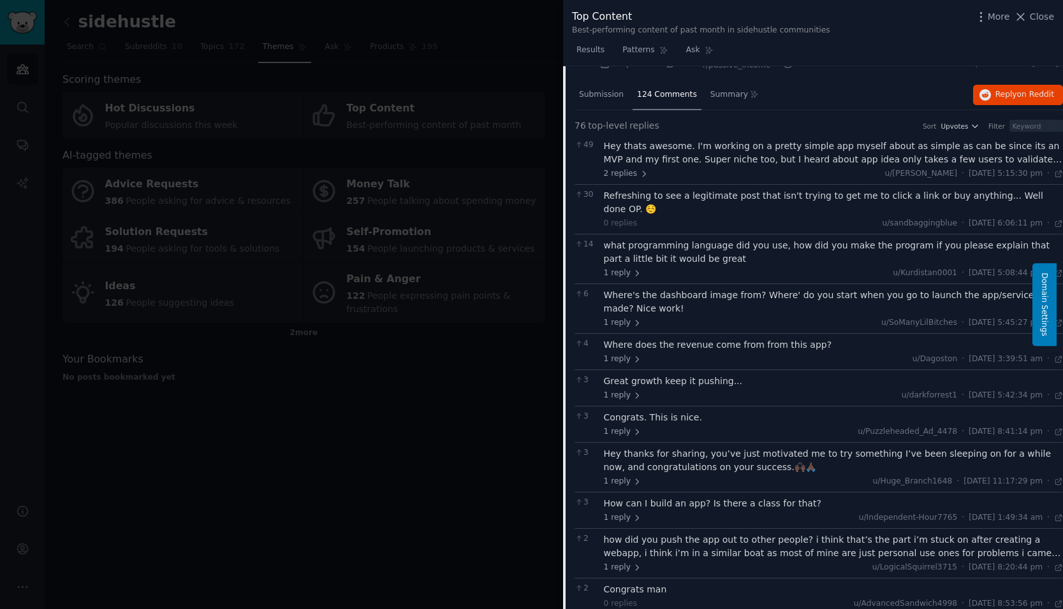
click at [785, 243] on div "what programming language did you use, how did you make the program if you plea…" at bounding box center [834, 252] width 460 height 27
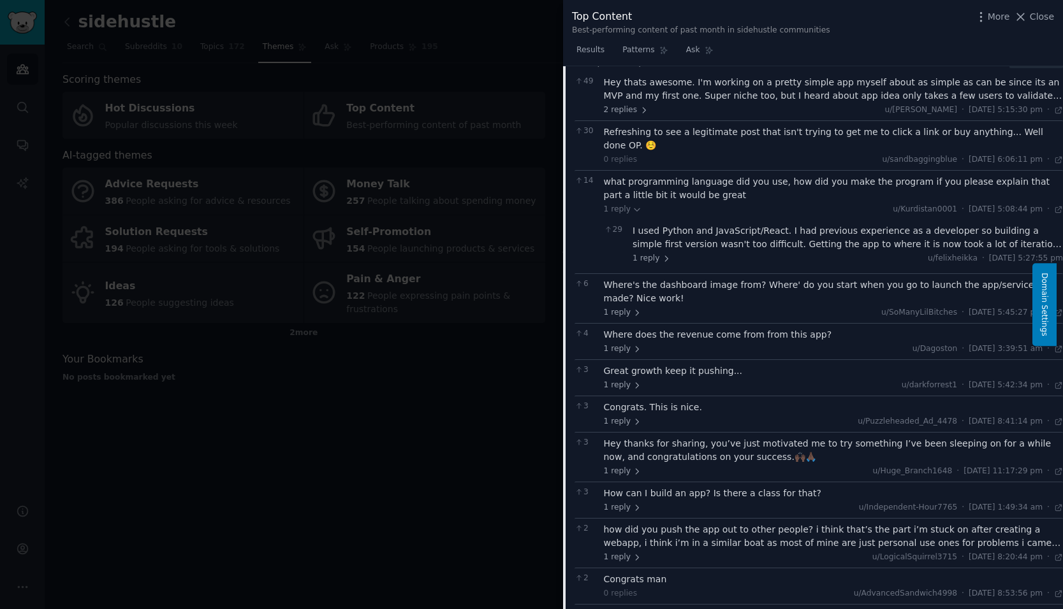
scroll to position [527, 0]
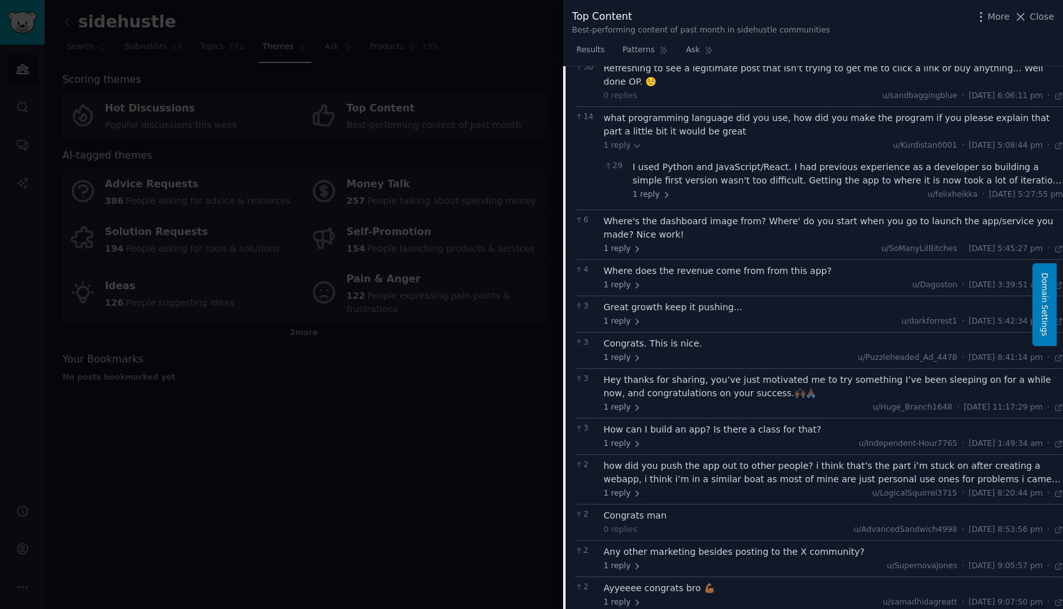
click at [790, 217] on div "Where's the dashboard image from? Where' do you start when you go to launch the…" at bounding box center [834, 228] width 460 height 27
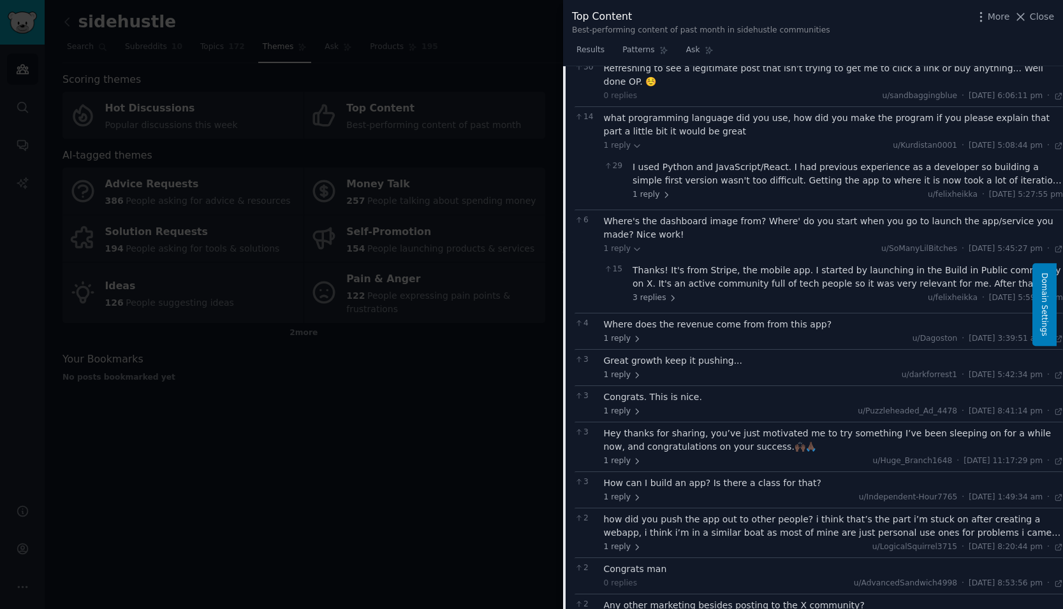
scroll to position [590, 0]
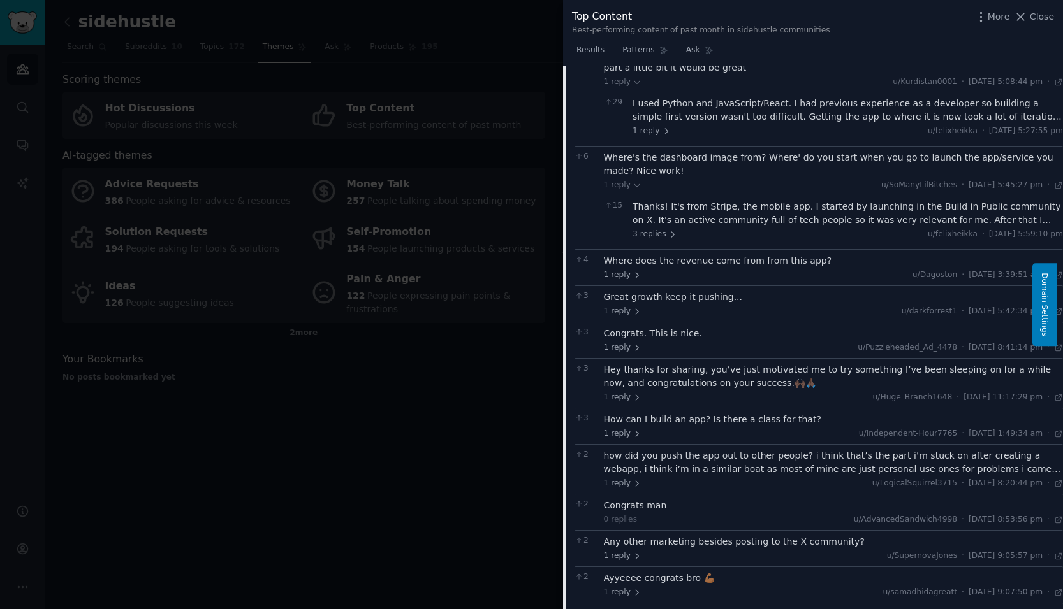
click at [807, 202] on div "Thanks! It's from Stripe, the mobile app. I started by launching in the Build i…" at bounding box center [847, 213] width 430 height 27
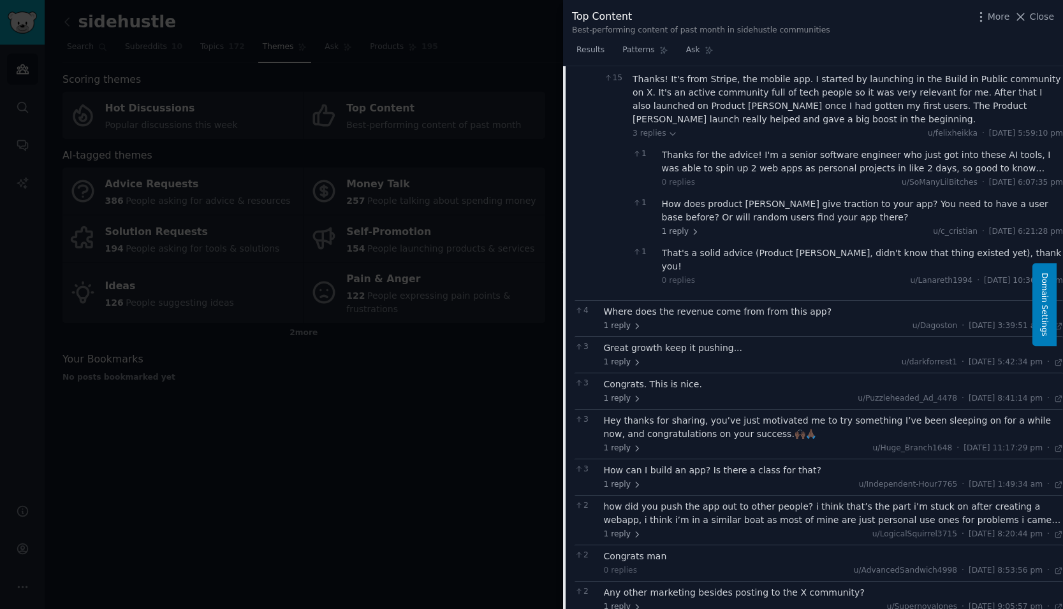
scroll to position [782, 0]
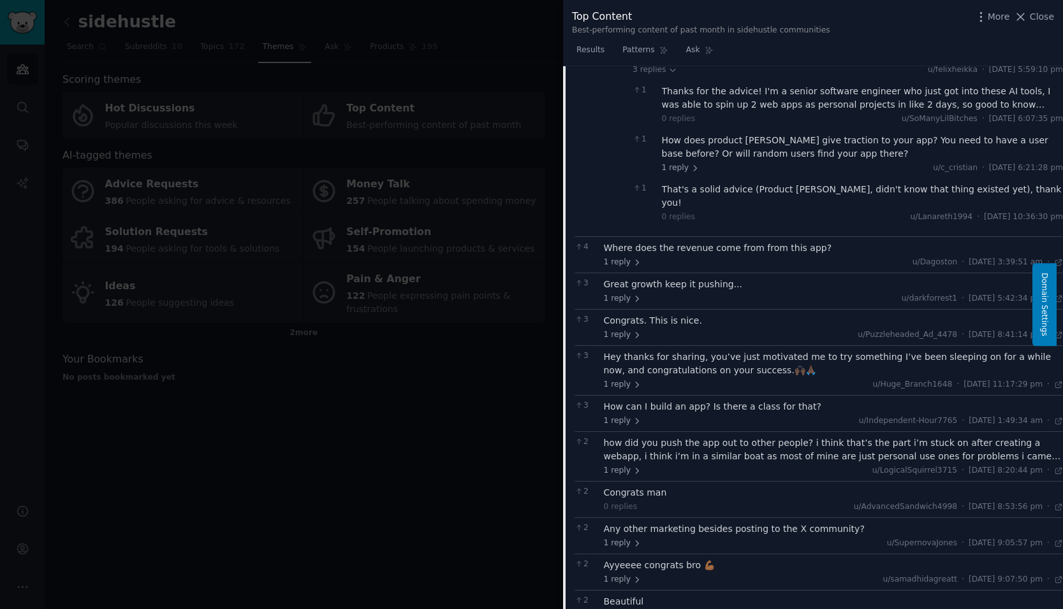
click at [796, 242] on div "Where does the revenue come from from this app?" at bounding box center [834, 248] width 460 height 13
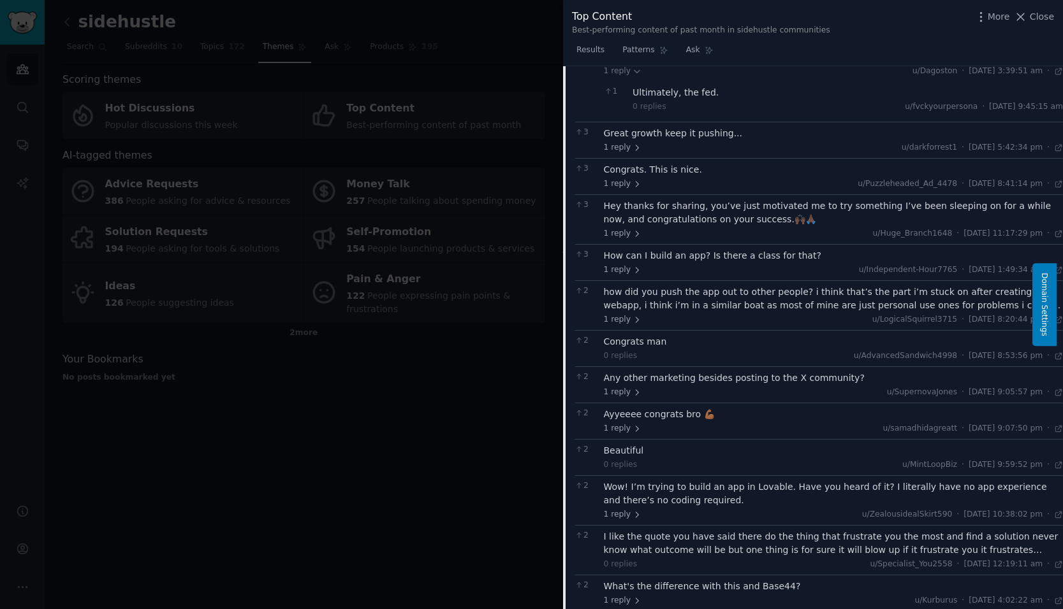
scroll to position [1036, 0]
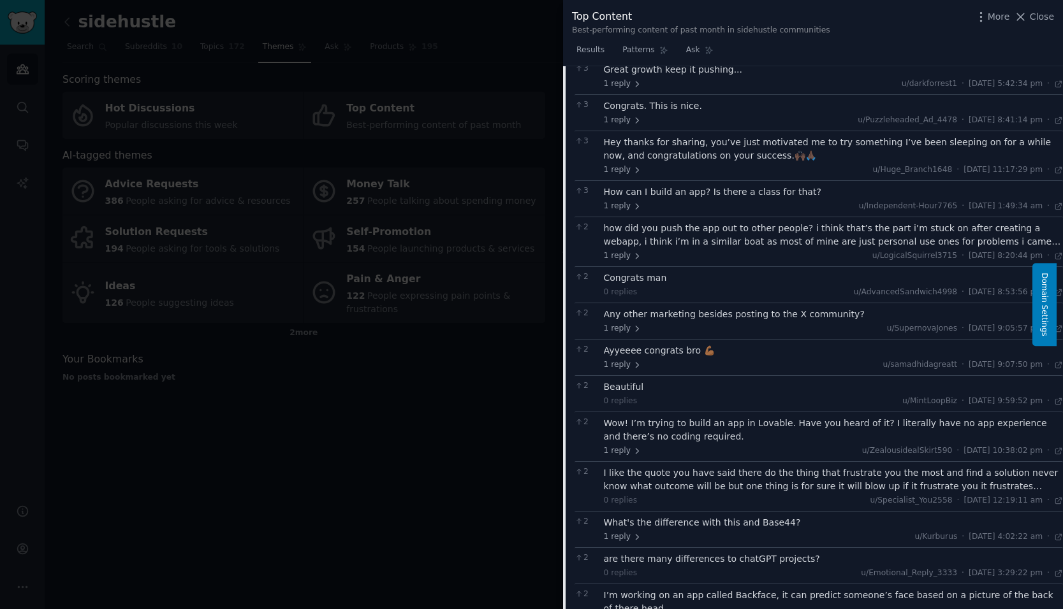
click at [817, 222] on div "how did you push the app out to other people? i think that’s the part i’m stuck…" at bounding box center [834, 235] width 460 height 27
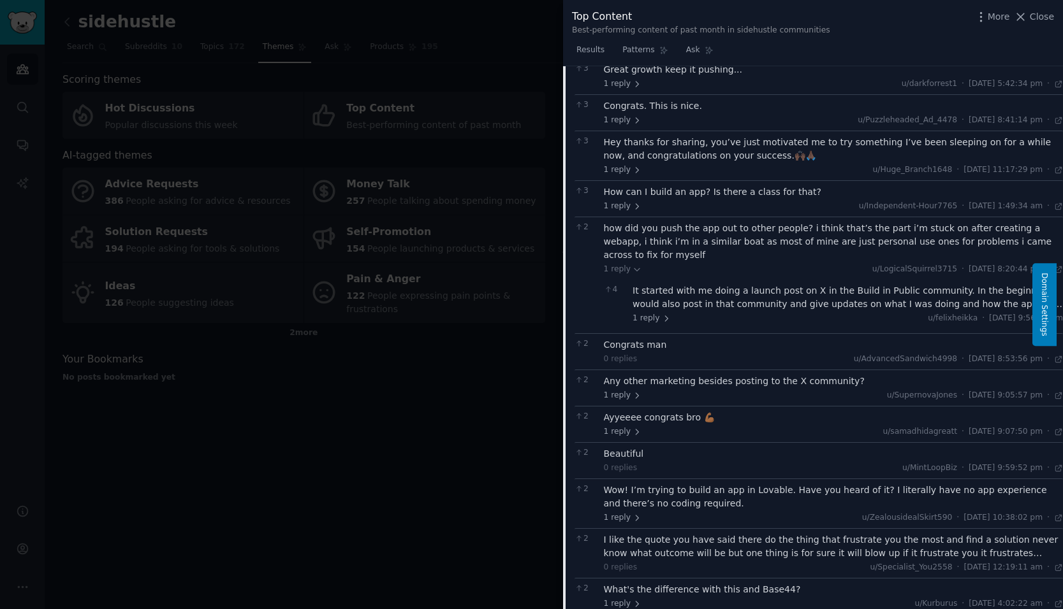
scroll to position [1100, 0]
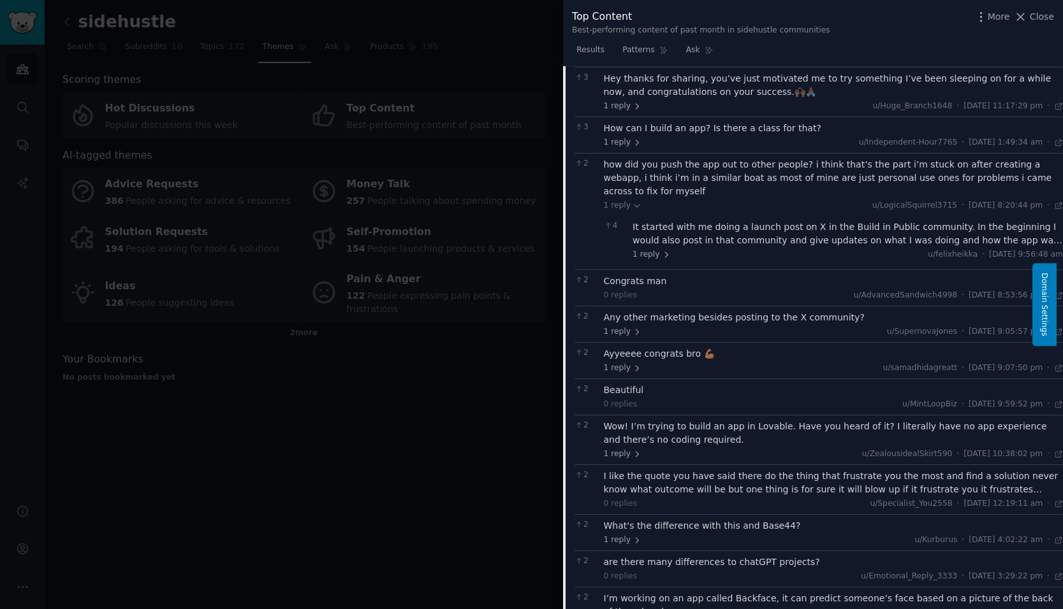
click at [830, 221] on div "It started with me doing a launch post on X in the Build in Public community. I…" at bounding box center [847, 234] width 430 height 27
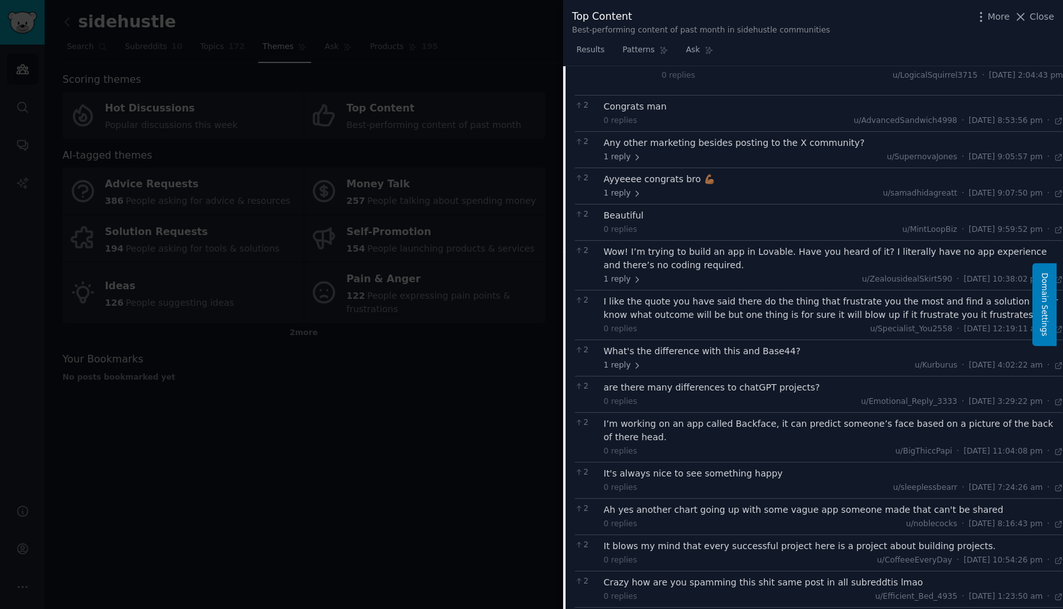
scroll to position [1419, 0]
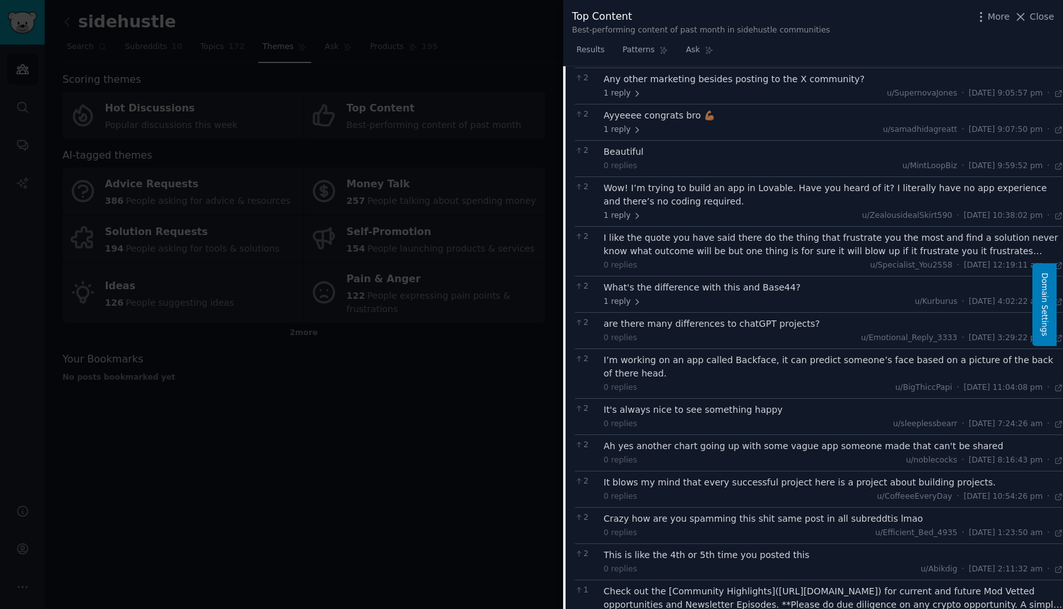
click at [786, 281] on div "What's the difference with this and Base44?" at bounding box center [834, 287] width 460 height 13
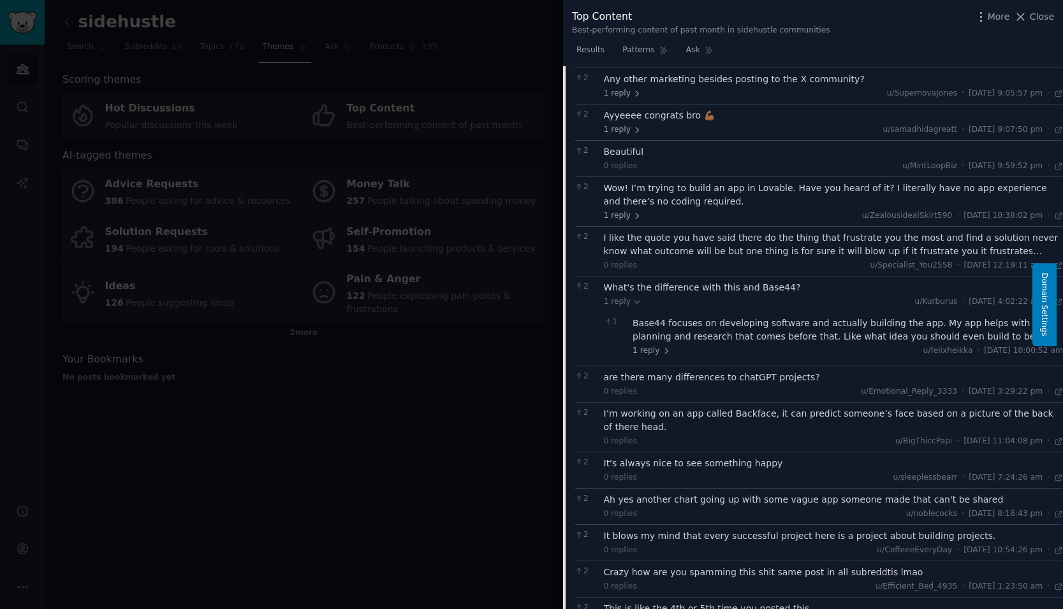
scroll to position [1483, 0]
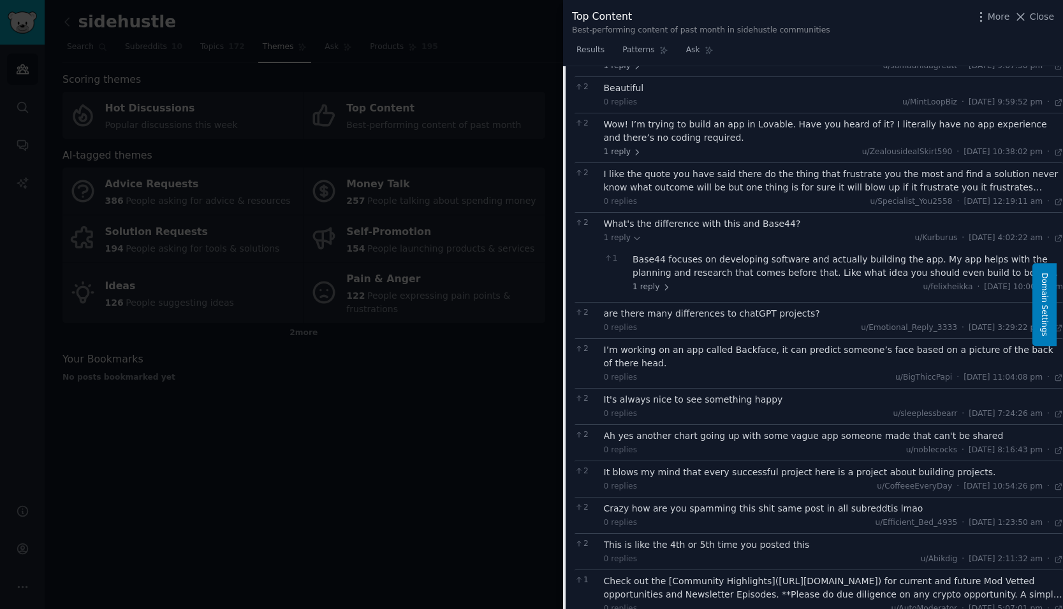
click at [811, 253] on div "Base44 focuses on developing software and actually building the app. My app hel…" at bounding box center [847, 266] width 430 height 27
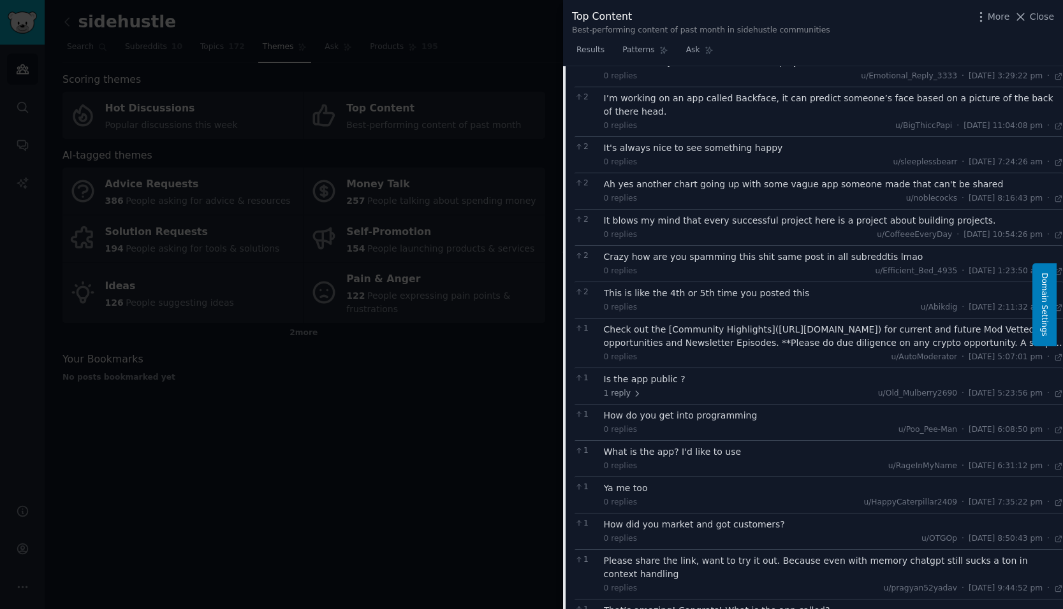
scroll to position [1865, 0]
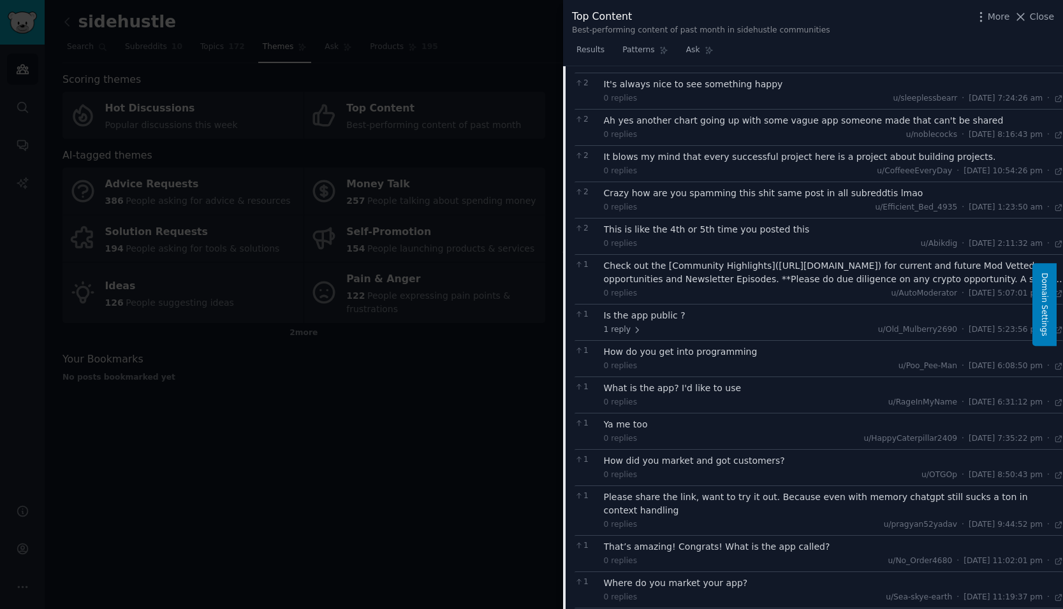
click at [796, 309] on div "Is the app public ?" at bounding box center [834, 315] width 460 height 13
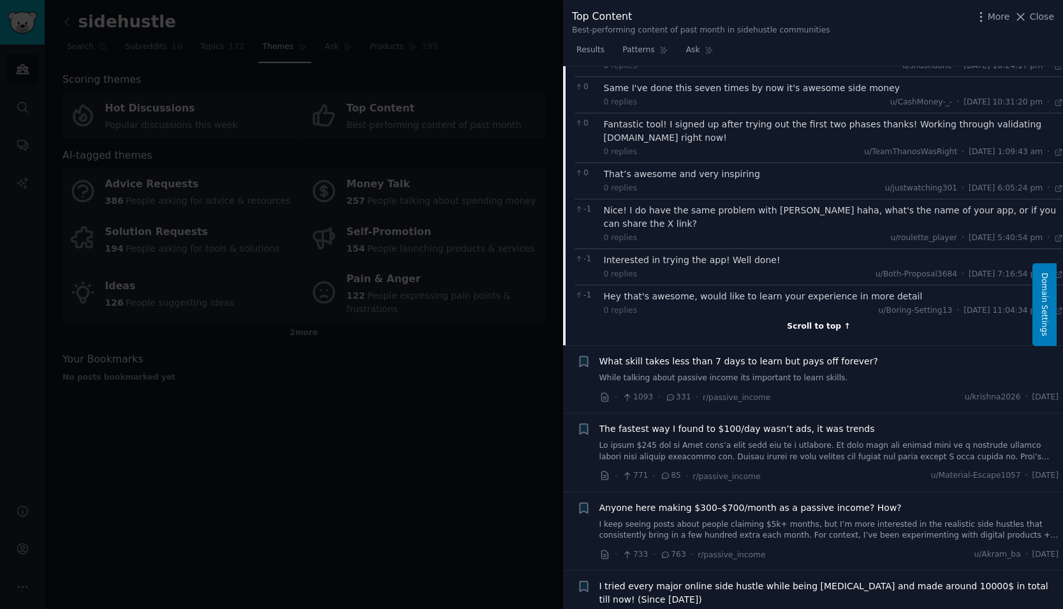
scroll to position [4032, 0]
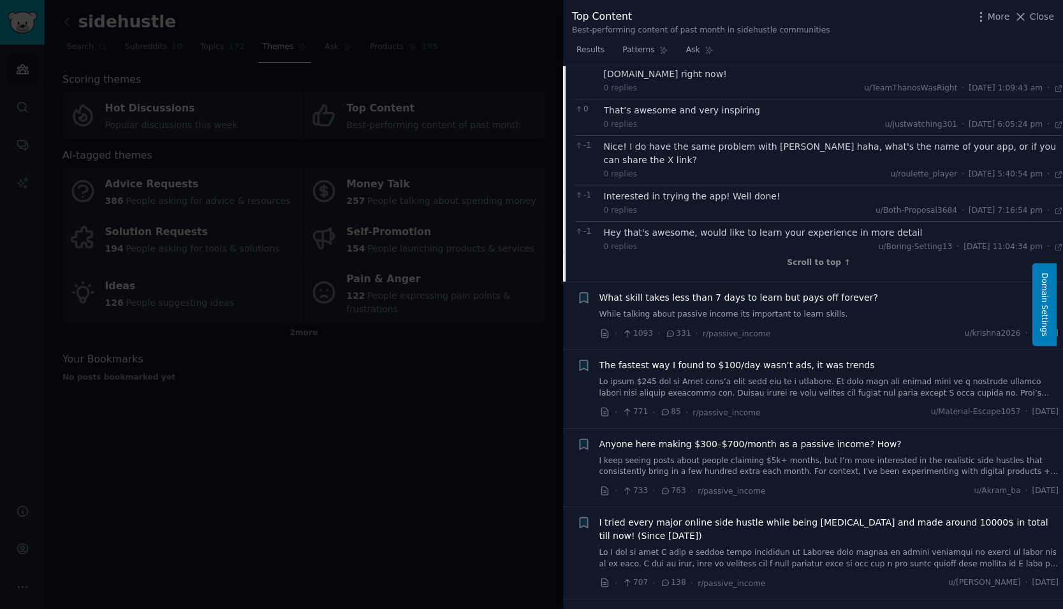
click at [794, 359] on span "The fastest way I found to $100/day wasn’t ads, it was trends" at bounding box center [736, 365] width 275 height 13
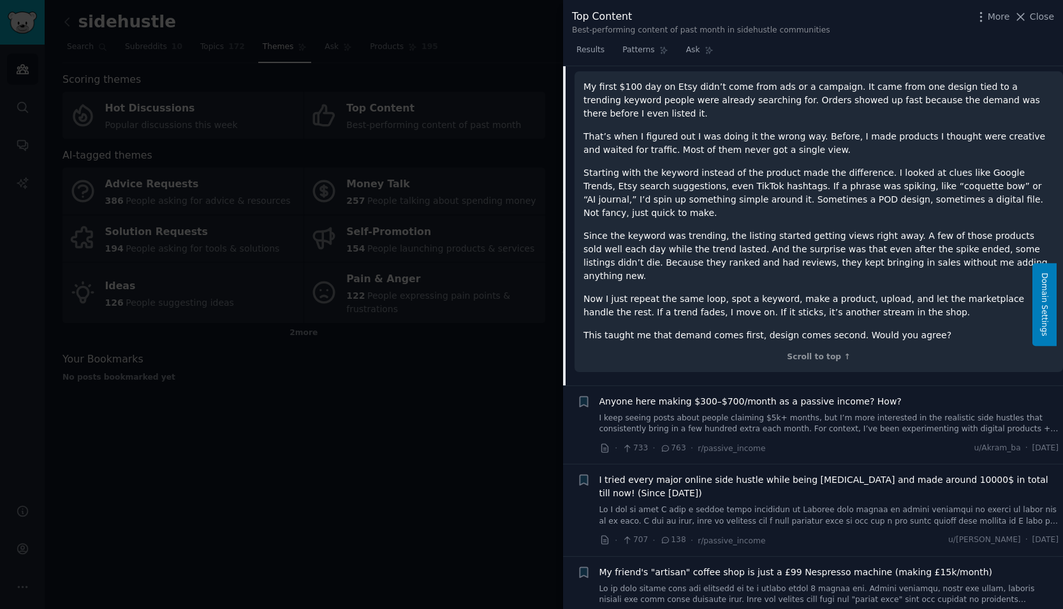
scroll to position [481, 0]
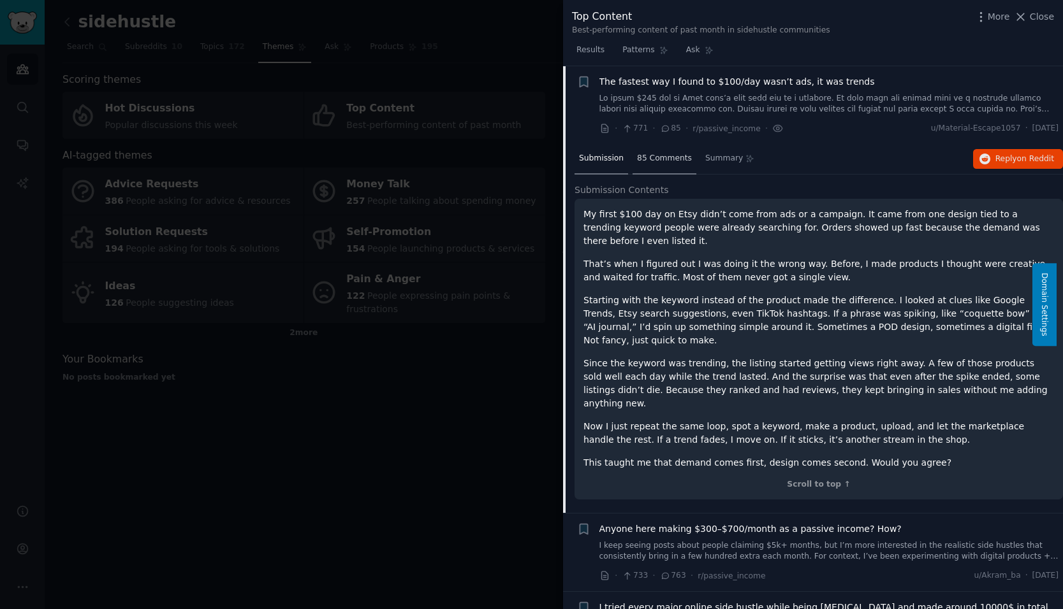
click at [666, 157] on span "85 Comments" at bounding box center [664, 158] width 55 height 11
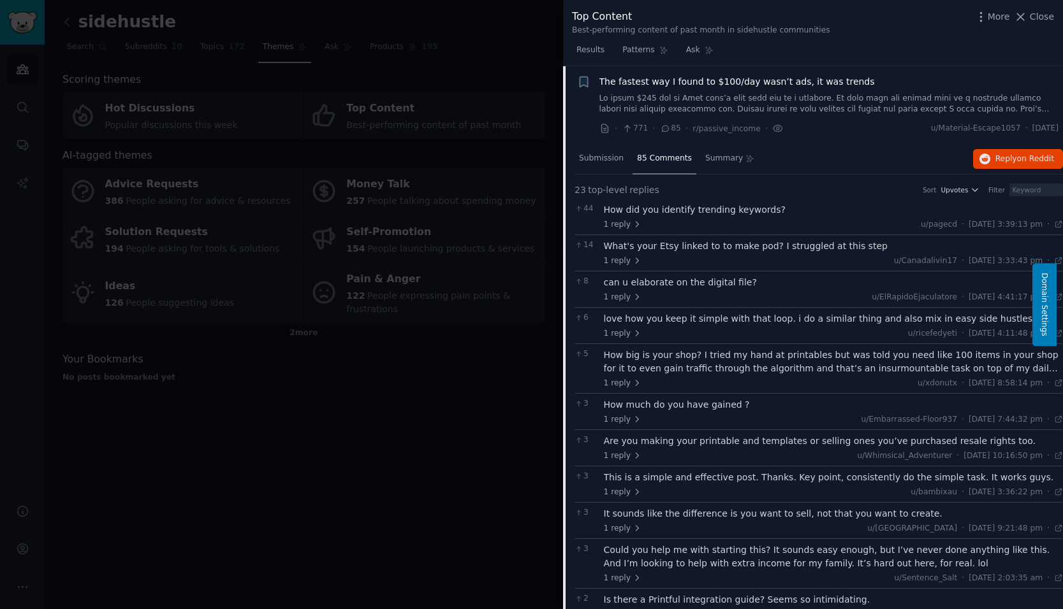
click at [718, 209] on div "How did you identify trending keywords?" at bounding box center [834, 209] width 460 height 13
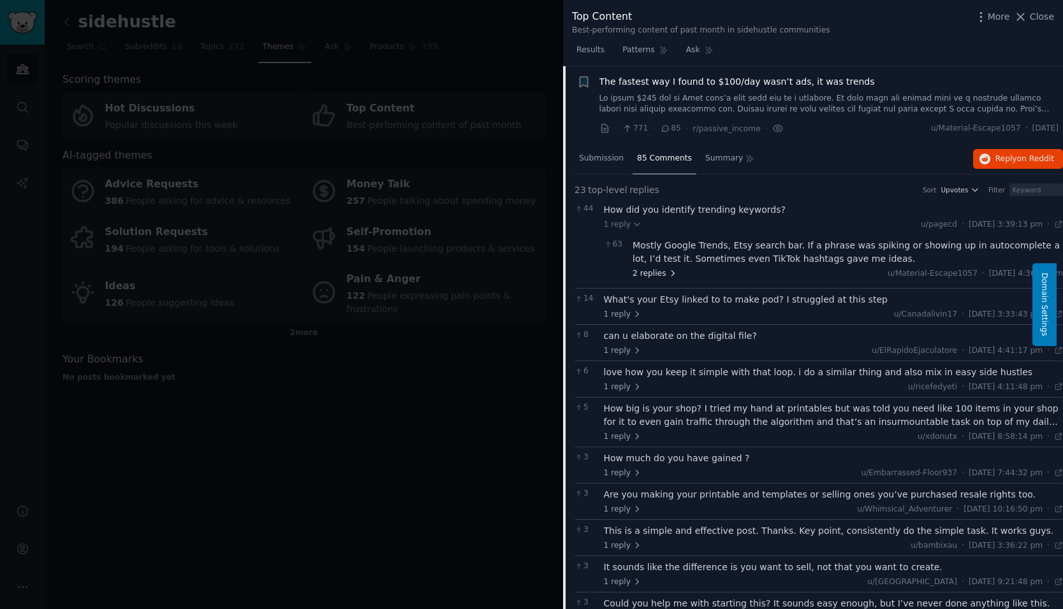
click at [652, 272] on span "2 replies" at bounding box center [654, 273] width 45 height 11
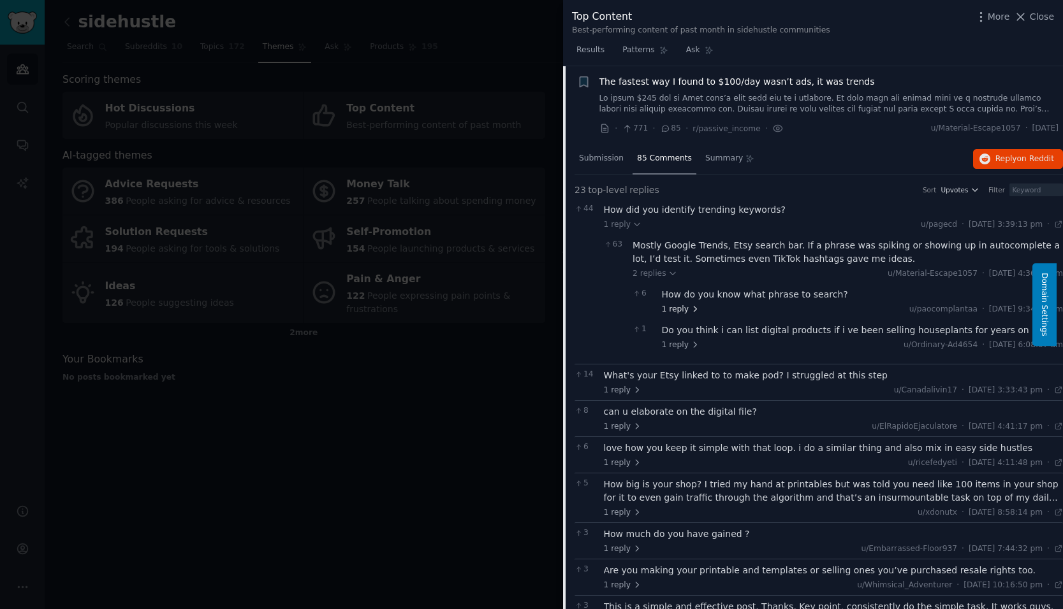
click at [675, 309] on span "1 reply" at bounding box center [681, 309] width 38 height 11
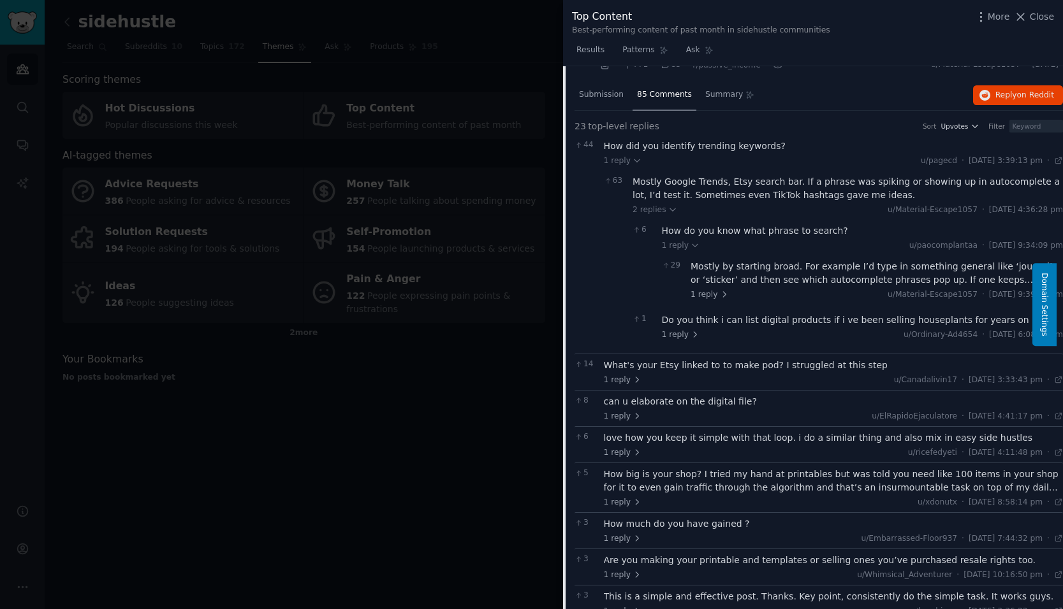
scroll to position [609, 0]
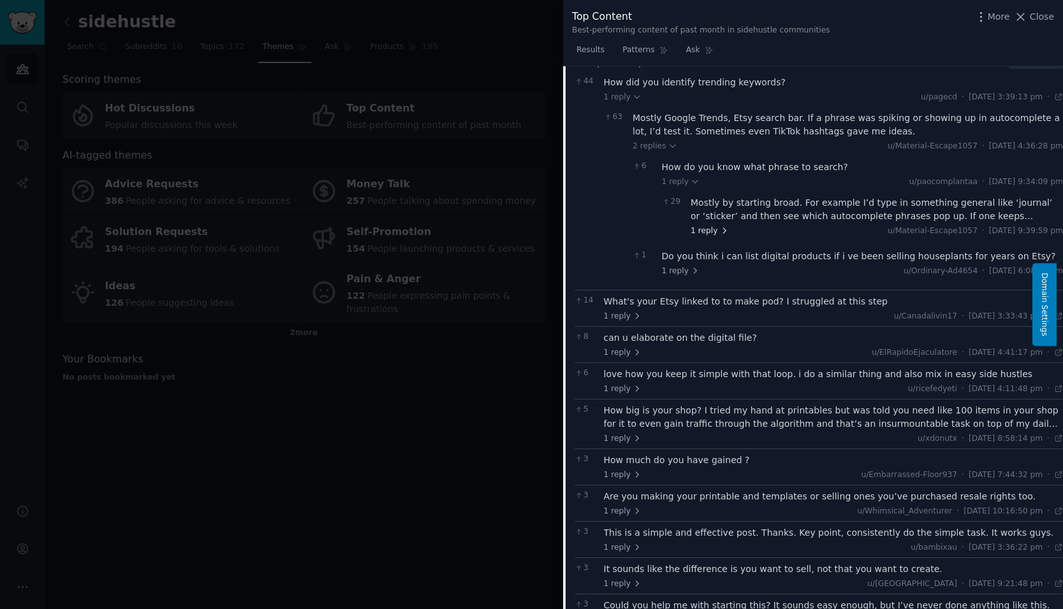
click at [700, 230] on span "1 reply" at bounding box center [709, 231] width 38 height 11
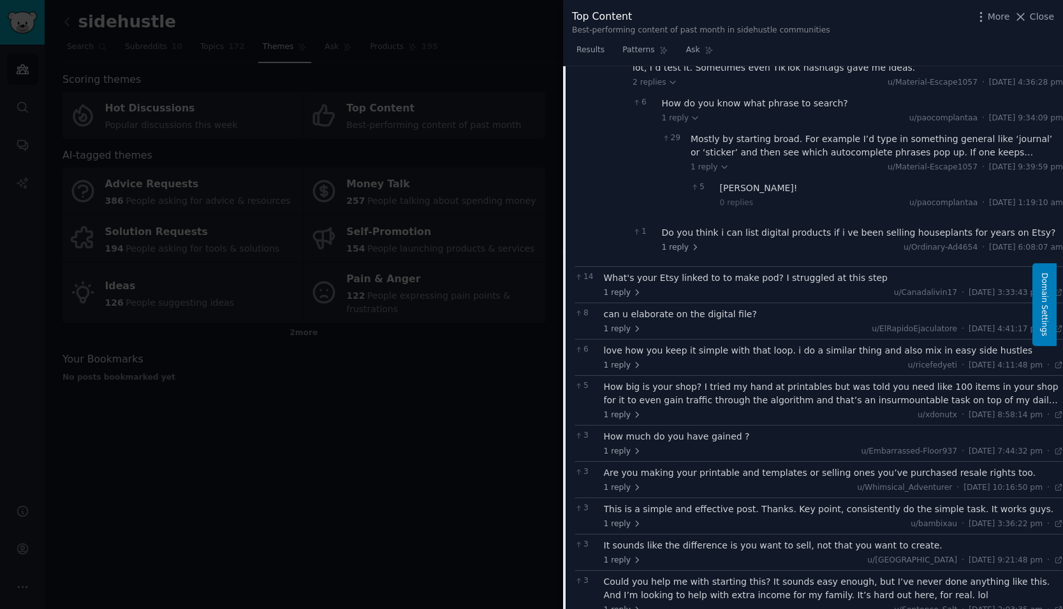
scroll to position [736, 0]
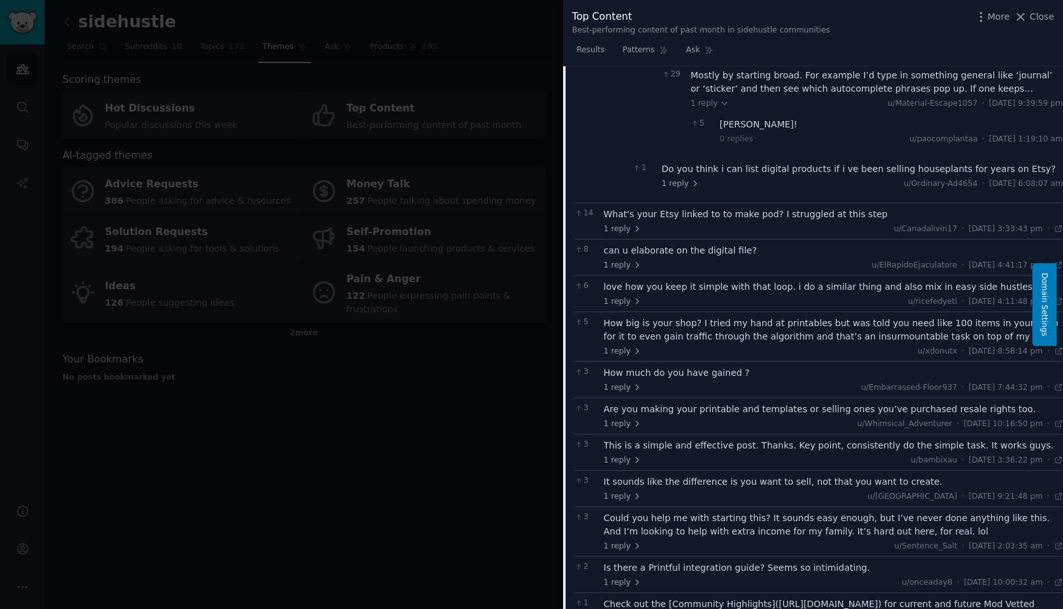
click at [745, 224] on div "1 reply u/Canadalivin17 · [DATE] 3:33:43 pm Tue 23/9/2025 ·" at bounding box center [834, 229] width 460 height 11
click at [622, 228] on span "1 reply" at bounding box center [623, 229] width 38 height 11
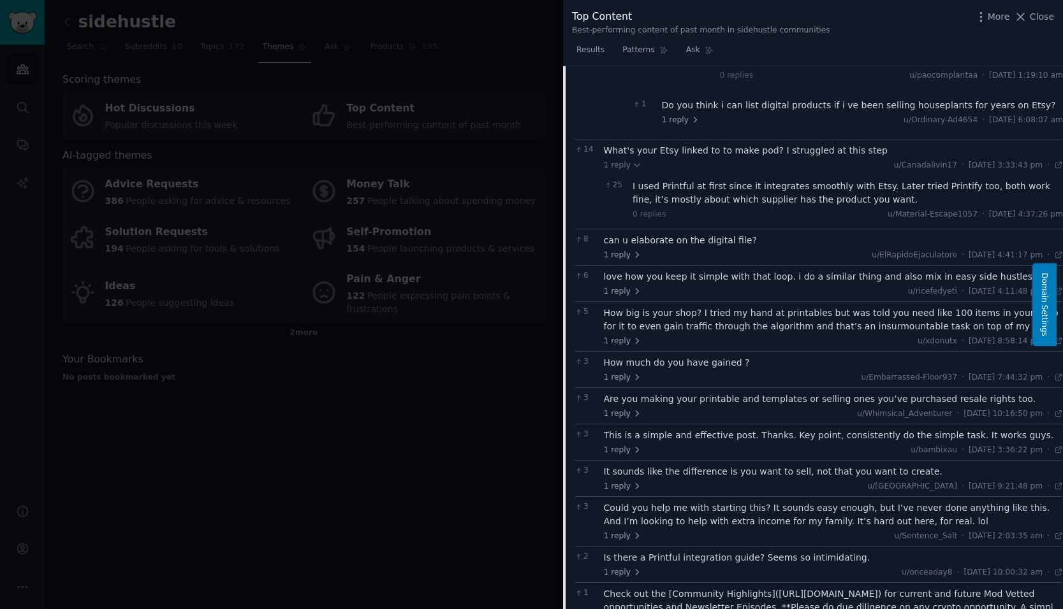
scroll to position [864, 0]
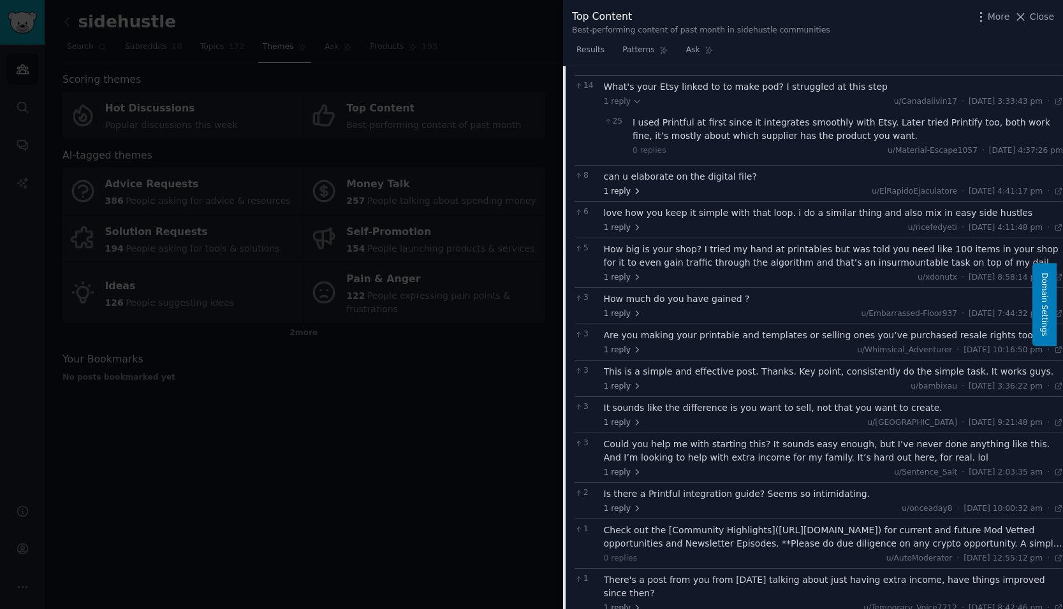
click at [619, 189] on span "1 reply" at bounding box center [623, 191] width 38 height 11
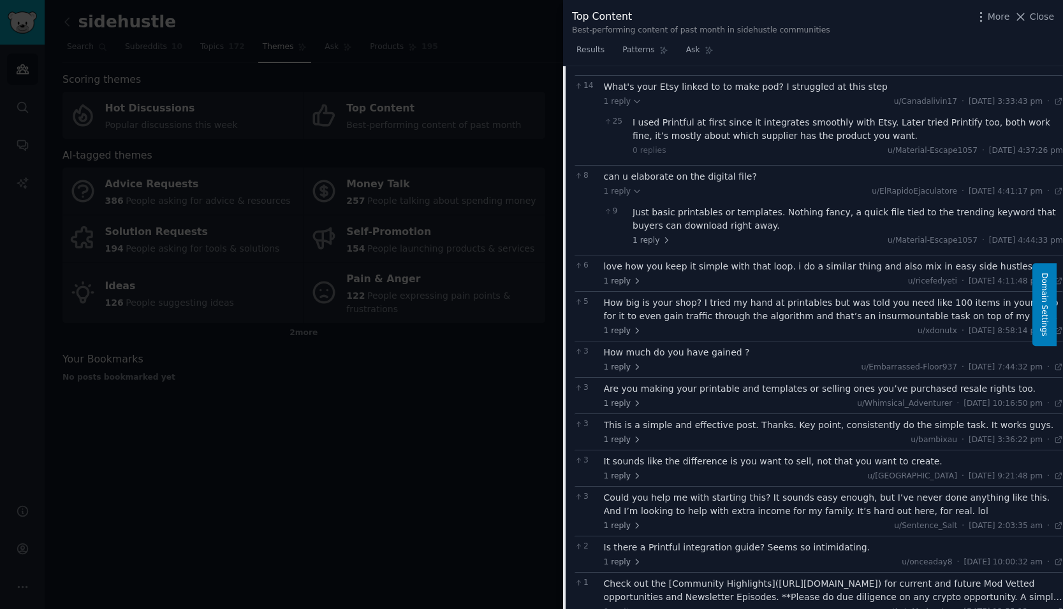
scroll to position [927, 0]
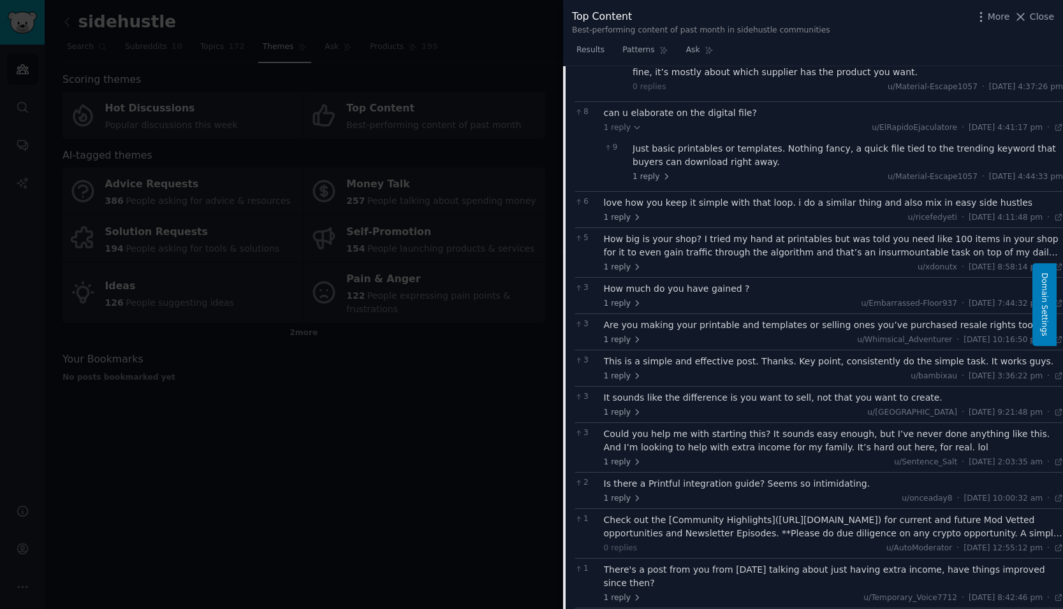
click at [706, 247] on div "How big is your shop? I tried my hand at printables but was told you need like …" at bounding box center [834, 246] width 460 height 27
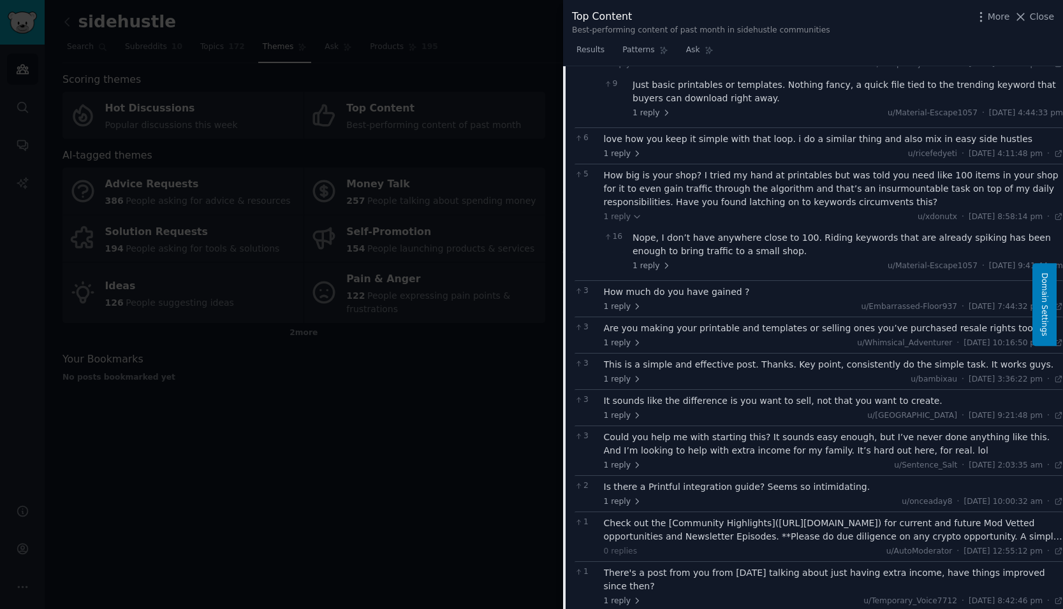
scroll to position [1055, 0]
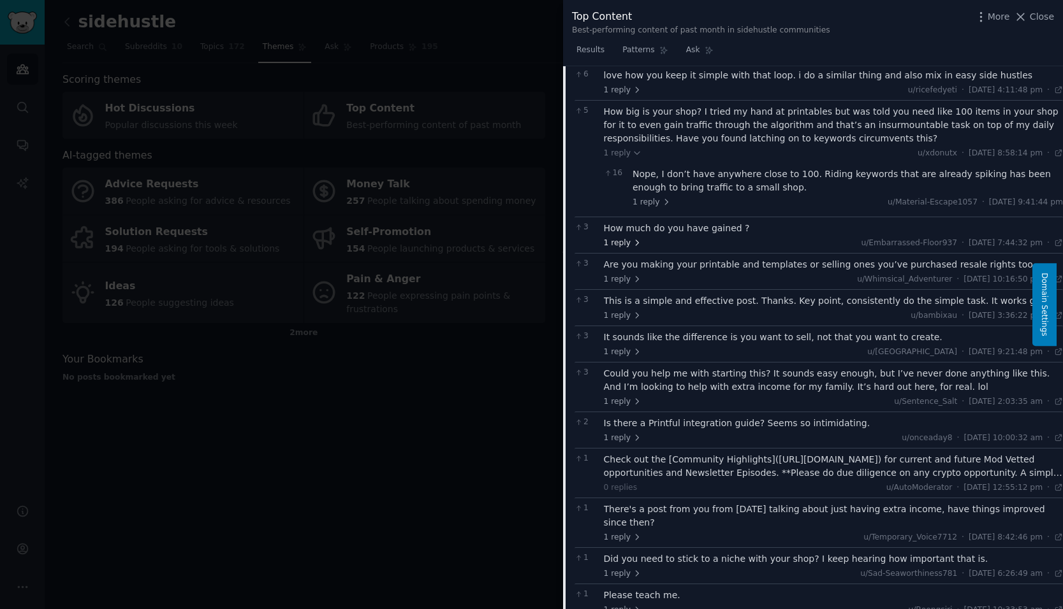
click at [627, 240] on span "1 reply" at bounding box center [623, 243] width 38 height 11
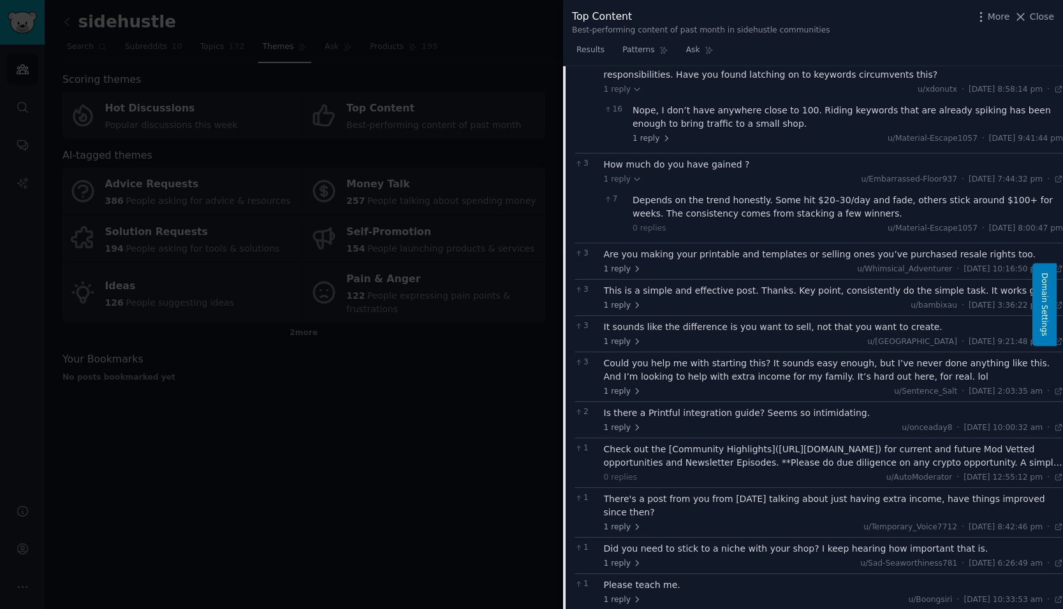
scroll to position [1182, 0]
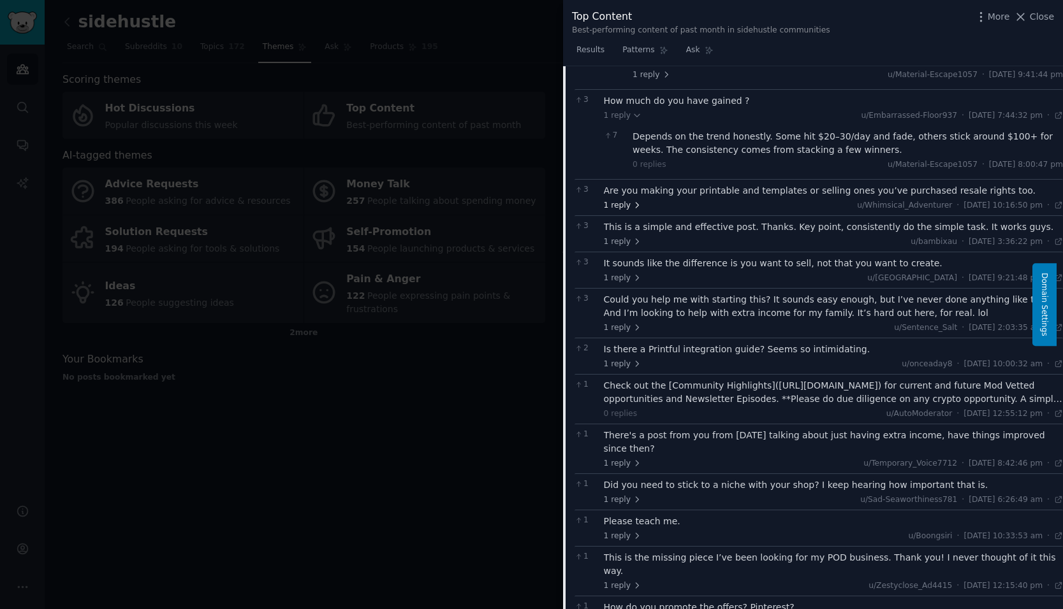
click at [617, 207] on span "1 reply" at bounding box center [623, 205] width 38 height 11
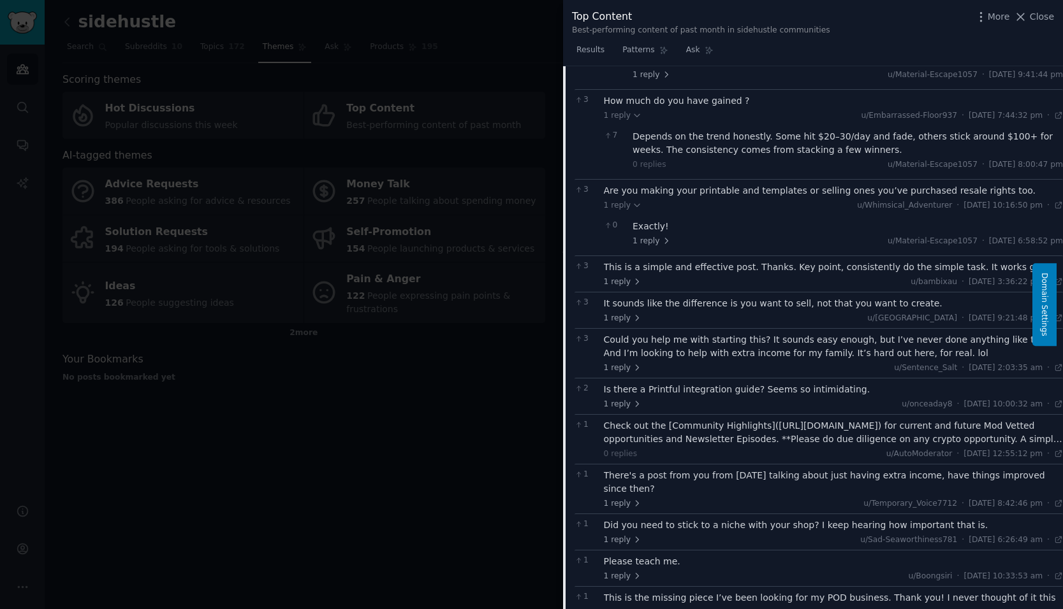
click at [688, 393] on div "Is there a Printful integration guide? Seems so intimidating." at bounding box center [834, 389] width 460 height 13
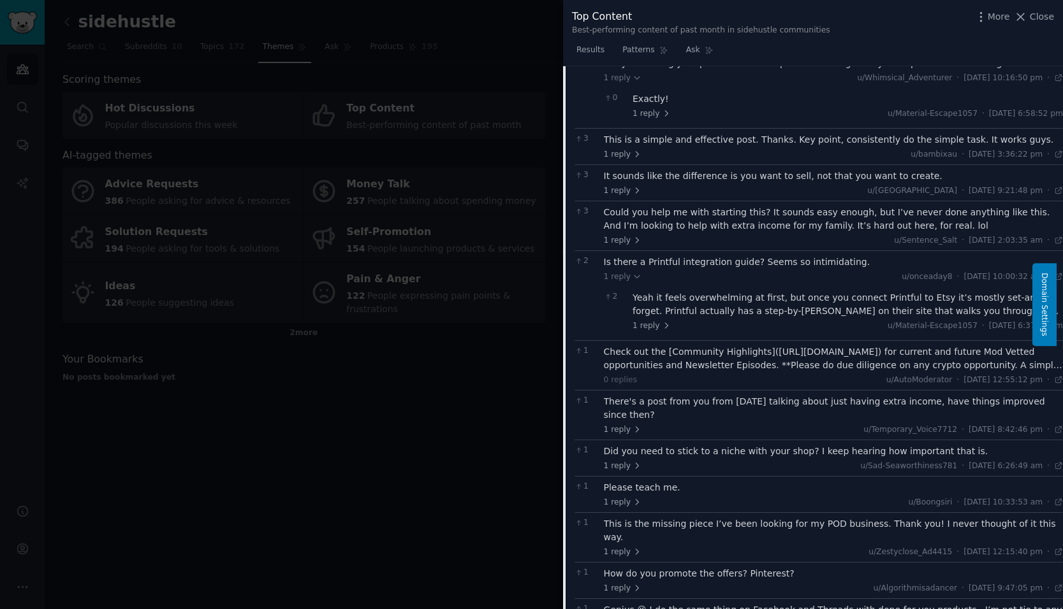
scroll to position [1374, 0]
